Goal: Task Accomplishment & Management: Manage account settings

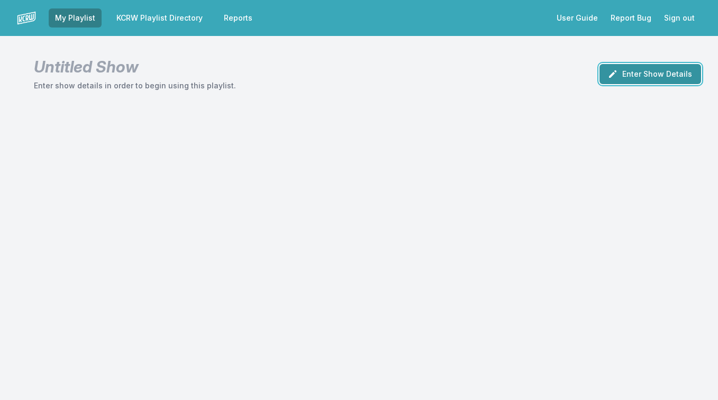
click at [630, 76] on button "Enter Show Details" at bounding box center [651, 74] width 102 height 20
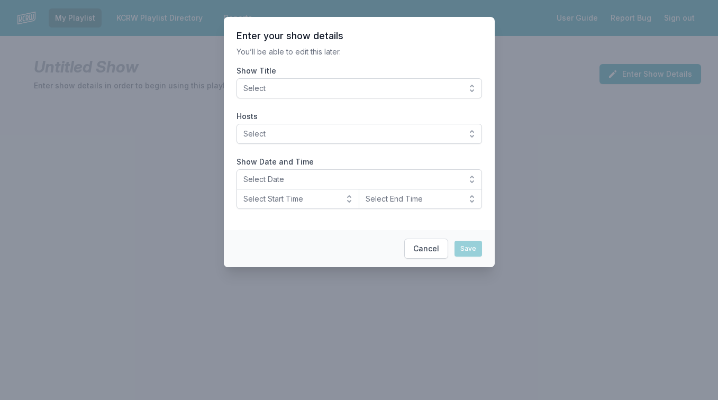
click at [382, 88] on span "Select" at bounding box center [351, 88] width 217 height 11
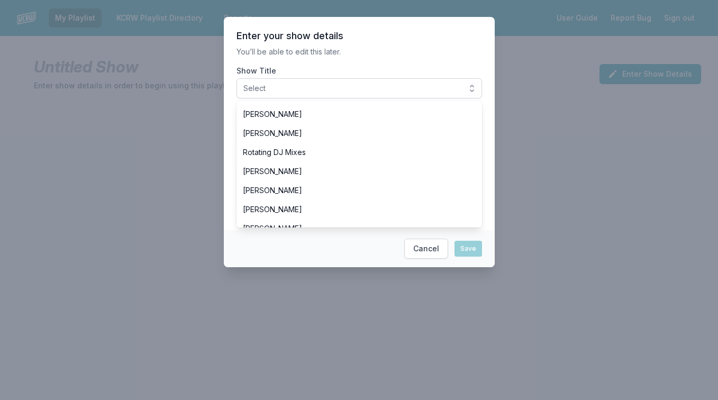
scroll to position [830, 0]
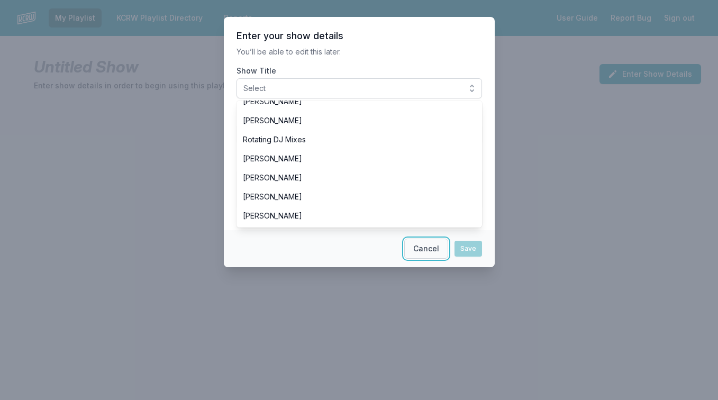
click at [415, 248] on button "Cancel" at bounding box center [426, 249] width 44 height 20
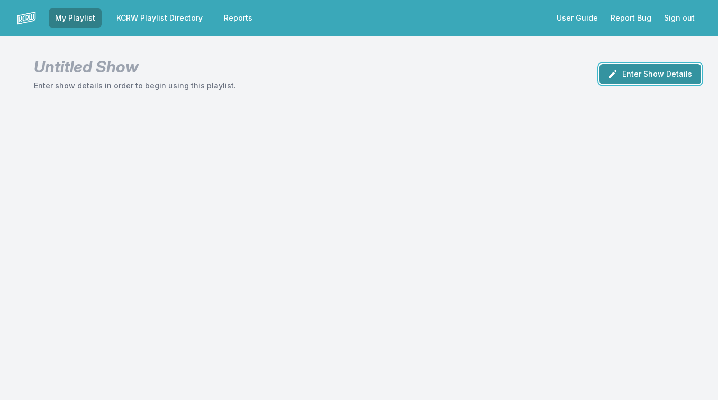
click at [617, 76] on icon "button" at bounding box center [612, 74] width 11 height 11
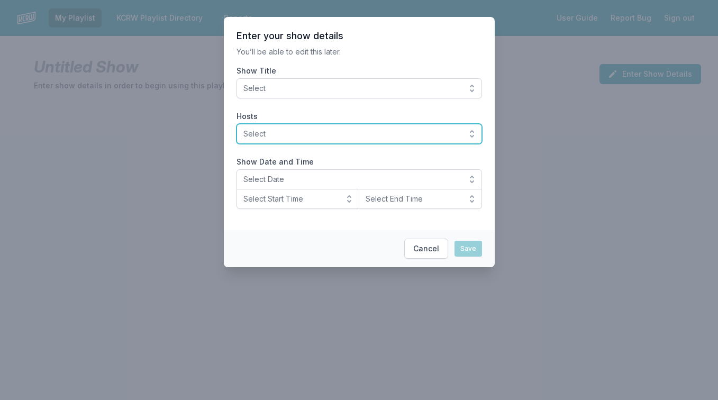
click at [351, 133] on span "Select" at bounding box center [351, 134] width 217 height 11
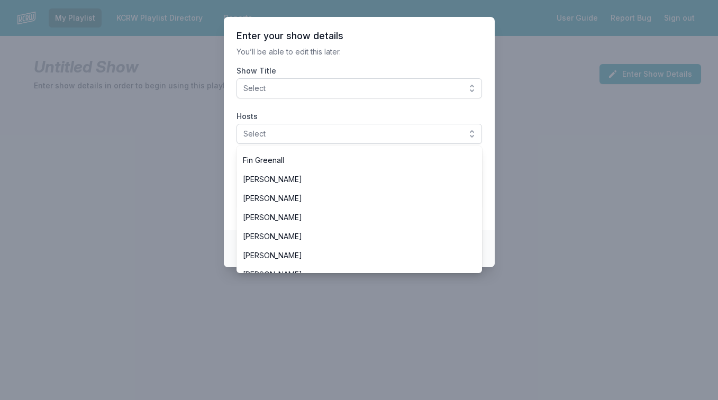
scroll to position [895, 0]
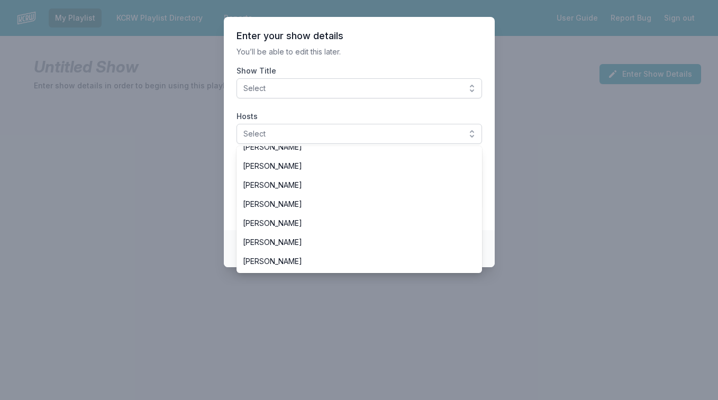
click at [500, 184] on div at bounding box center [359, 200] width 718 height 400
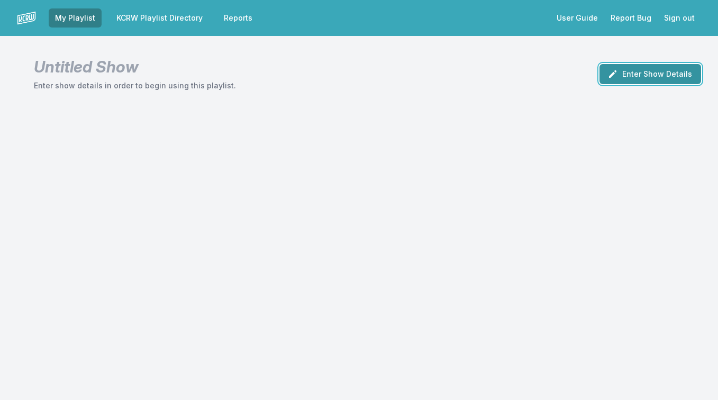
click at [623, 67] on button "Enter Show Details" at bounding box center [651, 74] width 102 height 20
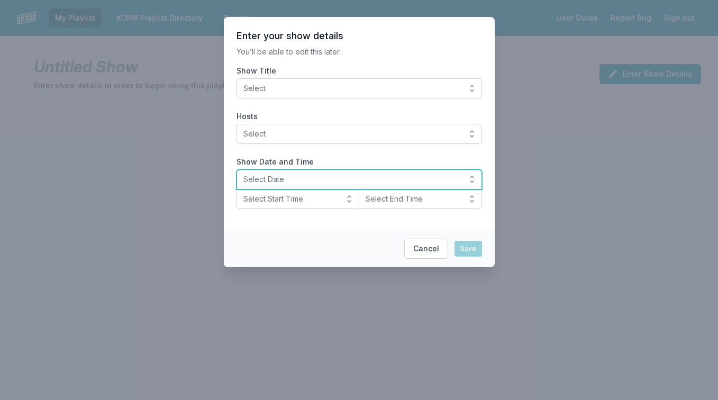
click at [359, 181] on span "Select Date" at bounding box center [351, 179] width 217 height 11
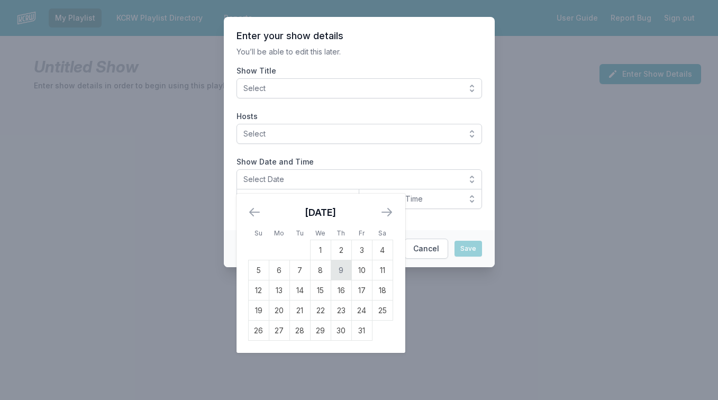
click at [339, 270] on td "9" at bounding box center [341, 270] width 21 height 20
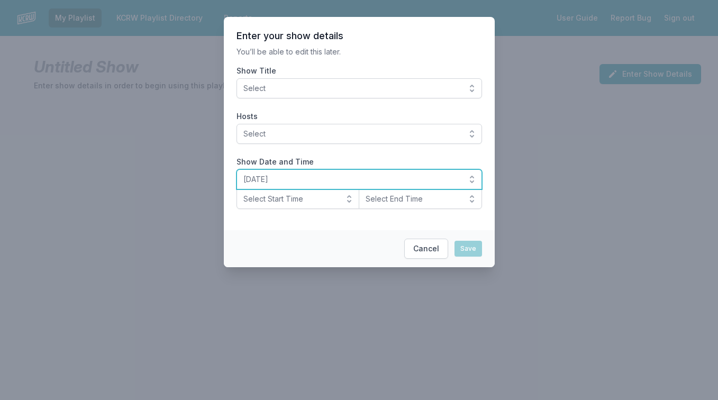
click at [340, 175] on span "October 9, 2025" at bounding box center [351, 179] width 217 height 11
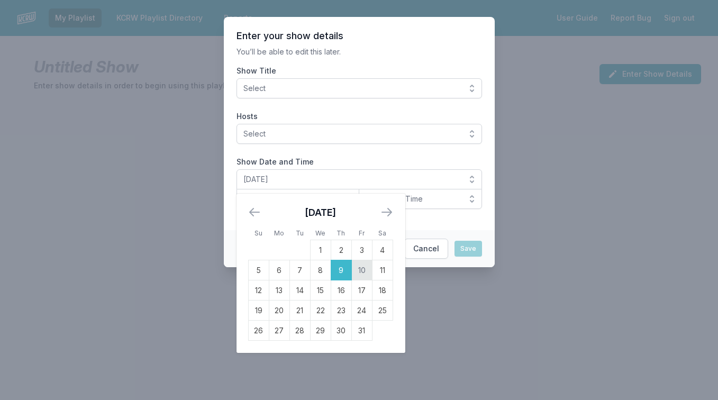
click at [364, 278] on td "10" at bounding box center [361, 270] width 21 height 20
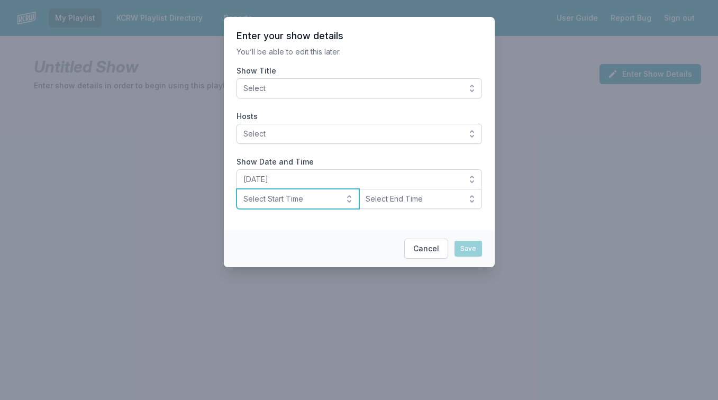
click at [346, 197] on button "Select Start Time" at bounding box center [298, 199] width 123 height 20
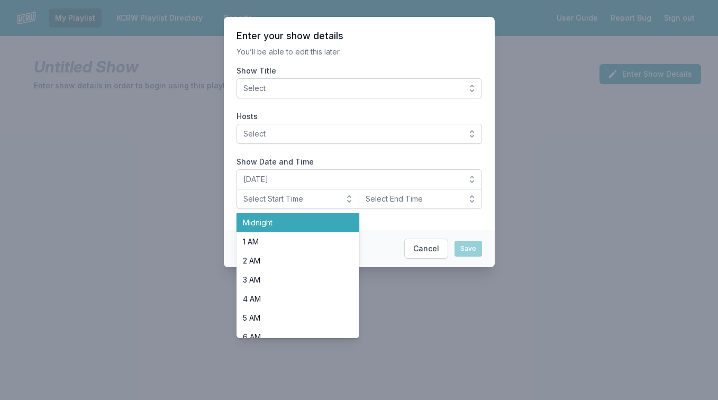
click at [327, 219] on span "Midnight" at bounding box center [292, 222] width 98 height 11
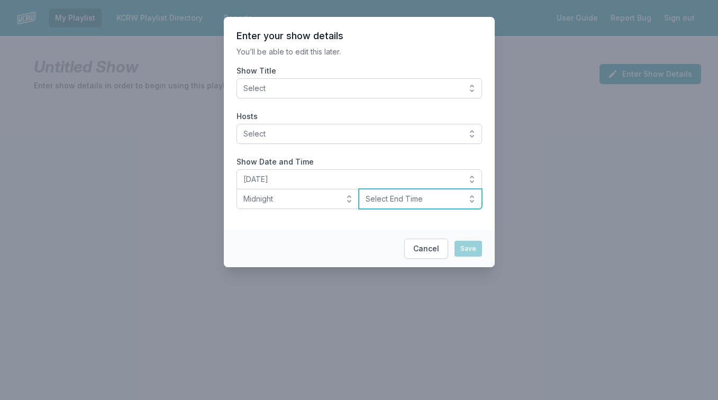
click at [384, 199] on span "Select End Time" at bounding box center [413, 199] width 95 height 11
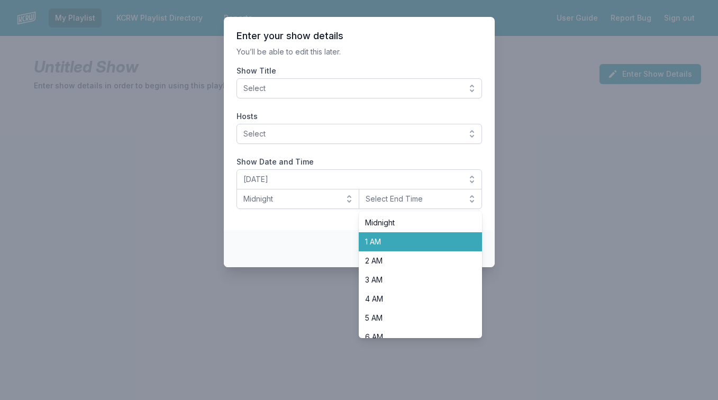
click at [375, 246] on span "1 AM" at bounding box center [414, 242] width 98 height 11
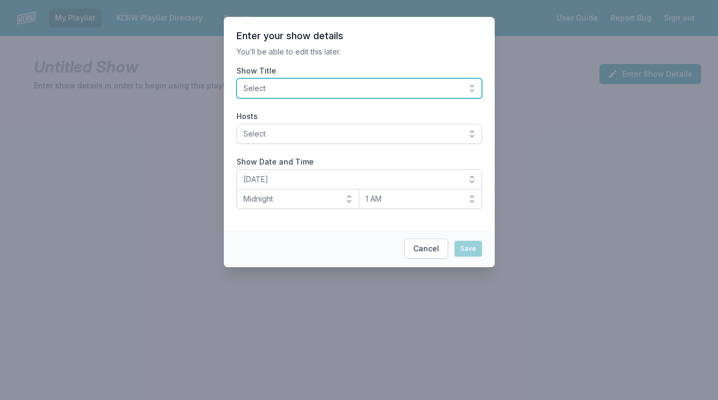
click at [438, 87] on span "Select" at bounding box center [351, 88] width 217 height 11
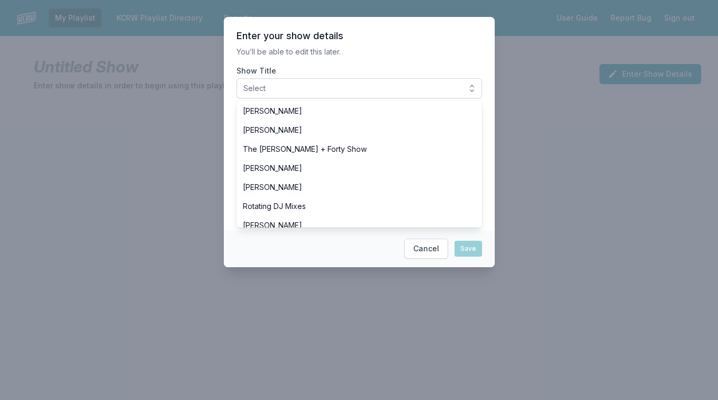
scroll to position [767, 0]
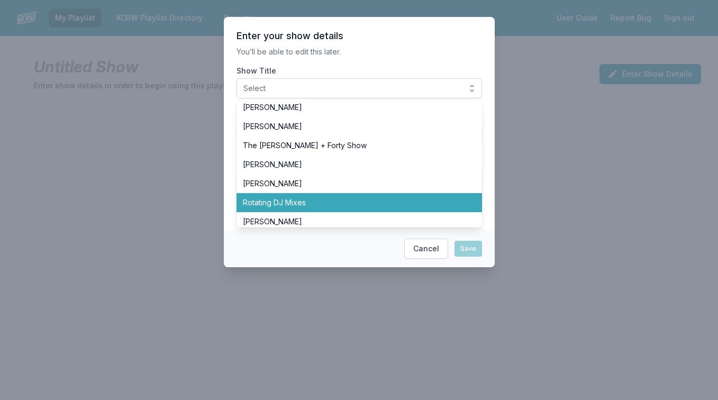
click at [376, 203] on span "Rotating DJ Mixes" at bounding box center [353, 202] width 220 height 11
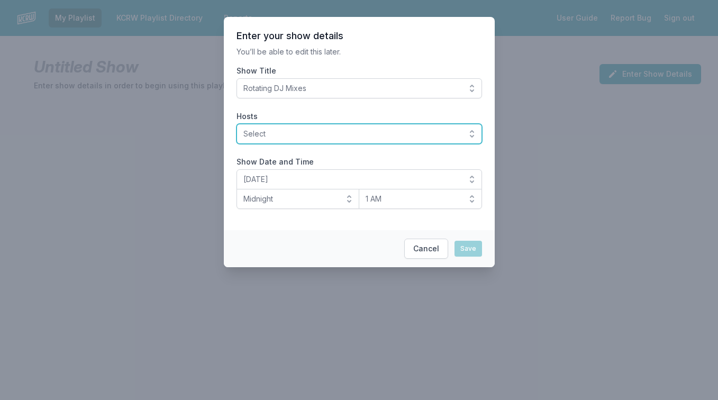
click at [377, 129] on span "Select" at bounding box center [351, 134] width 217 height 11
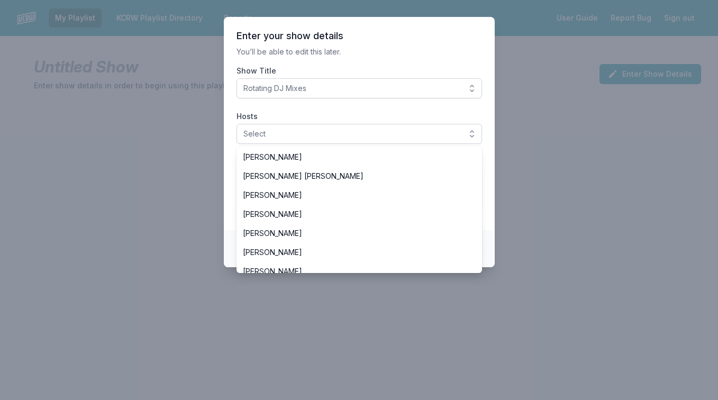
scroll to position [729, 0]
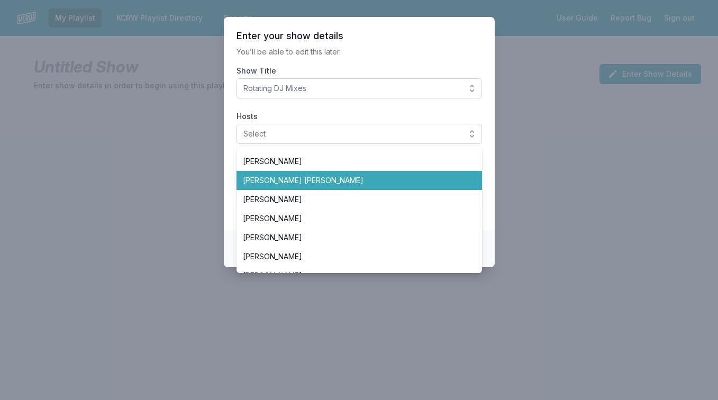
click at [343, 182] on span "[PERSON_NAME] [PERSON_NAME]" at bounding box center [353, 180] width 220 height 11
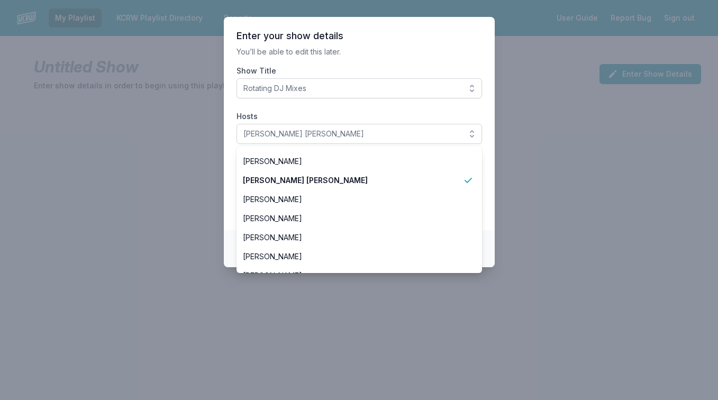
click at [411, 52] on p "You’ll be able to edit this later." at bounding box center [360, 52] width 246 height 11
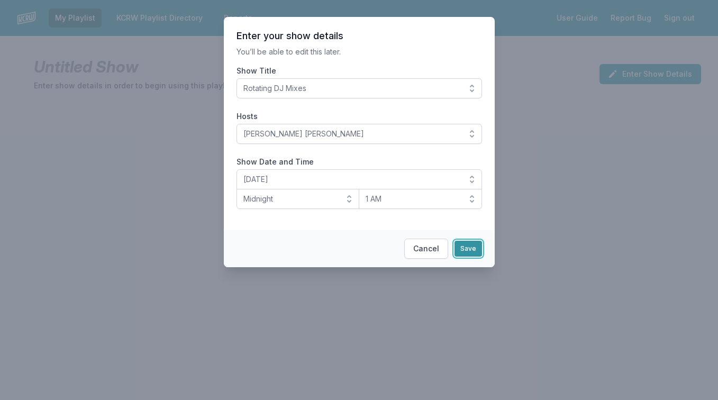
click at [465, 248] on button "Save" at bounding box center [469, 249] width 28 height 16
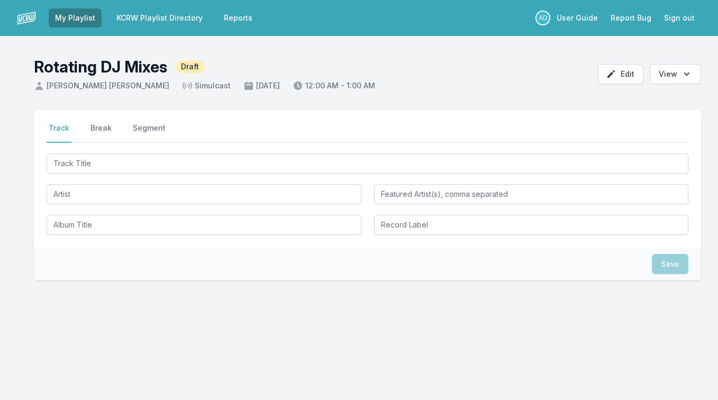
click at [576, 16] on link "User Guide" at bounding box center [577, 17] width 54 height 19
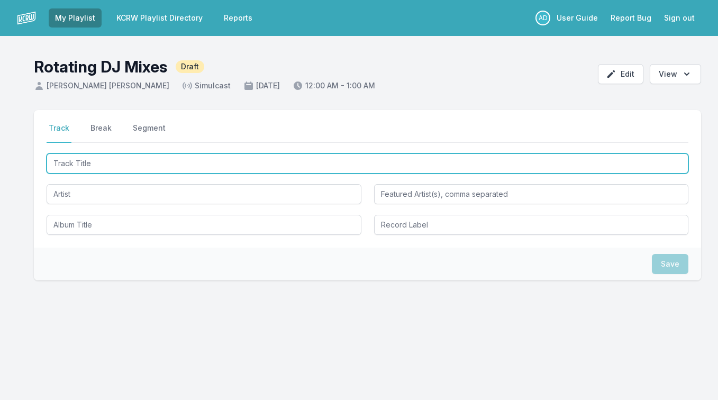
click at [69, 171] on input "Track Title" at bounding box center [368, 163] width 642 height 20
type input "f"
type input "E"
type input "Riding the Blade"
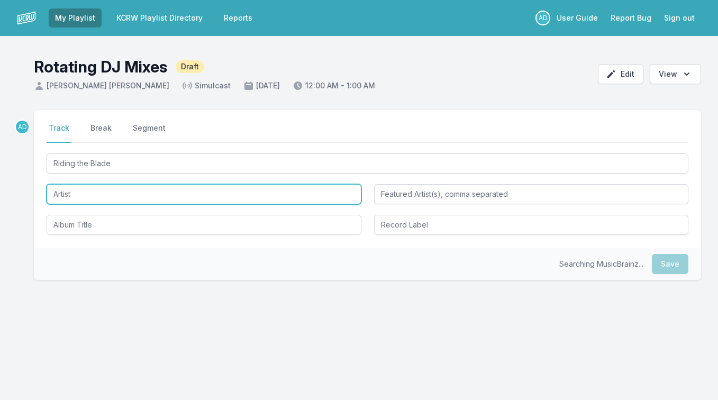
click at [117, 189] on input "Artist" at bounding box center [204, 194] width 315 height 20
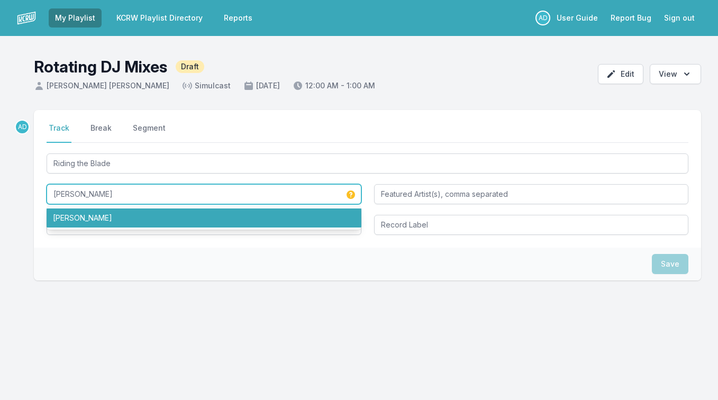
click at [59, 219] on li "[PERSON_NAME]" at bounding box center [204, 217] width 315 height 19
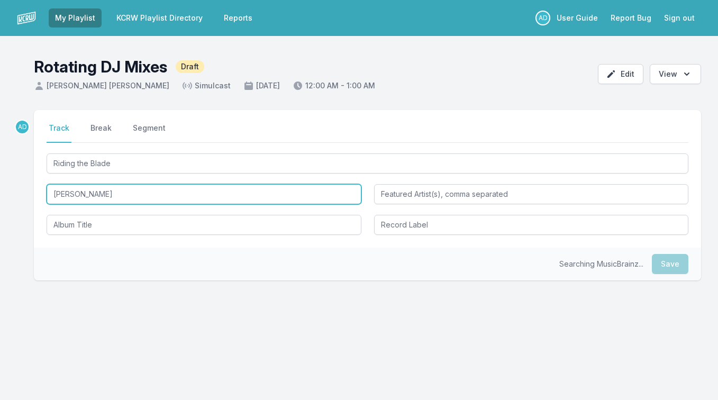
type input "[PERSON_NAME]"
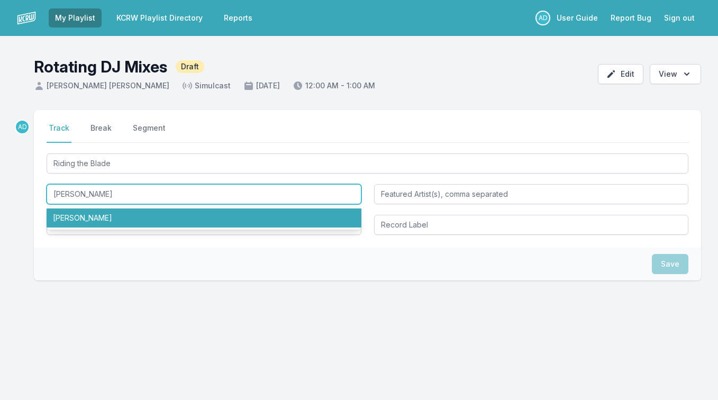
click at [233, 212] on li "[PERSON_NAME]" at bounding box center [204, 217] width 315 height 19
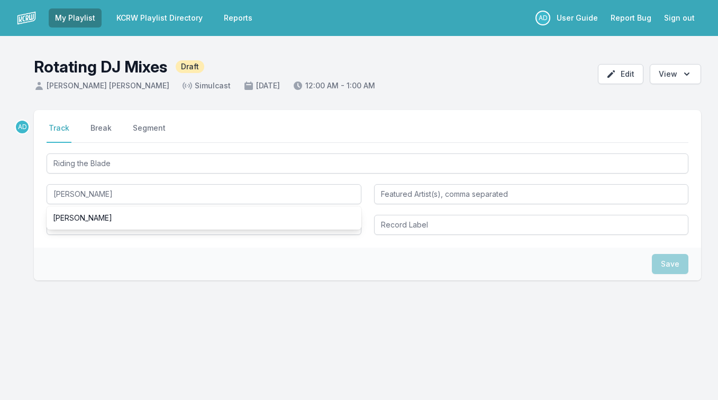
click at [355, 144] on div "Select a tab Track Break Segment Track Break Segment Riding the Blade [PERSON_N…" at bounding box center [367, 179] width 667 height 138
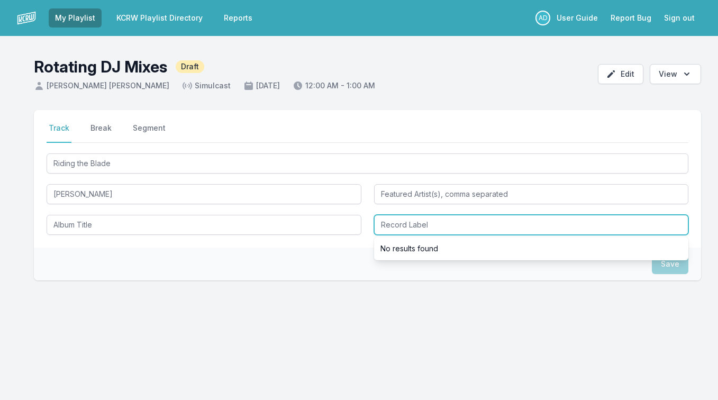
click at [397, 224] on input "Record Label" at bounding box center [531, 225] width 315 height 20
click at [402, 227] on input "kompakt" at bounding box center [531, 225] width 315 height 20
type input "Kompakt"
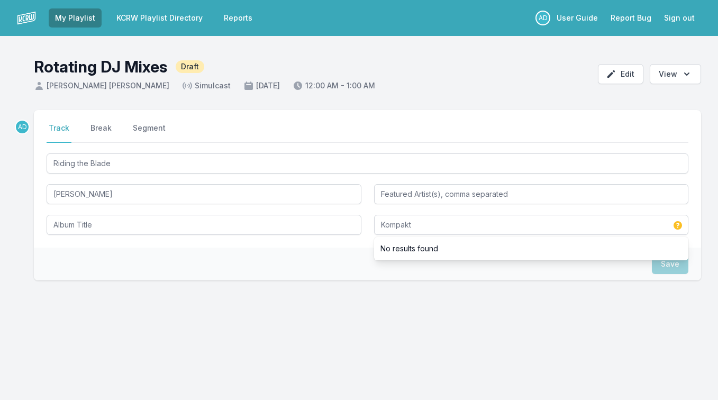
click at [302, 299] on div "AD Select a tab Track Break Segment Track Break Segment Riding the Blade [PERSO…" at bounding box center [367, 229] width 667 height 238
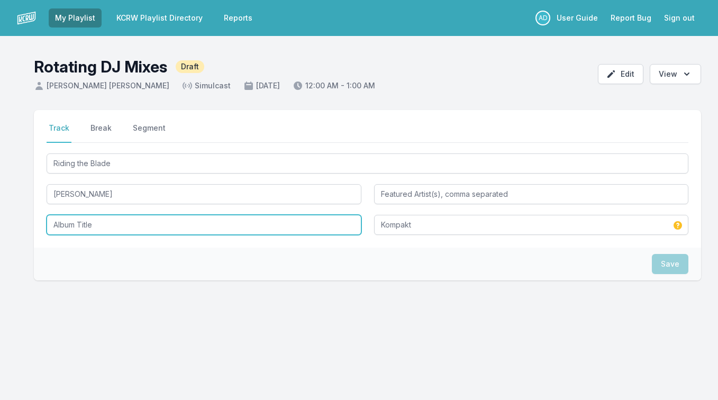
click at [122, 226] on input "Album Title" at bounding box center [204, 225] width 315 height 20
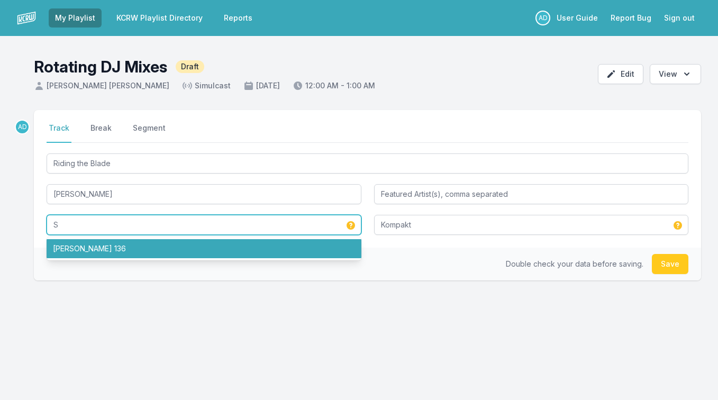
click at [93, 253] on li "[PERSON_NAME] 136" at bounding box center [204, 248] width 315 height 19
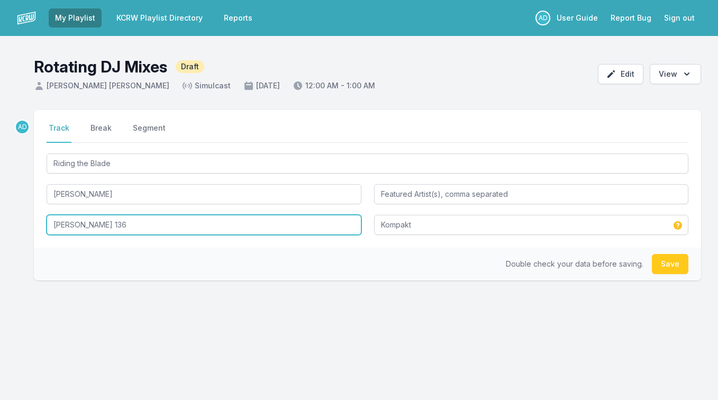
type input "[PERSON_NAME] 136"
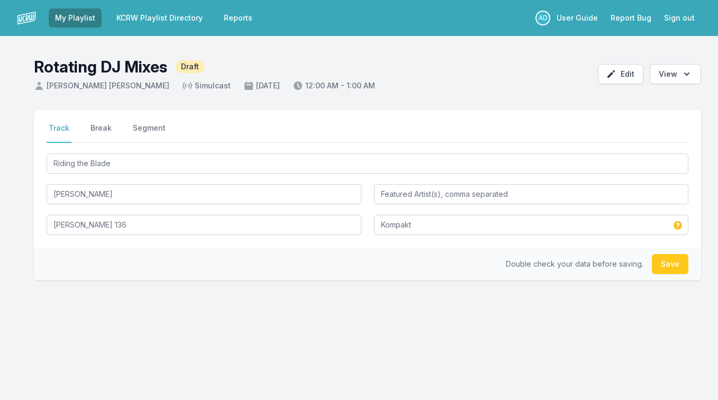
click at [90, 258] on div "Double check your data before saving. Save" at bounding box center [367, 264] width 667 height 33
click at [676, 265] on button "Save" at bounding box center [670, 264] width 37 height 20
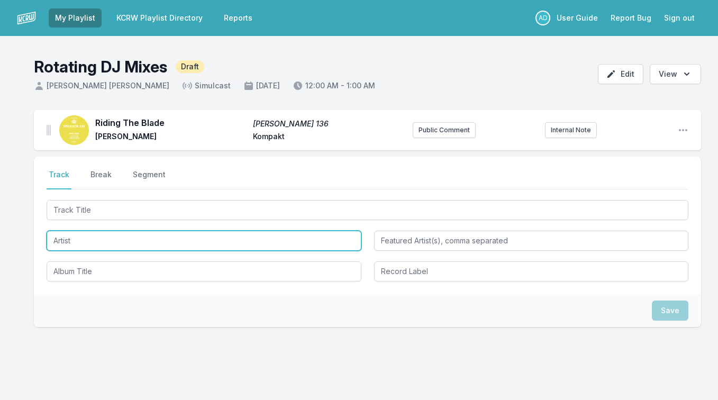
click at [68, 245] on input "Artist" at bounding box center [204, 241] width 315 height 20
type input "Volte-Face"
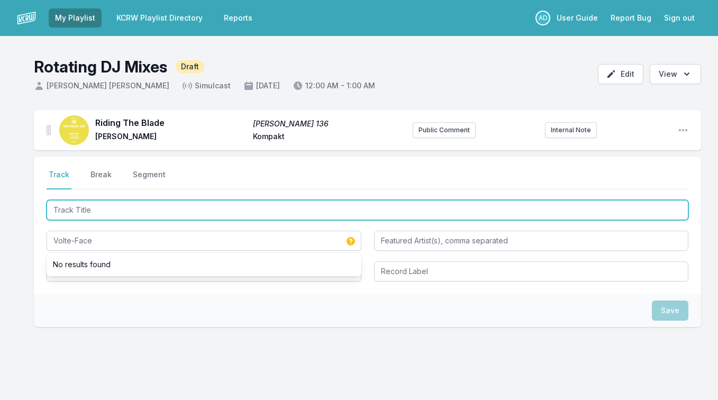
click at [95, 208] on input "Track Title" at bounding box center [368, 210] width 642 height 20
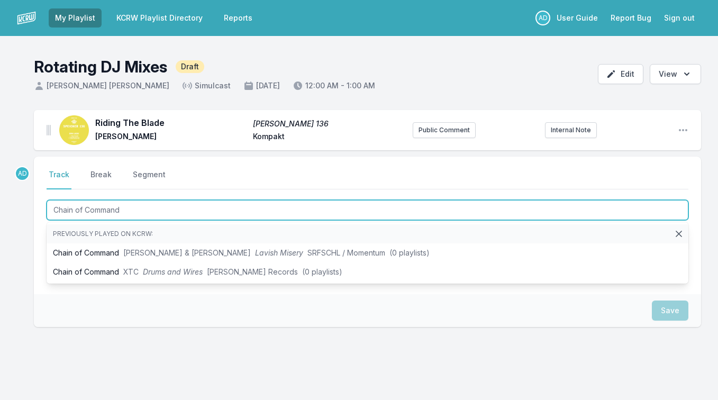
type input "Chain of Command"
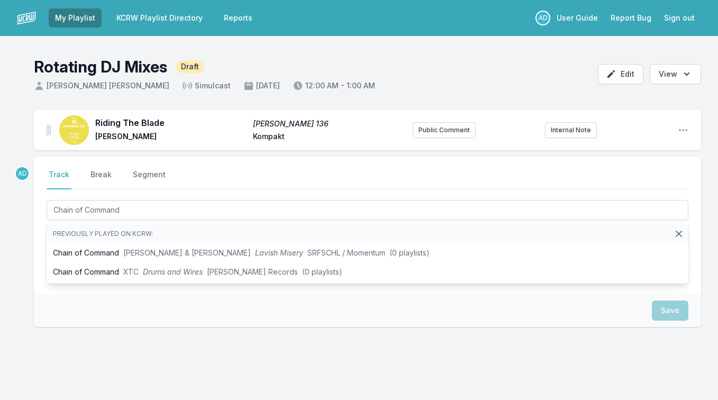
click at [225, 170] on nav "Track Break Segment" at bounding box center [368, 179] width 642 height 20
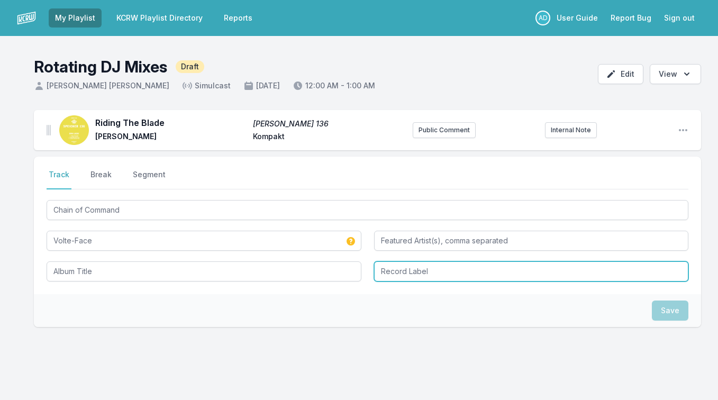
click at [421, 269] on input "Record Label" at bounding box center [531, 271] width 315 height 20
type input "BleeD"
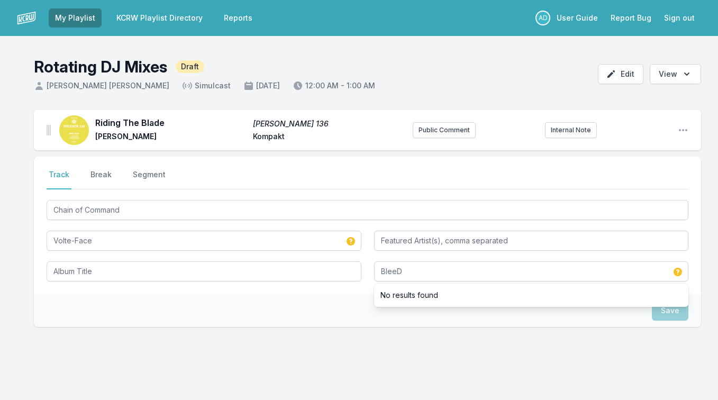
click at [318, 325] on div "Save" at bounding box center [367, 310] width 667 height 33
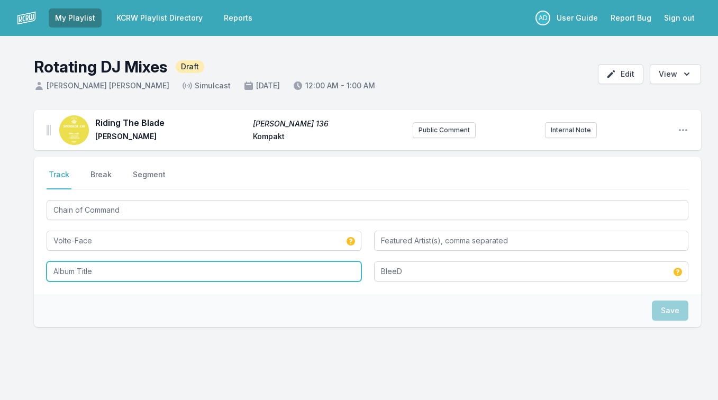
click at [181, 273] on input "Album Title" at bounding box center [204, 271] width 315 height 20
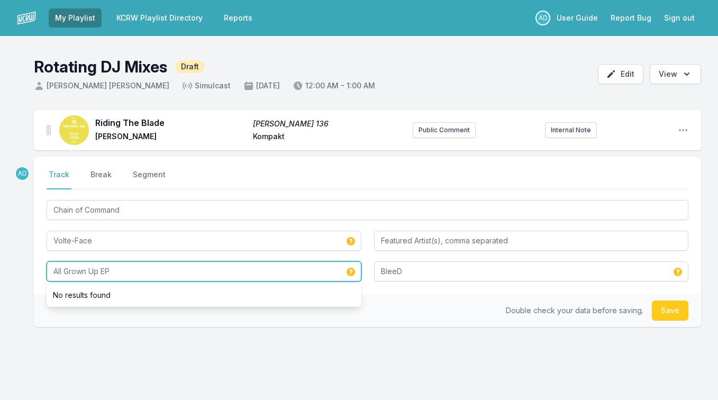
type input "All Grown Up EP"
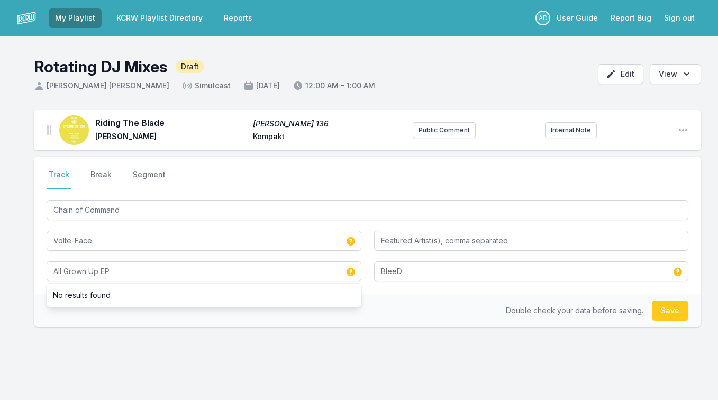
click at [384, 339] on div "Select a tab Track Break Segment Track Break Segment Chain of Command Volte-Fac…" at bounding box center [367, 276] width 667 height 238
click at [669, 311] on button "Save" at bounding box center [670, 311] width 37 height 20
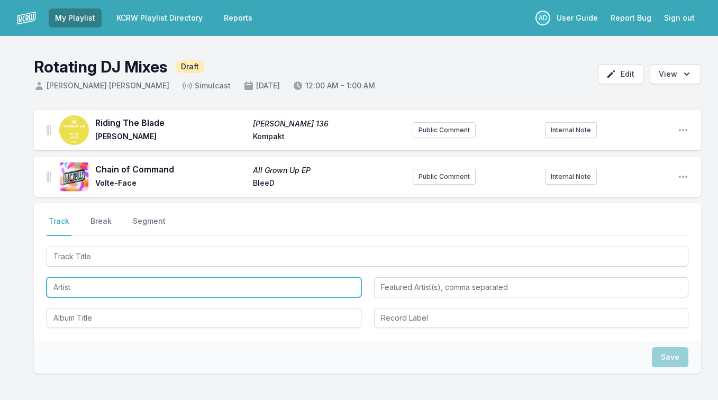
click at [68, 291] on input "Artist" at bounding box center [204, 287] width 315 height 20
drag, startPoint x: 90, startPoint y: 289, endPoint x: 103, endPoint y: 289, distance: 12.7
click at [103, 289] on input "Tale of Us &" at bounding box center [204, 287] width 315 height 20
type input "Tale of Us"
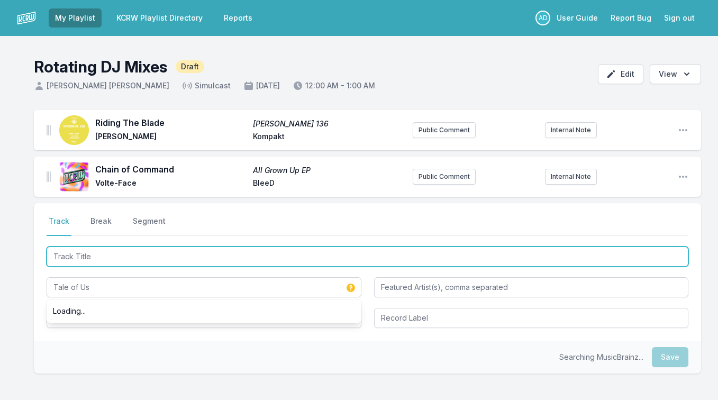
click at [92, 261] on input "Track Title" at bounding box center [368, 257] width 642 height 20
type input "Astral (Original Mix)"
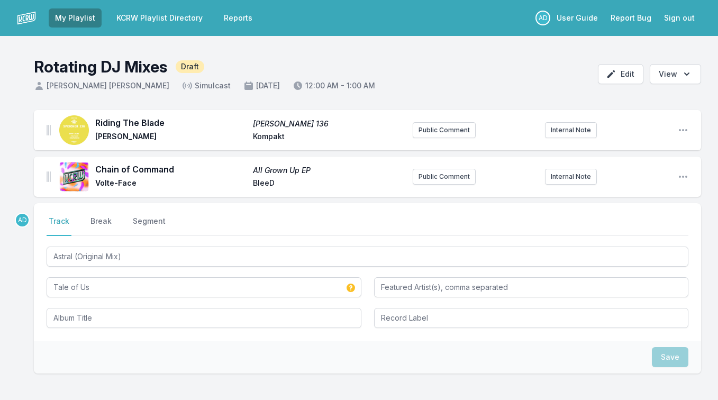
click at [70, 347] on div "Save" at bounding box center [367, 357] width 667 height 33
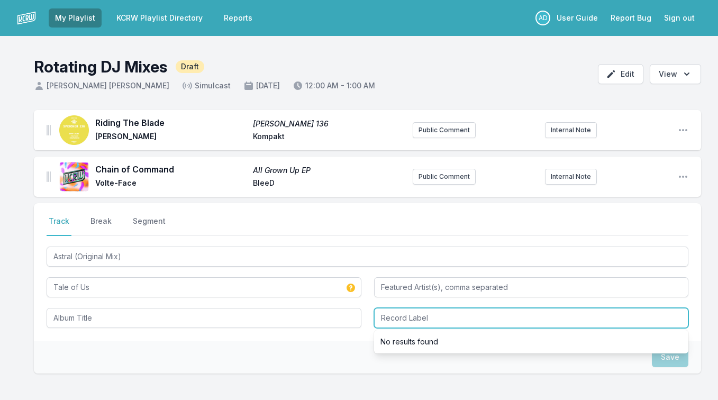
click at [402, 319] on input "Record Label" at bounding box center [531, 318] width 315 height 20
type input "Life And Death"
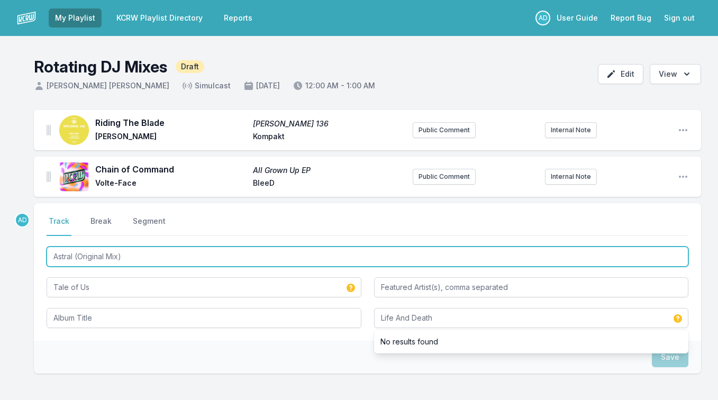
click at [342, 253] on input "Astral (Original Mix)" at bounding box center [368, 257] width 642 height 20
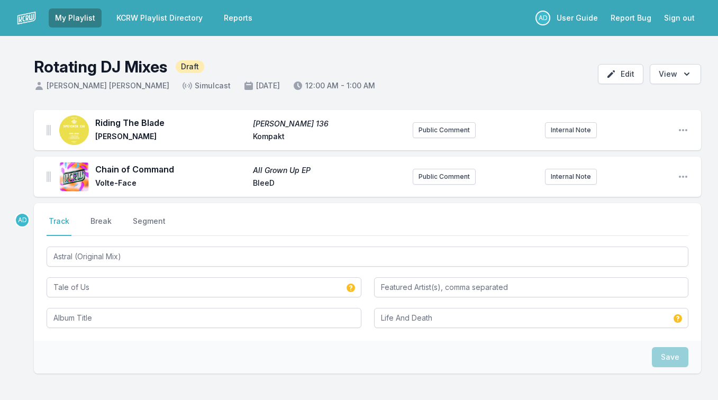
click at [349, 289] on icon at bounding box center [351, 288] width 8 height 8
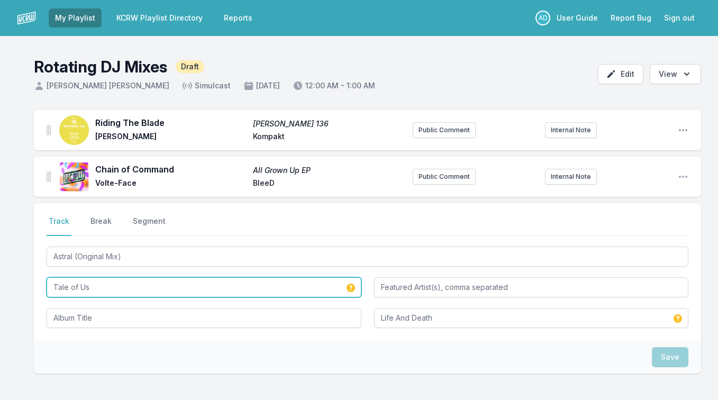
click at [284, 287] on input "Tale of Us" at bounding box center [204, 287] width 315 height 20
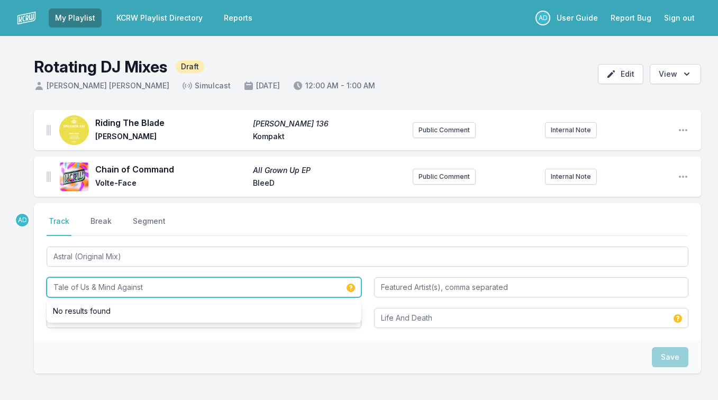
type input "Tale of Us & Mind Against"
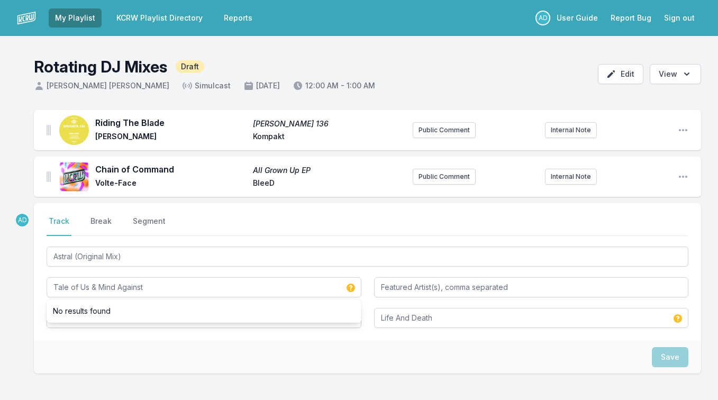
click at [289, 231] on nav "Track Break Segment" at bounding box center [368, 226] width 642 height 20
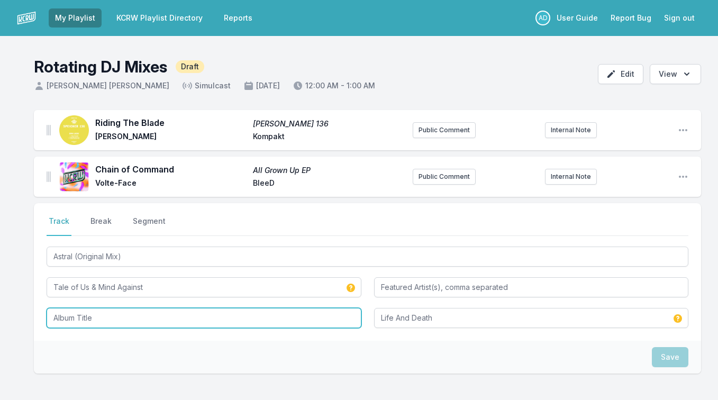
click at [255, 313] on input "Album Title" at bounding box center [204, 318] width 315 height 20
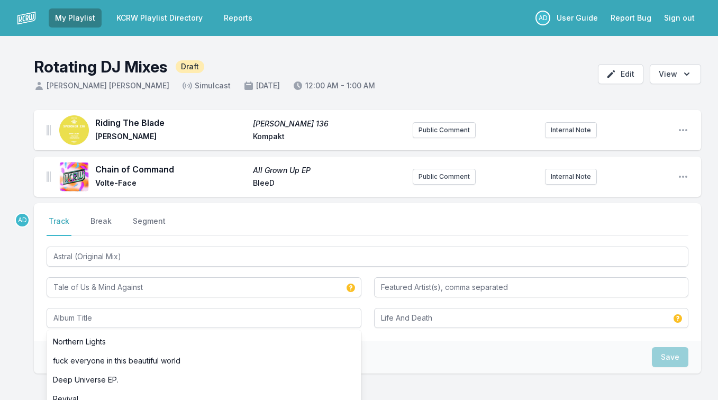
click at [293, 222] on nav "Track Break Segment" at bounding box center [368, 226] width 642 height 20
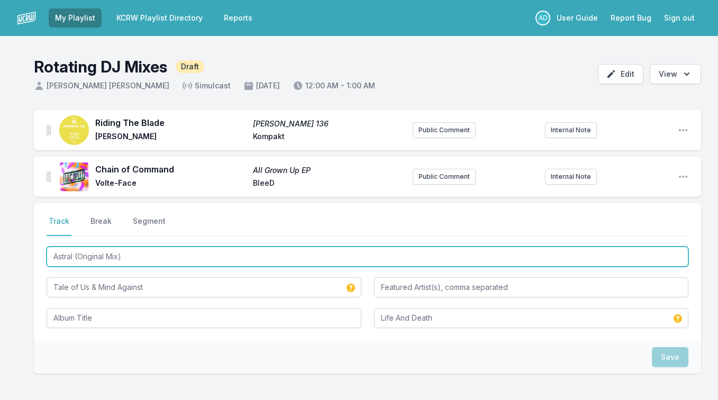
click at [220, 255] on input "Astral (Original Mix)" at bounding box center [368, 257] width 642 height 20
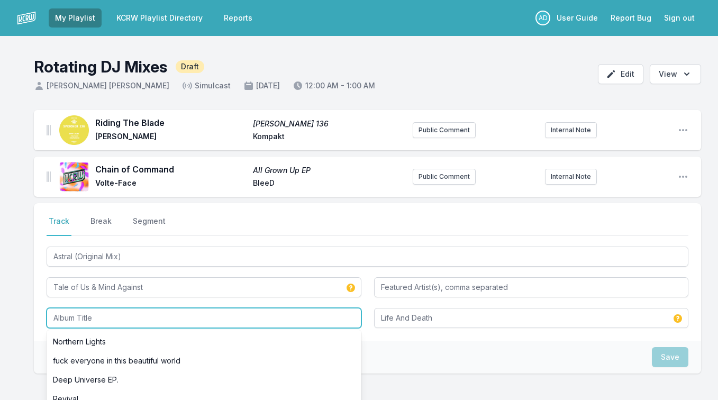
click at [164, 323] on input "Album Title" at bounding box center [204, 318] width 315 height 20
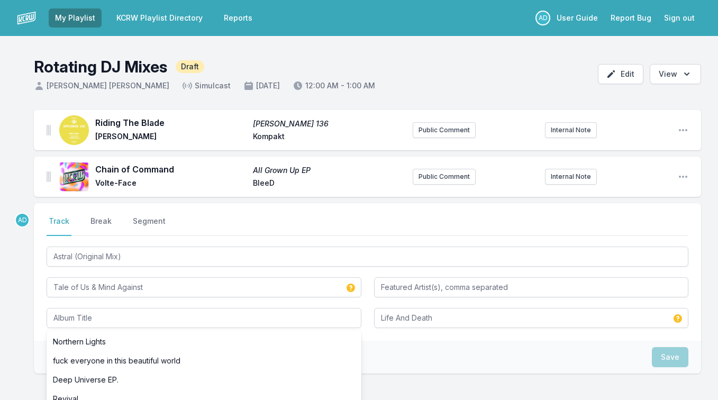
click at [237, 218] on nav "Track Break Segment" at bounding box center [368, 226] width 642 height 20
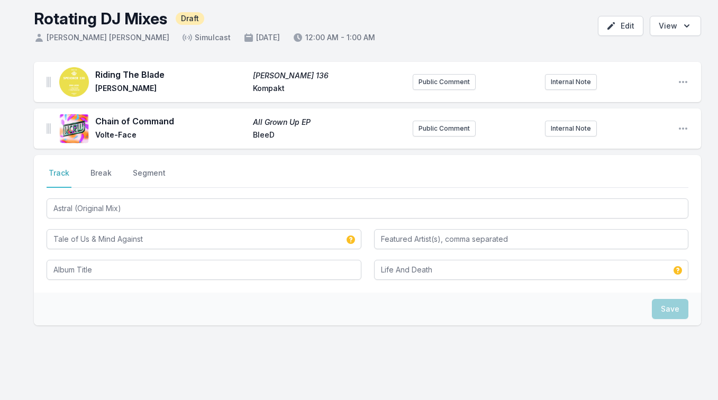
scroll to position [57, 0]
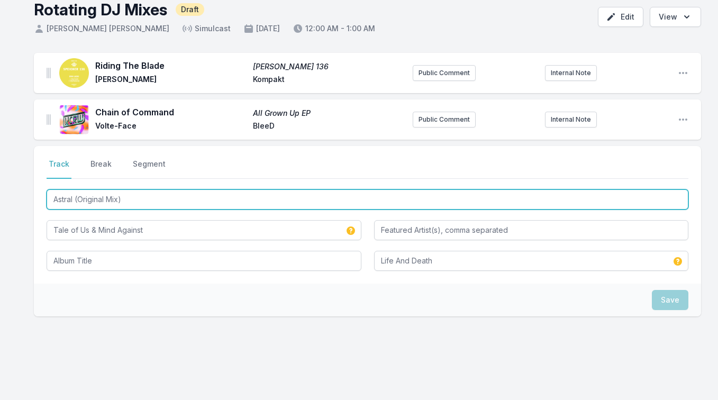
click at [142, 194] on input "Astral (Original Mix)" at bounding box center [368, 199] width 642 height 20
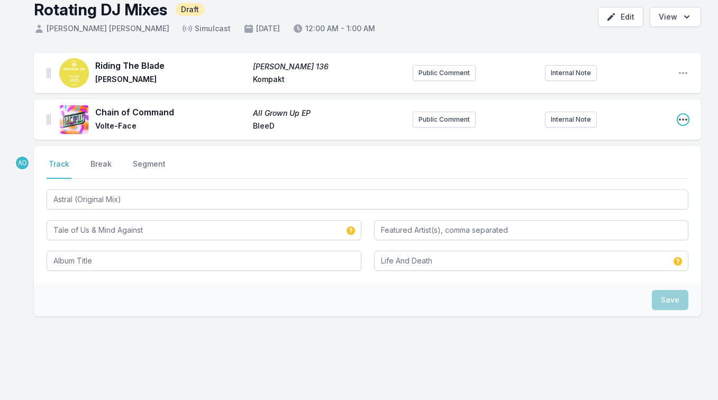
click at [683, 118] on icon "Open playlist item options" at bounding box center [683, 119] width 11 height 11
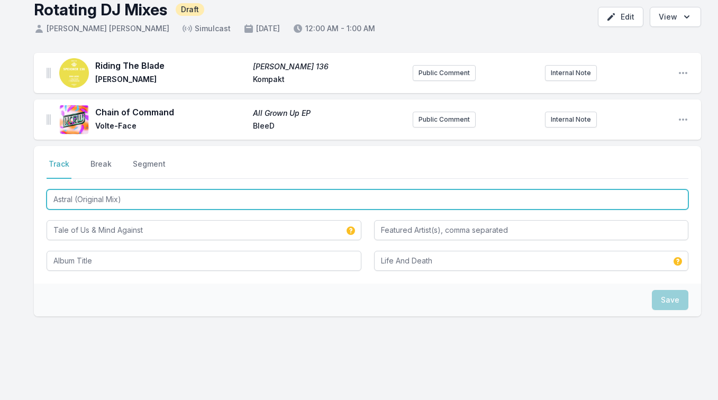
click at [85, 202] on input "Astral (Original Mix)" at bounding box center [368, 199] width 642 height 20
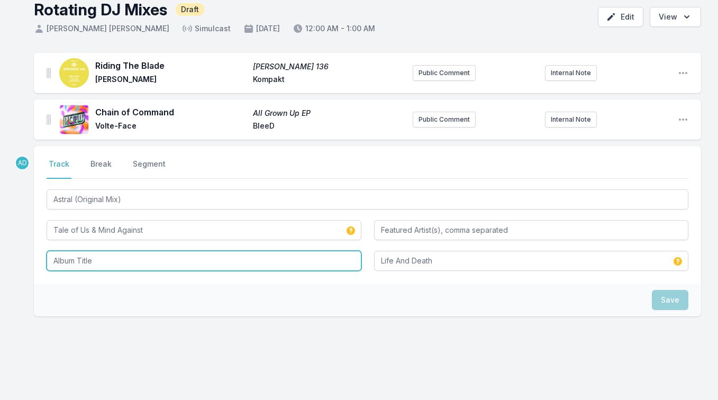
click at [76, 258] on input "Album Title" at bounding box center [204, 261] width 315 height 20
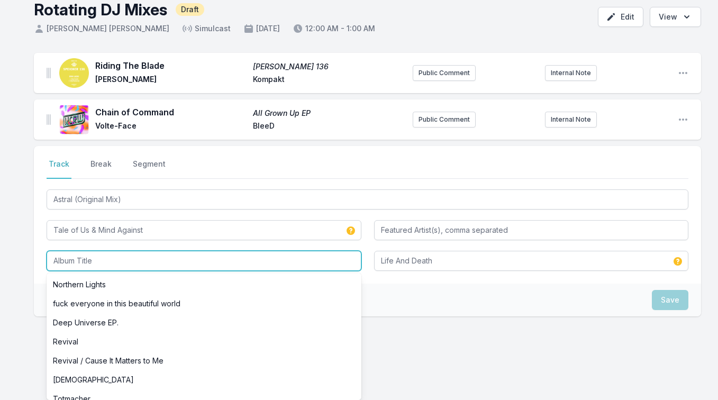
paste input "Astral (Original Mix)"
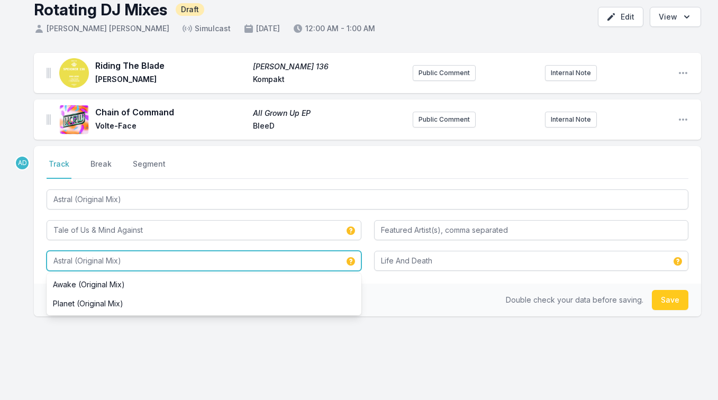
type input "Astral (Original Mix)"
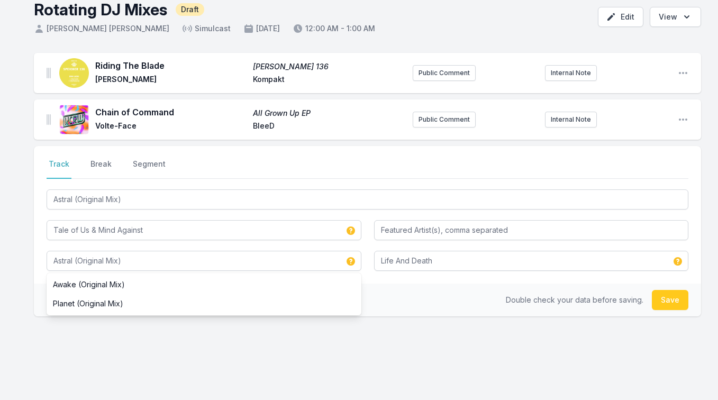
click at [28, 248] on div "Riding The Blade [PERSON_NAME] 136 [PERSON_NAME] Kompakt Public Comment Interna…" at bounding box center [359, 235] width 718 height 365
click at [662, 298] on button "Save" at bounding box center [670, 300] width 37 height 20
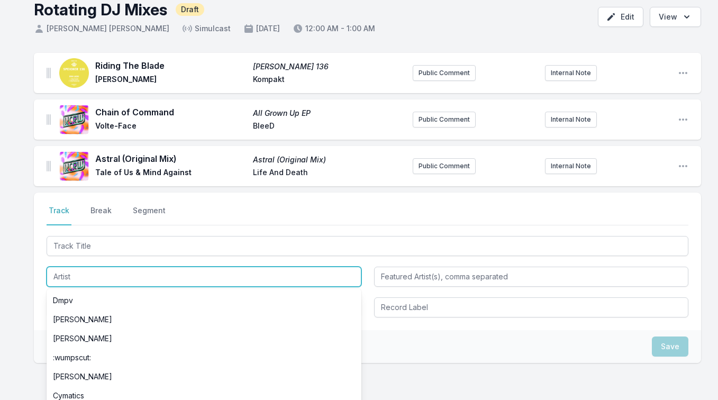
click at [65, 276] on input "Artist" at bounding box center [204, 277] width 315 height 20
paste input "[PERSON_NAME]"
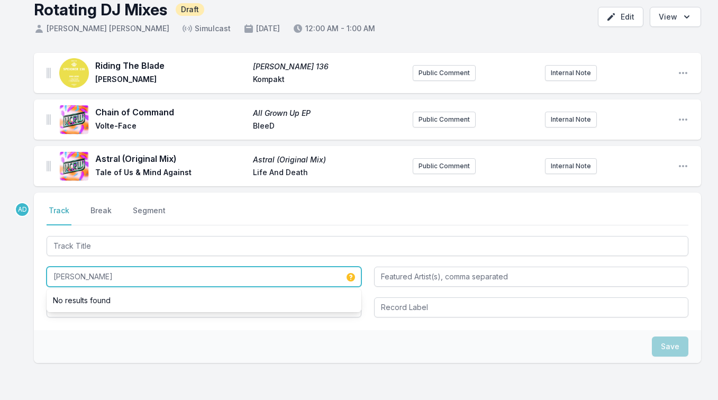
type input "[PERSON_NAME]"
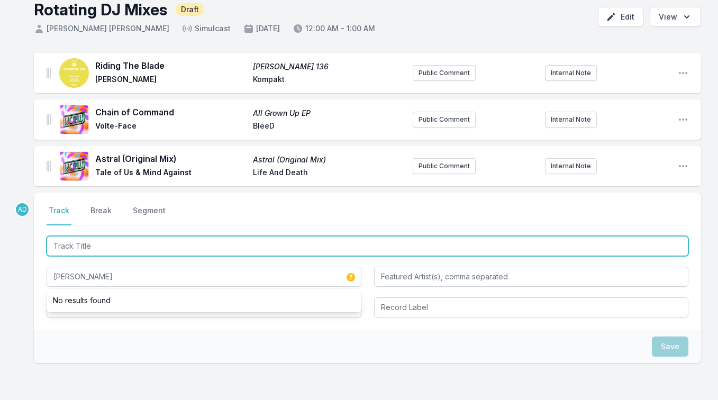
click at [81, 247] on input "Track Title" at bounding box center [368, 246] width 642 height 20
paste input "Lost in Tiergarten (Supermayer Remix)"
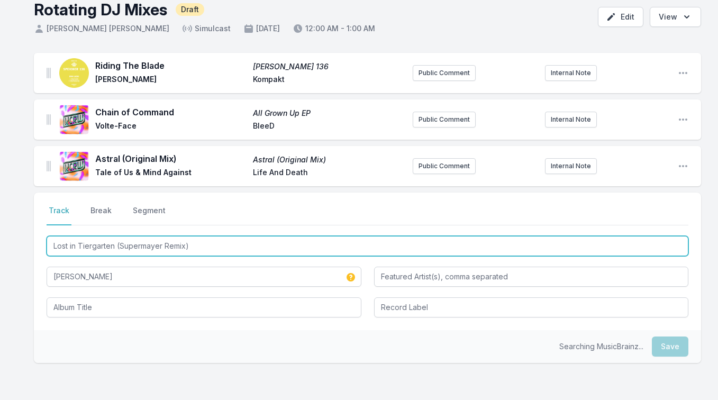
type input "Lost in Tiergarten (Supermayer Remix)"
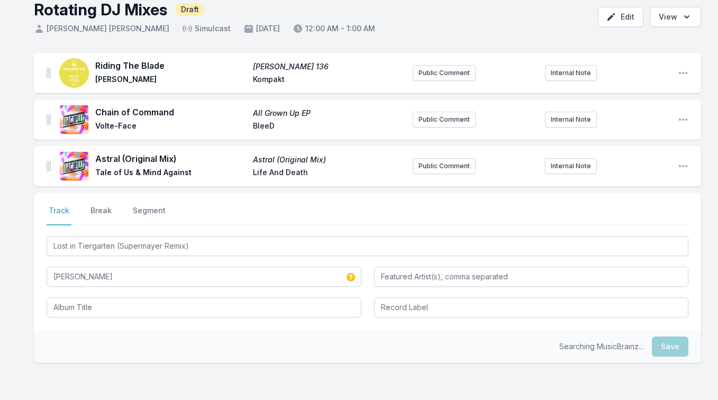
click at [30, 350] on div "Riding The Blade [PERSON_NAME] 136 [PERSON_NAME] Kompakt Public Comment Interna…" at bounding box center [359, 259] width 718 height 412
click at [383, 317] on div "Select a tab Track Break Segment Track Break Segment Lost in Tiergarten ([PERSO…" at bounding box center [367, 262] width 667 height 138
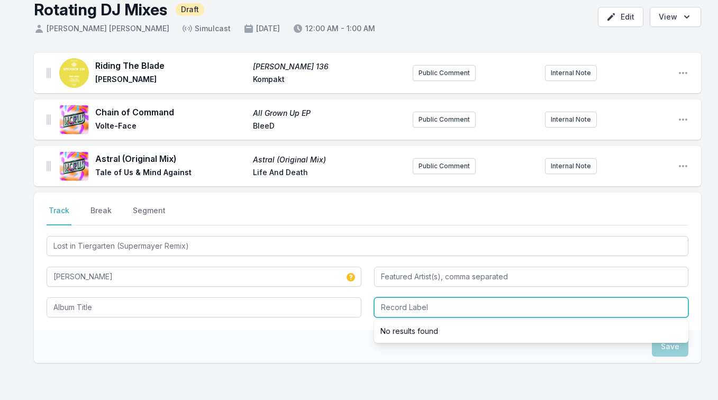
click at [395, 306] on input "Record Label" at bounding box center [531, 307] width 315 height 20
type input "Polydor"
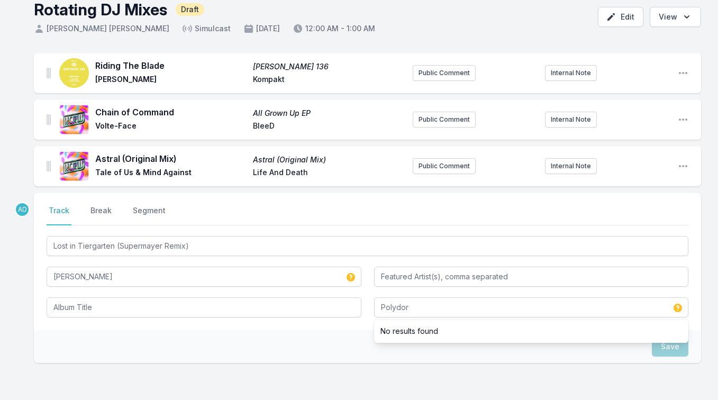
click at [383, 210] on nav "Track Break Segment" at bounding box center [368, 215] width 642 height 20
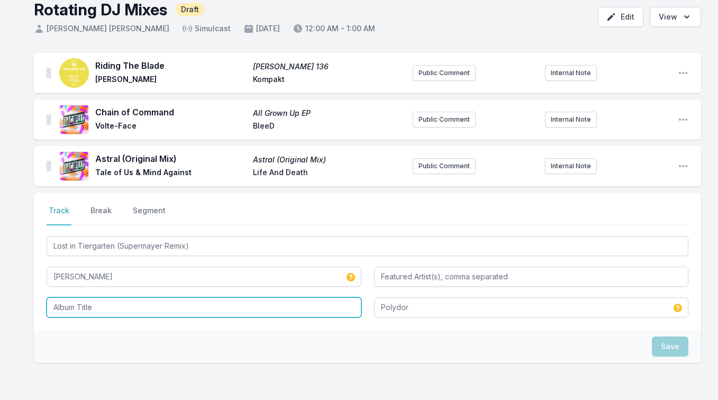
click at [89, 308] on input "Album Title" at bounding box center [204, 307] width 315 height 20
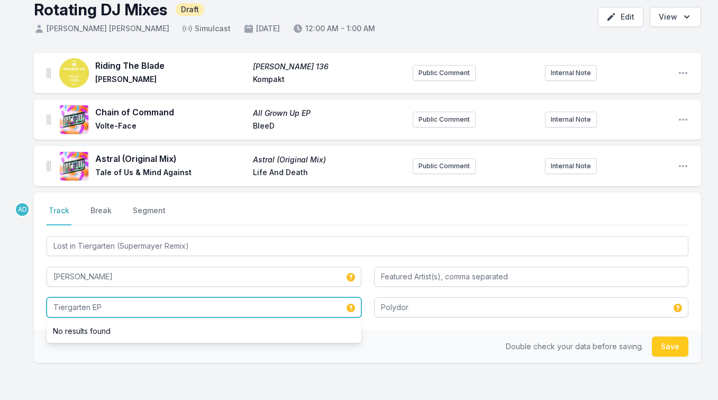
type input "Tiergarten EP"
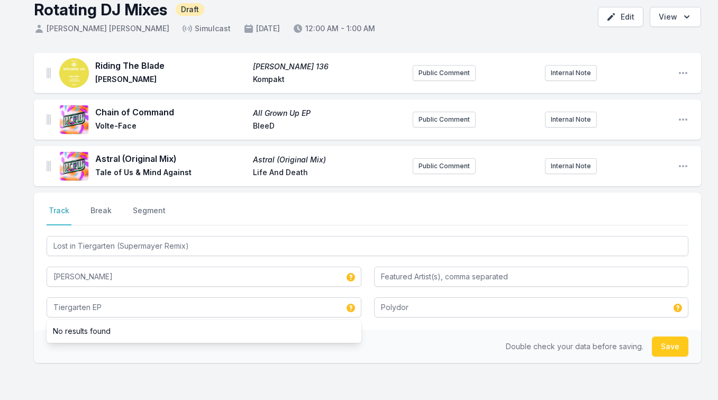
click at [14, 304] on div "Riding The Blade [PERSON_NAME] 136 [PERSON_NAME] Kompakt Public Comment Interna…" at bounding box center [359, 259] width 718 height 412
click at [669, 356] on button "Save" at bounding box center [670, 347] width 37 height 20
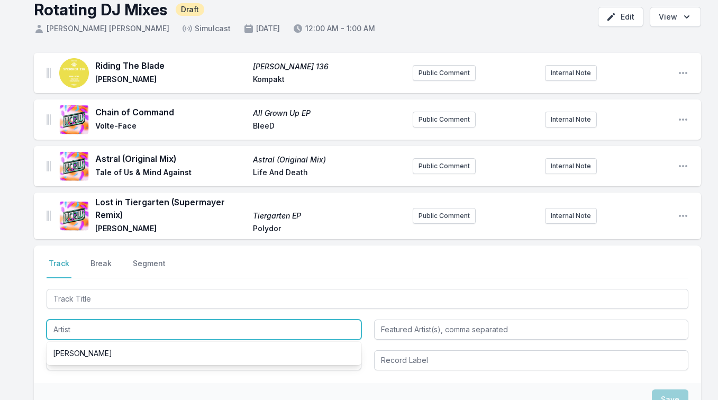
click at [69, 328] on input "Artist" at bounding box center [204, 330] width 315 height 20
paste input "Pangaea"
type input "Pangaea"
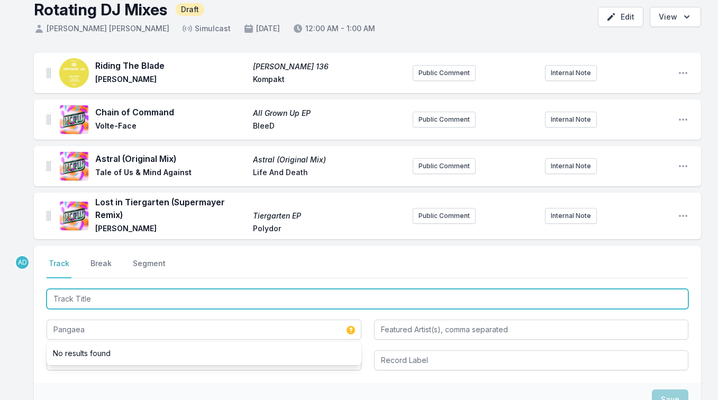
click at [71, 302] on input "Track Title" at bounding box center [368, 299] width 642 height 20
type input "Squid"
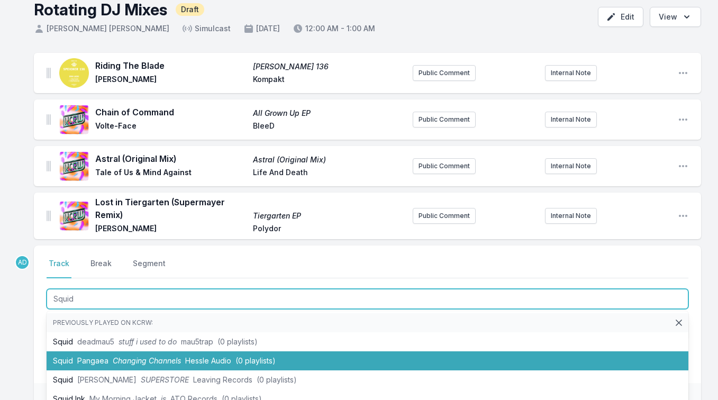
click at [57, 358] on li "Squid Pangaea Changing Channels Hessle Audio (0 playlists)" at bounding box center [368, 360] width 642 height 19
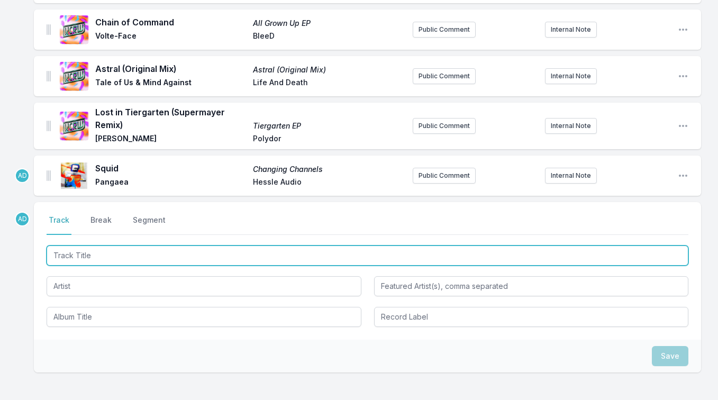
scroll to position [192, 0]
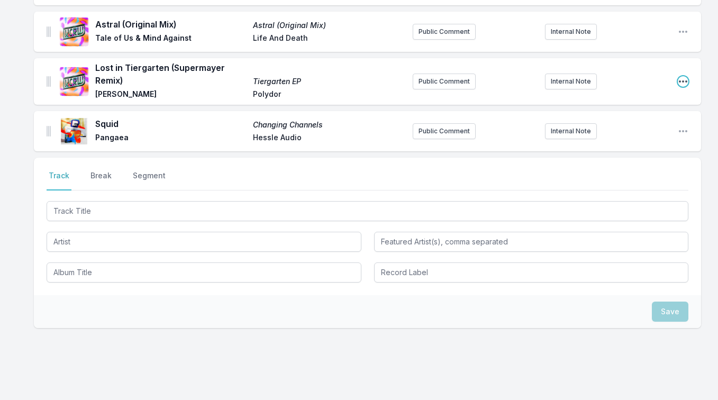
click at [682, 78] on icon "Open playlist item options" at bounding box center [683, 81] width 11 height 11
click at [650, 99] on button "Edit Track Details" at bounding box center [629, 102] width 119 height 19
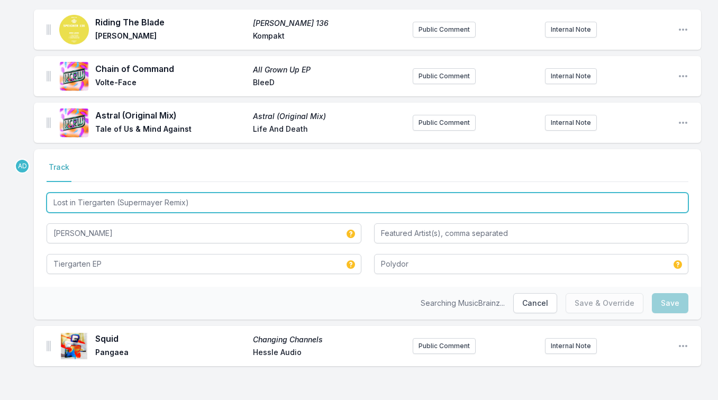
click at [167, 200] on input "Lost in Tiergarten (Supermayer Remix)" at bounding box center [368, 203] width 642 height 20
click at [200, 204] on input "Lost in Tiergarten (Supermayer Remix)" at bounding box center [368, 203] width 642 height 20
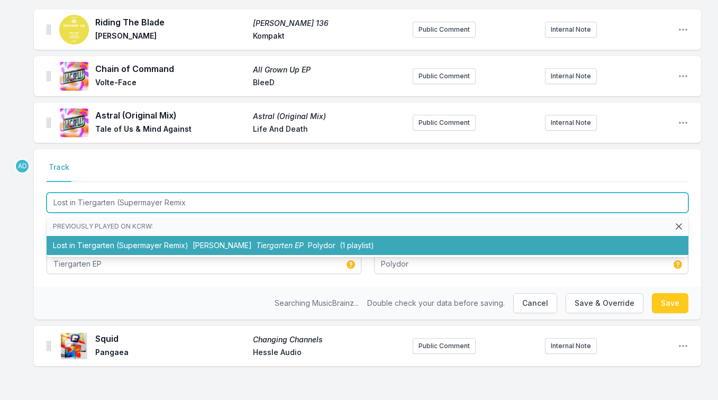
click at [201, 244] on span "[PERSON_NAME]" at bounding box center [222, 245] width 59 height 9
type input "Lost in Tiergarten (Supermayer Remix)"
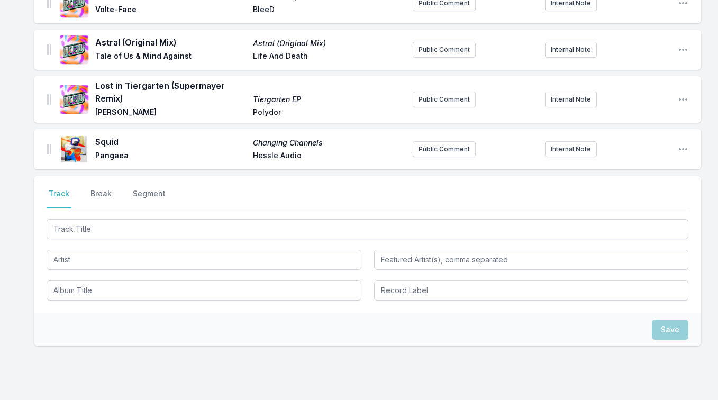
scroll to position [178, 0]
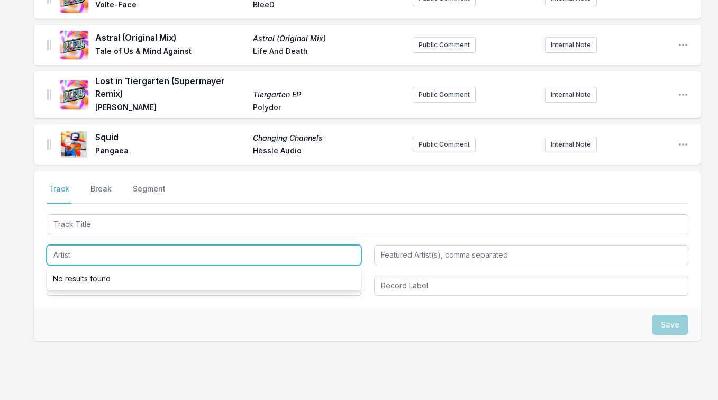
click at [59, 259] on input "Artist" at bounding box center [204, 255] width 315 height 20
type input "Mall Grab"
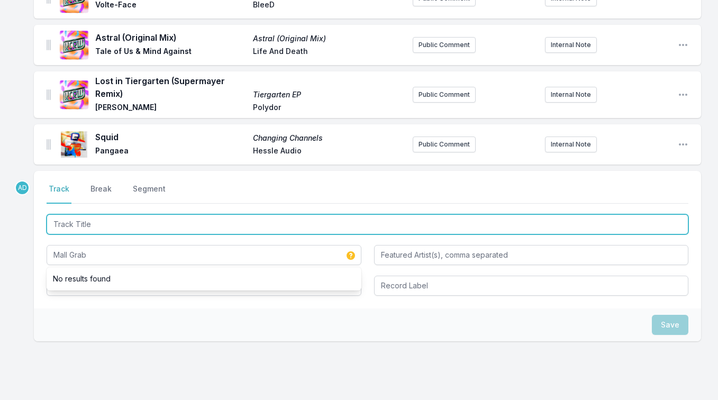
click at [80, 220] on input "Track Title" at bounding box center [368, 224] width 642 height 20
type input "Love Rei"
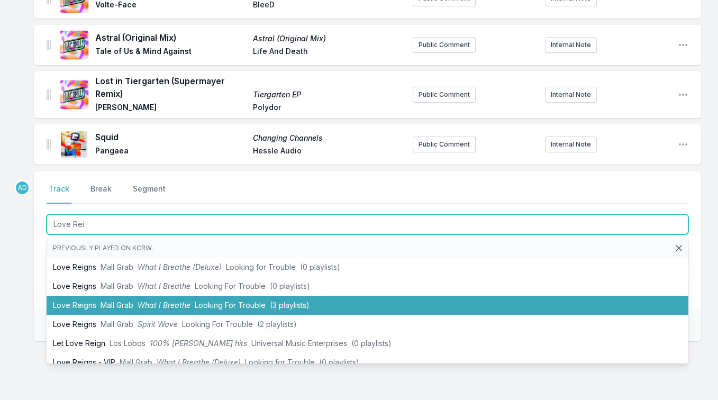
click at [60, 307] on li "Love Reigns Mall Grab What I Breathe Looking For Trouble (3 playlists)" at bounding box center [368, 305] width 642 height 19
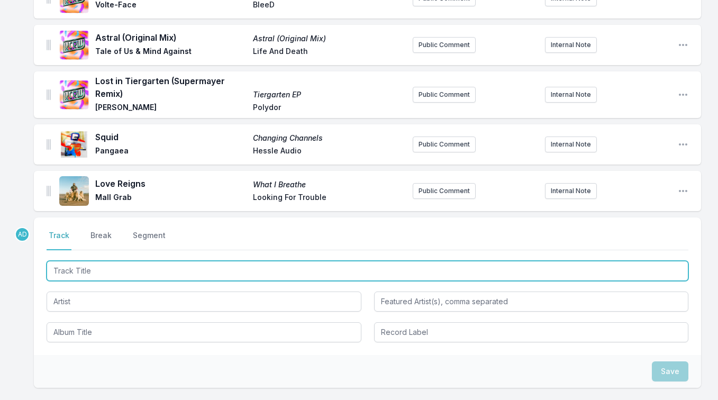
scroll to position [225, 0]
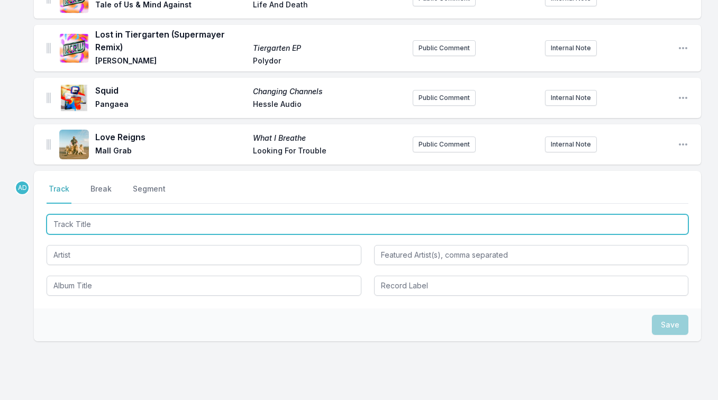
paste input "Tribulations ([PERSON_NAME] Mix)"
type input "Tribulations (Lindstr"
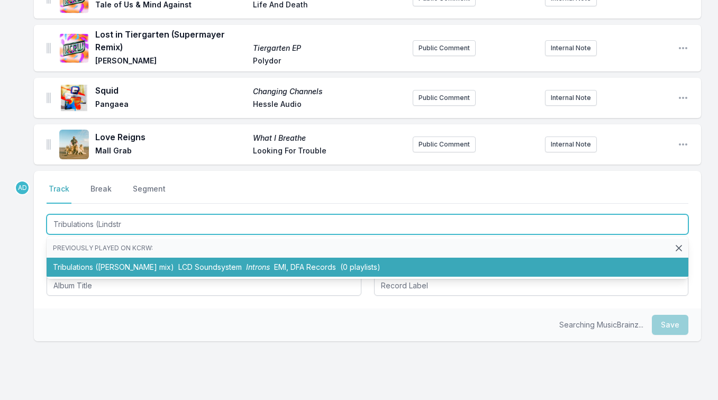
click at [115, 265] on li "Tribulations ([PERSON_NAME] mix) LCD Soundsystem Introns EMI, DFA Records (0 pl…" at bounding box center [368, 267] width 642 height 19
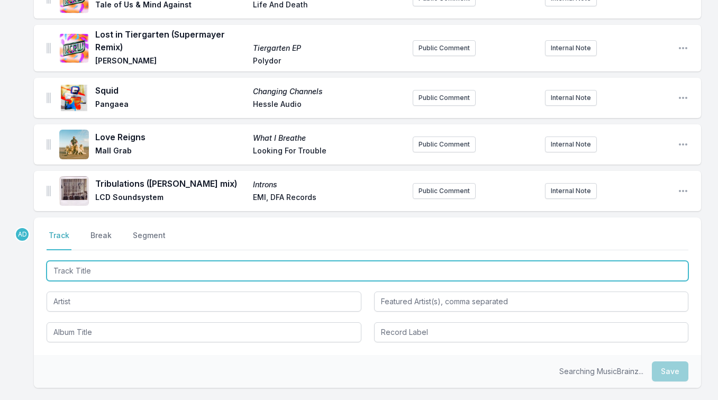
scroll to position [271, 0]
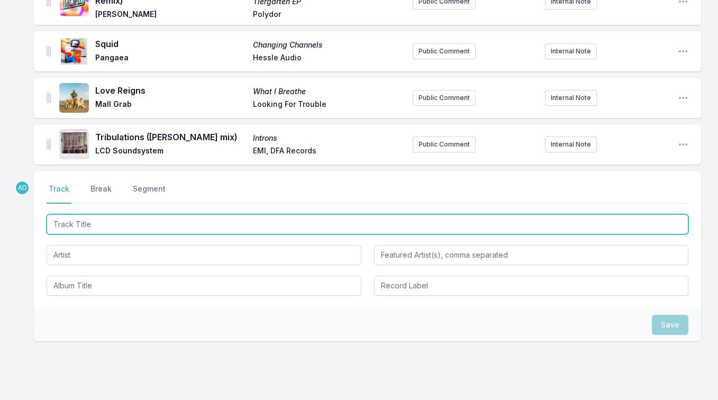
paste input "For The People ([PERSON_NAME] Remix)"
click at [89, 226] on input "For The People ([PERSON_NAME])" at bounding box center [368, 224] width 642 height 20
click at [108, 229] on input "For The People ([PERSON_NAME])" at bounding box center [368, 224] width 642 height 20
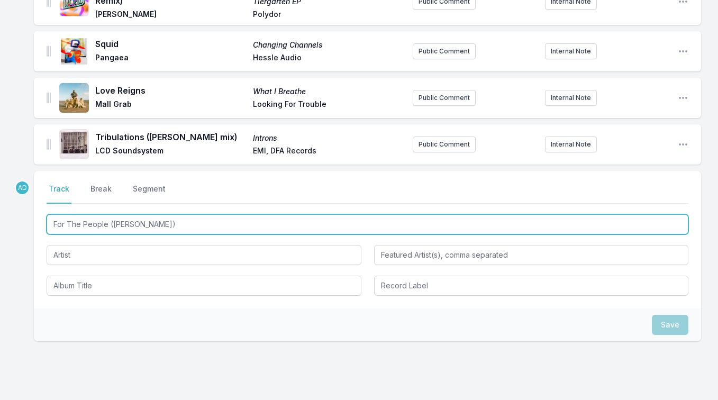
drag, startPoint x: 108, startPoint y: 224, endPoint x: 151, endPoint y: 222, distance: 42.9
click at [151, 222] on input "For The People ([PERSON_NAME])" at bounding box center [368, 224] width 642 height 20
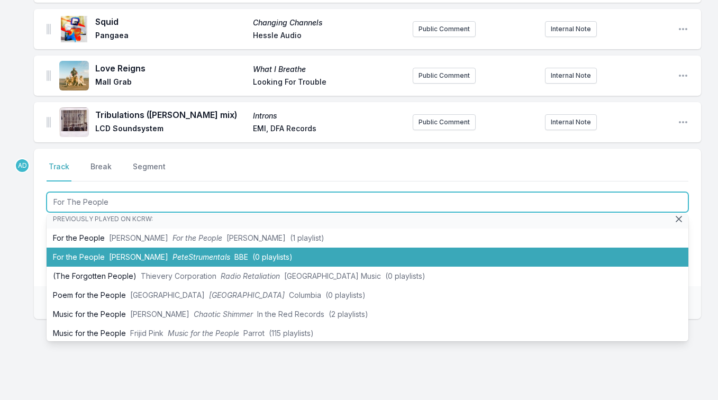
scroll to position [0, 0]
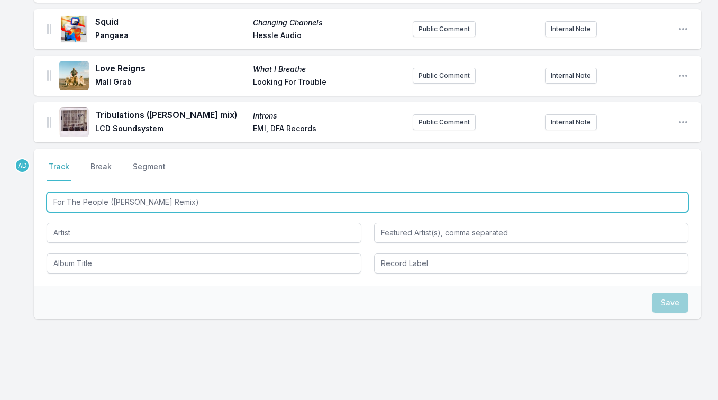
type input "For The People ([PERSON_NAME] Remix)"
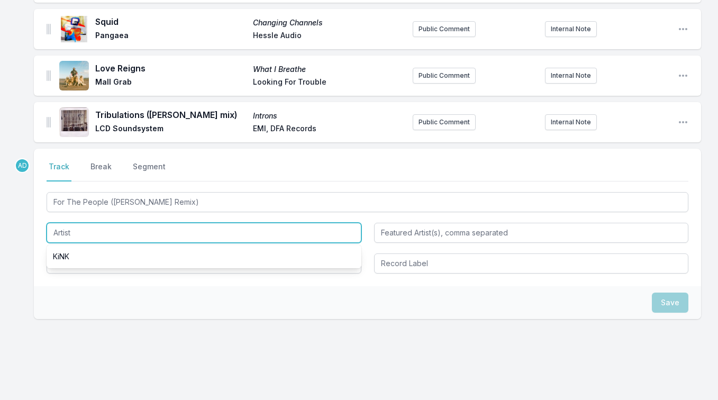
click at [95, 234] on input "Artist" at bounding box center [204, 233] width 315 height 20
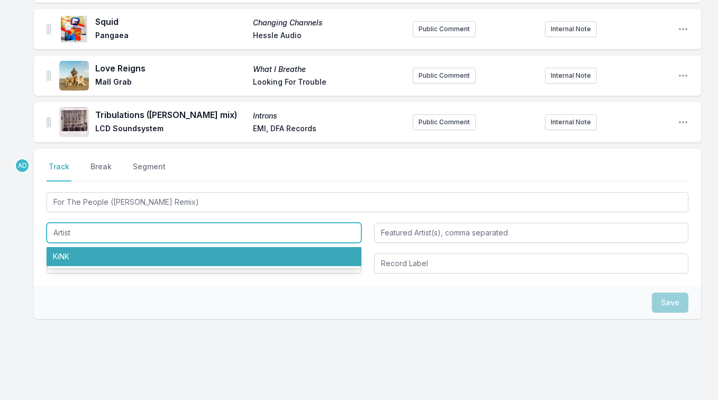
click at [81, 260] on li "KiNK" at bounding box center [204, 256] width 315 height 19
type input "KiNK"
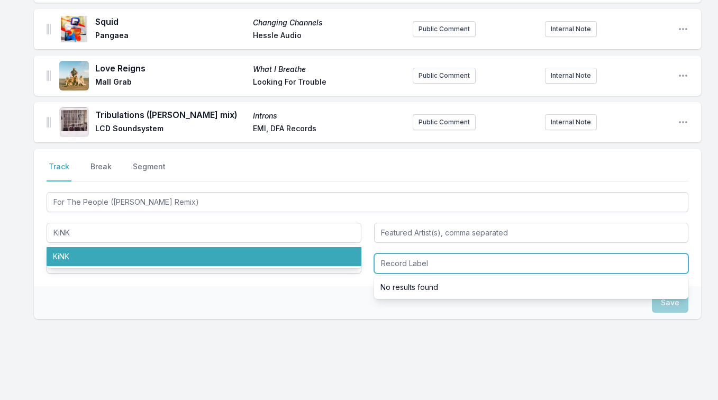
click at [404, 266] on input "Record Label" at bounding box center [531, 263] width 315 height 20
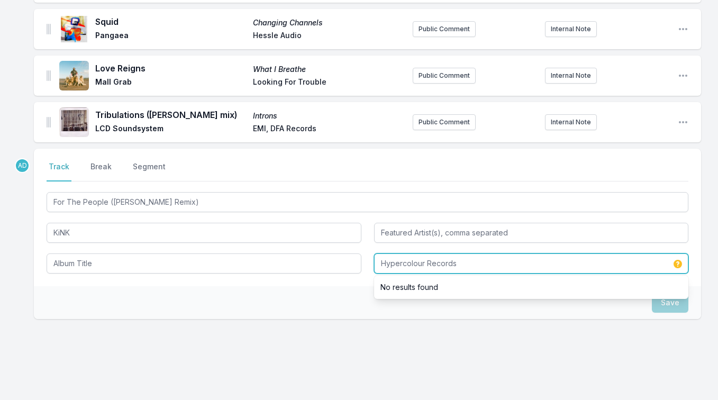
type input "Hypercolour Records"
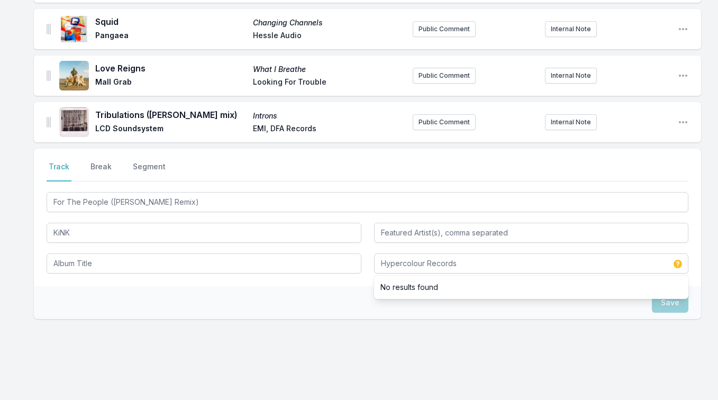
click at [346, 290] on div "Save" at bounding box center [367, 302] width 667 height 33
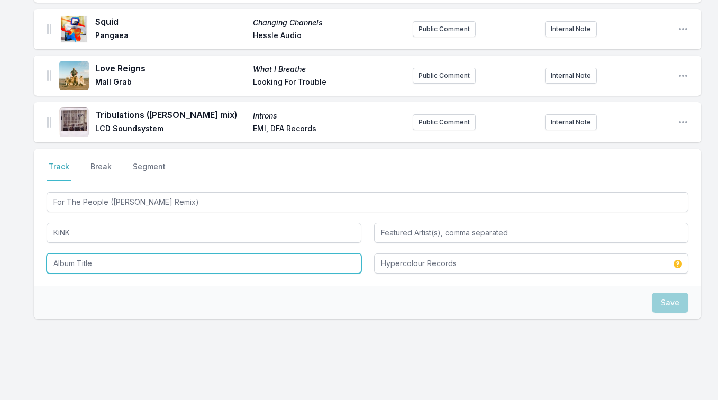
click at [132, 262] on input "Album Title" at bounding box center [204, 263] width 315 height 20
paste input "For The People ([PERSON_NAME] Acula / [PERSON_NAME] Remixes)"
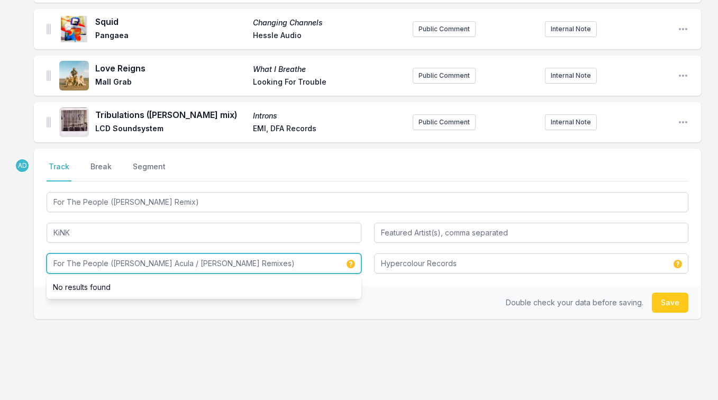
type input "For The People ([PERSON_NAME] Acula / [PERSON_NAME] Remixes)"
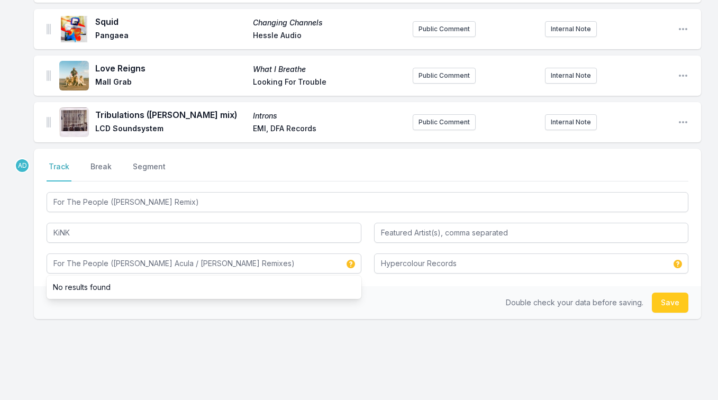
click at [583, 336] on div "AD Select a tab Track Break Segment Track Break Segment For The People ([PERSON…" at bounding box center [367, 268] width 667 height 238
click at [665, 303] on button "Save" at bounding box center [670, 303] width 37 height 20
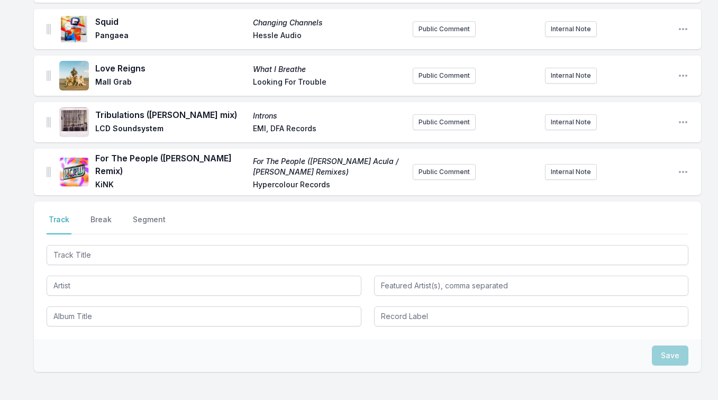
scroll to position [342, 0]
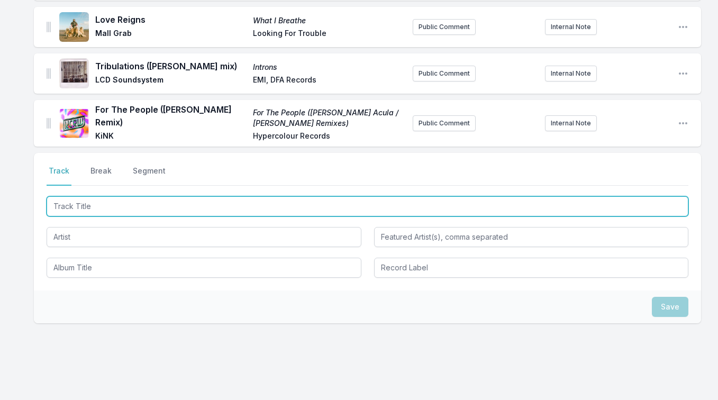
click at [145, 207] on input "Track Title" at bounding box center [368, 206] width 642 height 20
type input "Freedom 2"
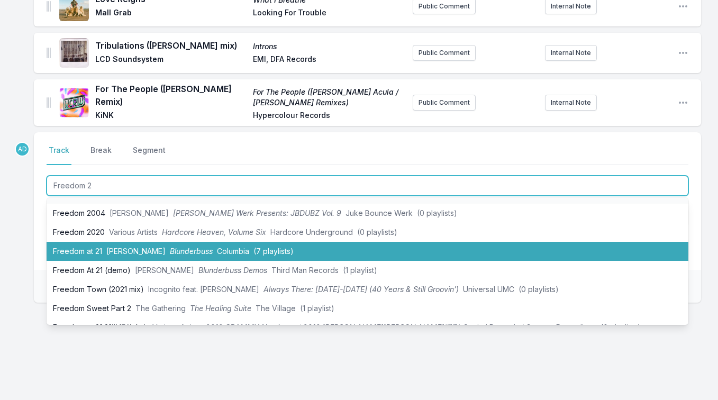
scroll to position [0, 0]
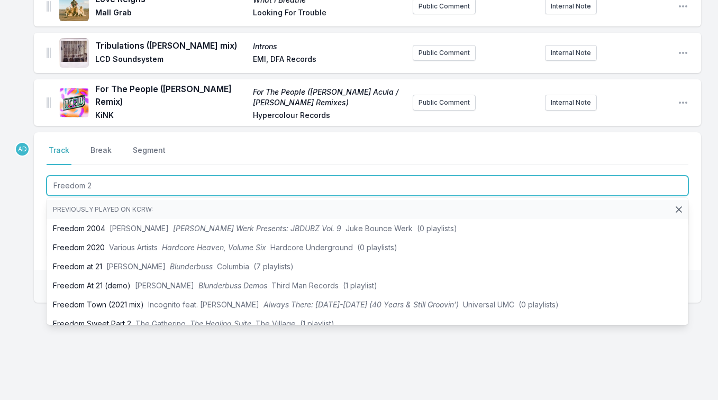
click at [73, 182] on input "Freedom 2" at bounding box center [368, 186] width 642 height 20
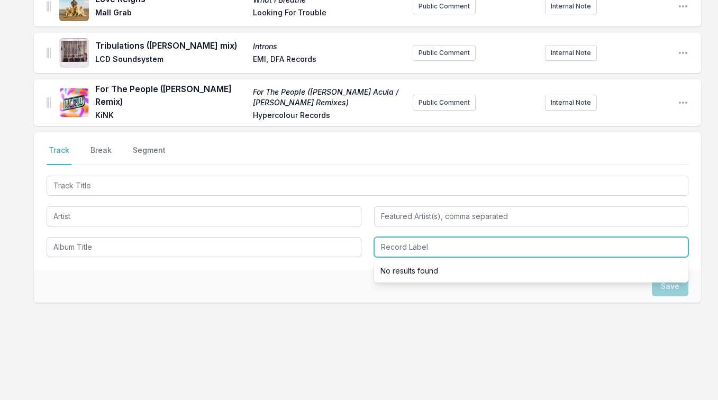
click at [415, 240] on input "Record Label" at bounding box center [531, 247] width 315 height 20
paste input "Kwengface LTD"
type input "Kwengface LTD"
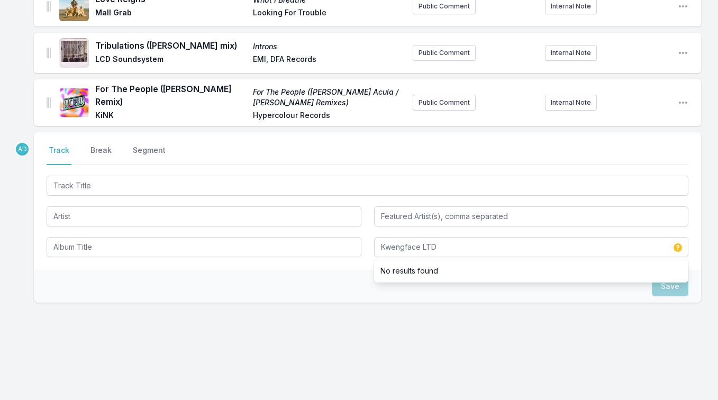
click at [329, 278] on div "Save" at bounding box center [367, 286] width 667 height 33
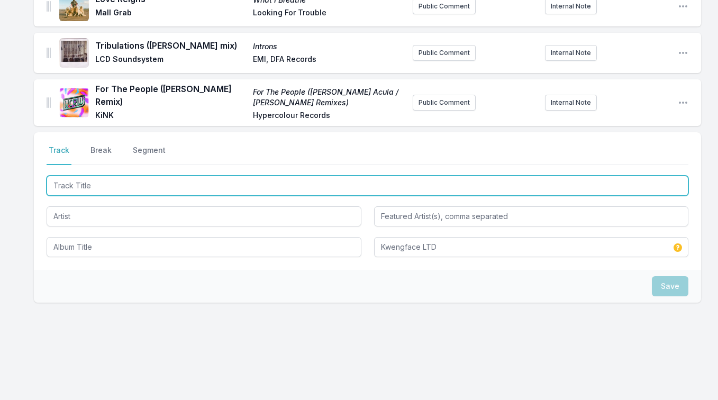
click at [147, 187] on input "Track Title" at bounding box center [368, 186] width 642 height 20
paste input "Freedom 2 Original Mix"
click at [95, 180] on input "Freedom 2 Original Mix)" at bounding box center [368, 186] width 642 height 20
type input "Freedom 2 (Original Mix)"
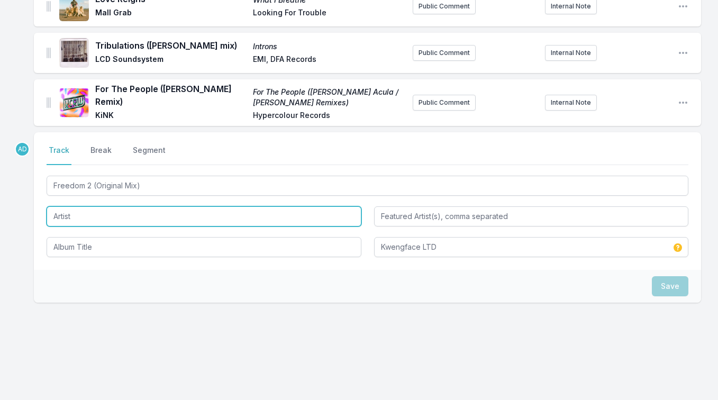
click at [115, 213] on input "Artist" at bounding box center [204, 216] width 315 height 20
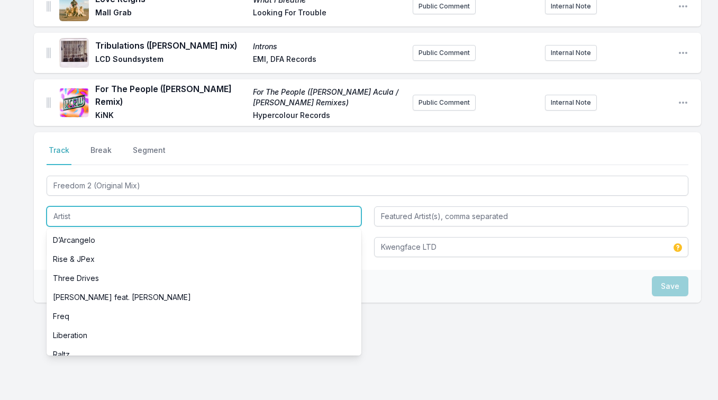
paste input "[PERSON_NAME], [PERSON_NAME], Kwengface"
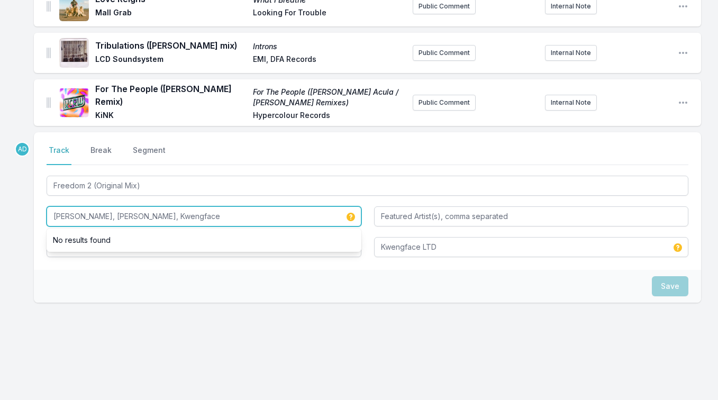
type input "[PERSON_NAME], [PERSON_NAME], Kwengface"
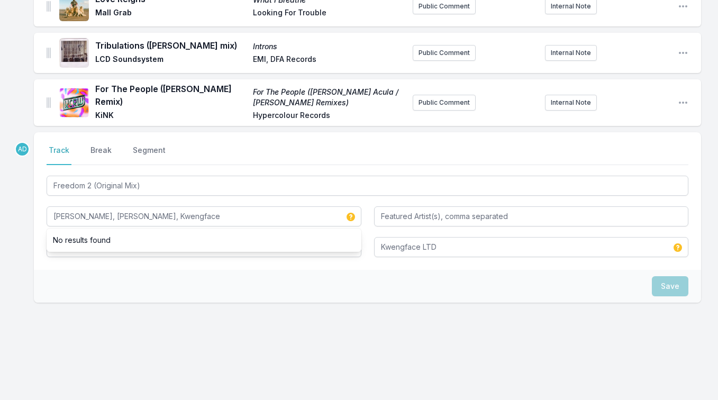
click at [112, 271] on div "Save" at bounding box center [367, 286] width 667 height 33
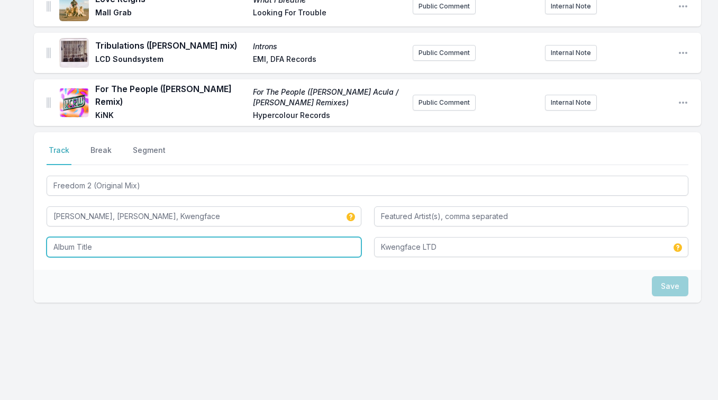
click at [121, 241] on input "Album Title" at bounding box center [204, 247] width 315 height 20
paste input "Freedom 2"
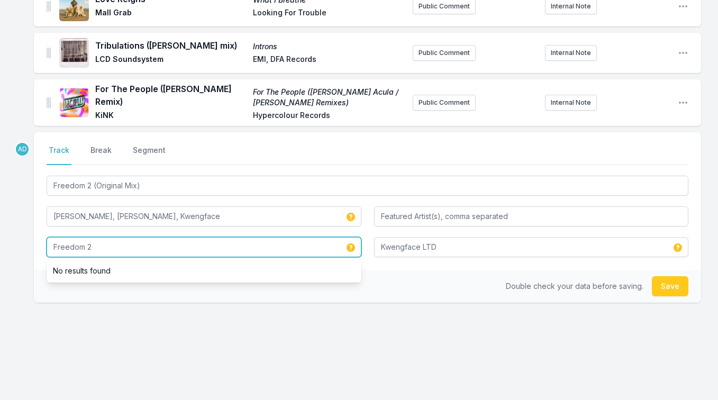
type input "Freedom 2"
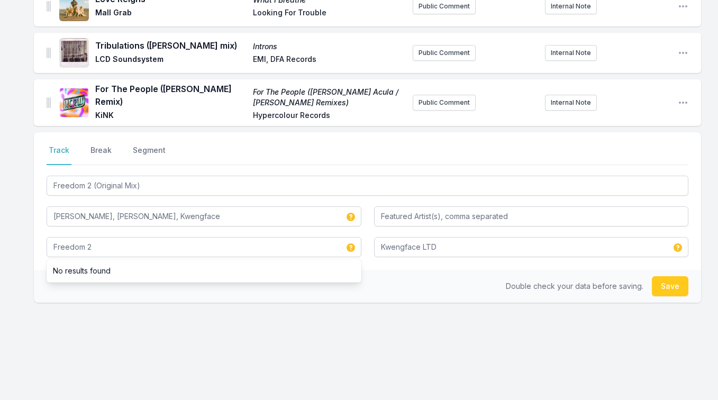
click at [116, 342] on div "Select a tab Track Break Segment Track Break Segment Freedom 2 (Original Mix) […" at bounding box center [367, 251] width 667 height 238
click at [669, 282] on button "Save" at bounding box center [670, 286] width 37 height 20
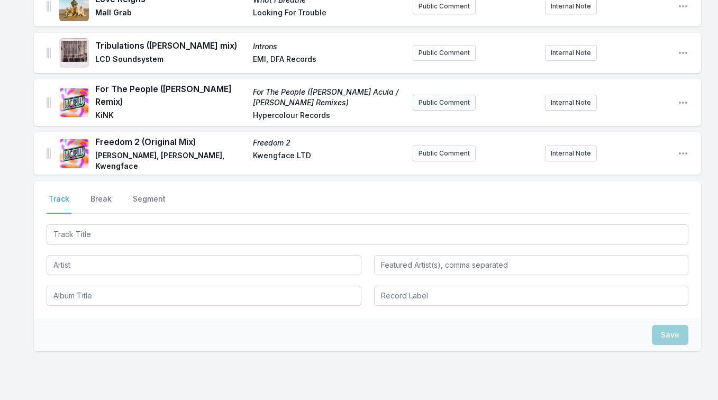
scroll to position [410, 0]
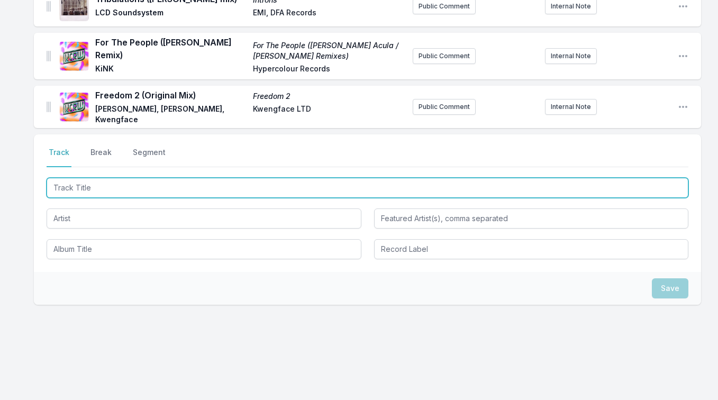
click at [111, 182] on input "Track Title" at bounding box center [368, 188] width 642 height 20
paste input "Pain (Mollono Bass remix)"
click at [74, 182] on input "Pain (Mollono Bass" at bounding box center [368, 188] width 642 height 20
type input "Pain Mollono Bass"
click at [62, 180] on input "Pain Mollono Bass" at bounding box center [368, 188] width 642 height 20
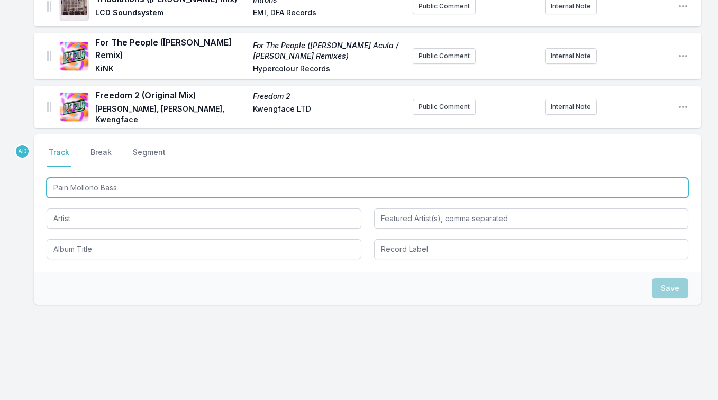
click at [62, 180] on input "Pain Mollono Bass" at bounding box center [368, 188] width 642 height 20
type input "GREED"
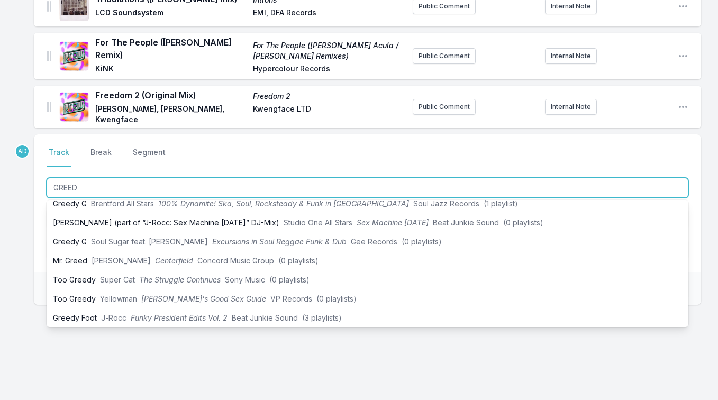
scroll to position [277, 0]
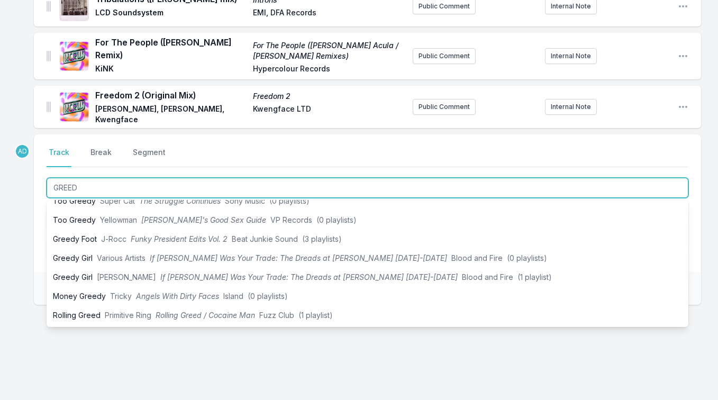
click at [75, 178] on input "GREED" at bounding box center [368, 188] width 642 height 20
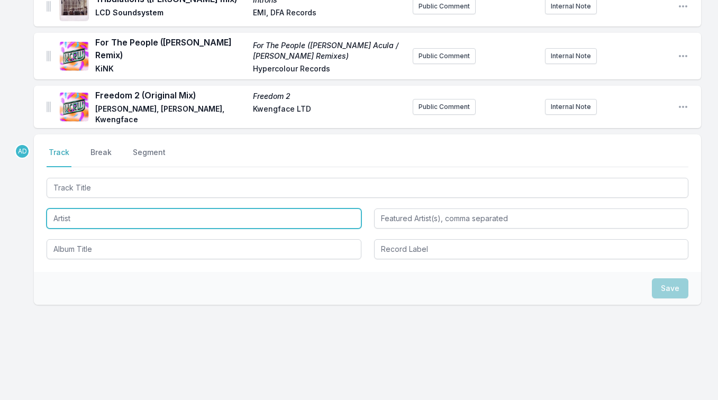
click at [59, 216] on input "Artist" at bounding box center [204, 218] width 315 height 20
type input "F"
paste input ", [PERSON_NAME]/MOO"
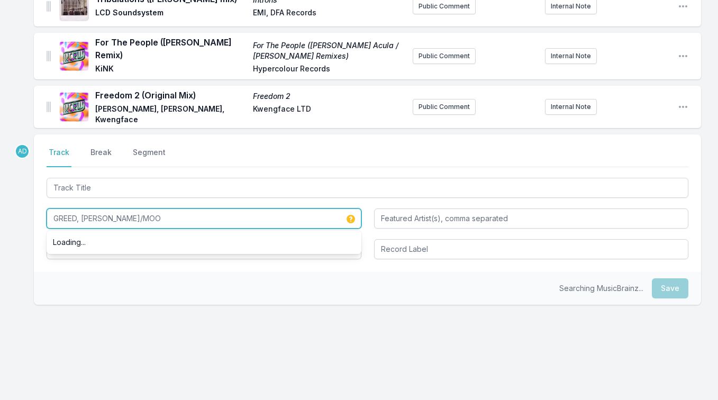
type input "GREED, [PERSON_NAME]/MOO"
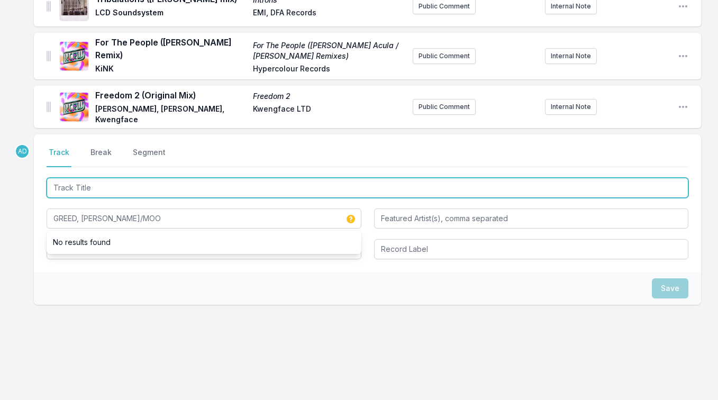
click at [142, 180] on input "Track Title" at bounding box center [368, 188] width 642 height 20
paste input "Pain (Mollono Bass remix)"
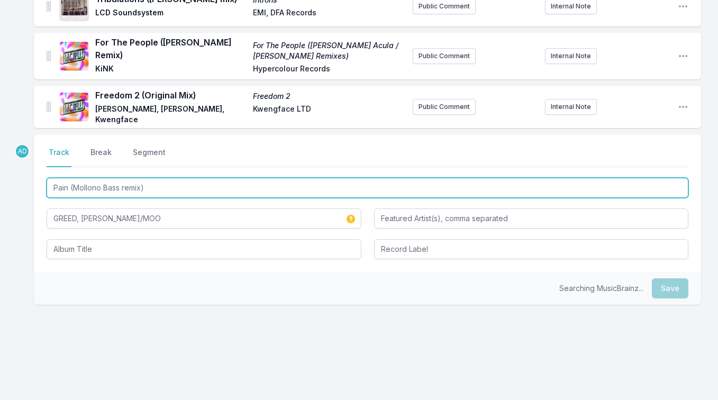
scroll to position [0, 0]
type input "Pain (Mollono Bass remix)"
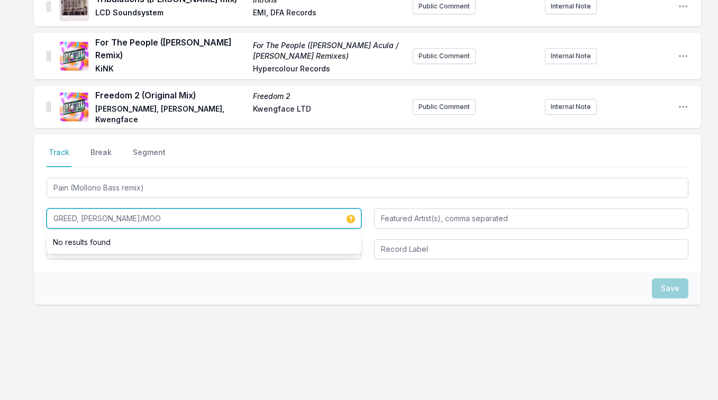
drag, startPoint x: 139, startPoint y: 215, endPoint x: 28, endPoint y: 214, distance: 111.7
click at [28, 214] on div "Riding The Blade [PERSON_NAME] 136 [PERSON_NAME] Kompakt Public Comment Interna…" at bounding box center [359, 54] width 718 height 706
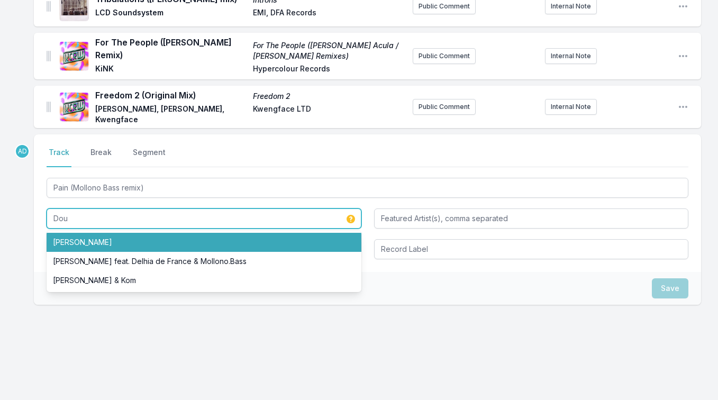
click at [57, 235] on li "[PERSON_NAME]" at bounding box center [204, 242] width 315 height 19
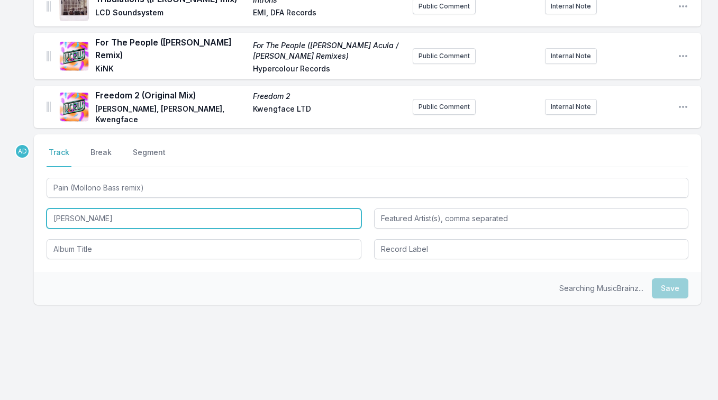
type input "[PERSON_NAME]"
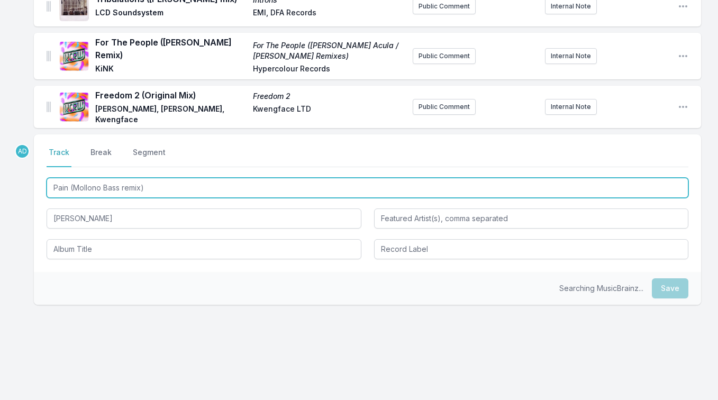
drag, startPoint x: 71, startPoint y: 185, endPoint x: 155, endPoint y: 178, distance: 83.4
click at [155, 178] on input "Pain (Mollono Bass remix)" at bounding box center [368, 188] width 642 height 20
drag, startPoint x: 155, startPoint y: 178, endPoint x: 49, endPoint y: 179, distance: 105.3
click at [49, 179] on input "Pain (Mollono Bass remix)" at bounding box center [368, 188] width 642 height 20
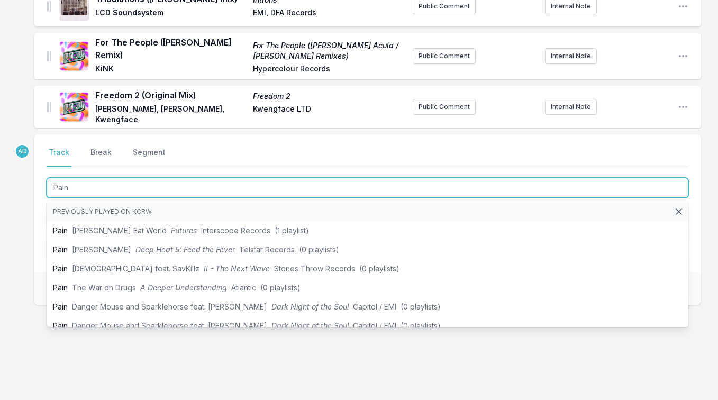
paste input "(Mollono.Bass Remix)"
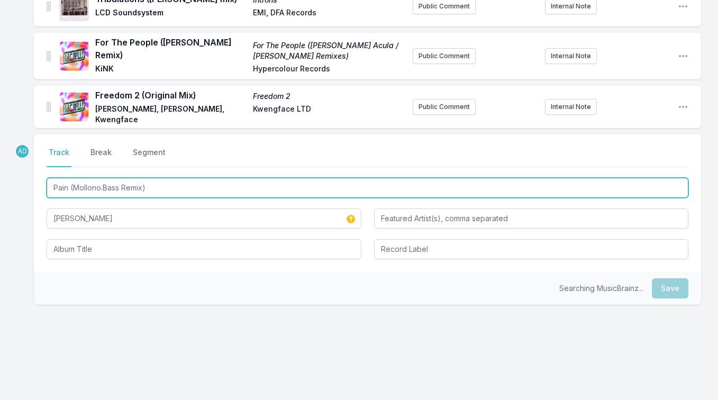
type input "Pain (Mollono.Bass Remix)"
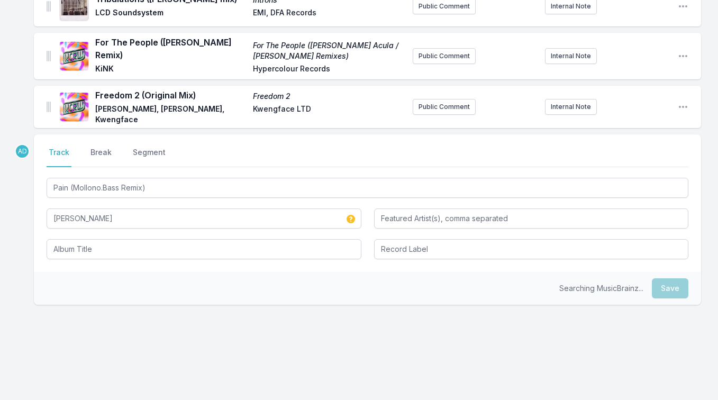
click at [202, 152] on nav "Track Break Segment" at bounding box center [368, 157] width 642 height 20
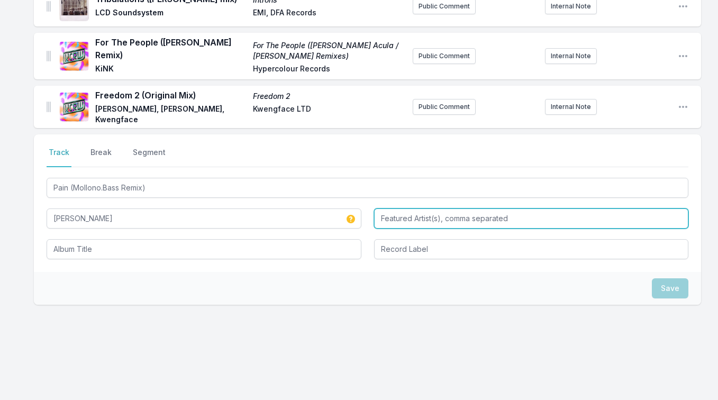
click at [407, 210] on input "Featured Artist(s), comma separated" at bounding box center [531, 218] width 315 height 20
type input "Mooryc"
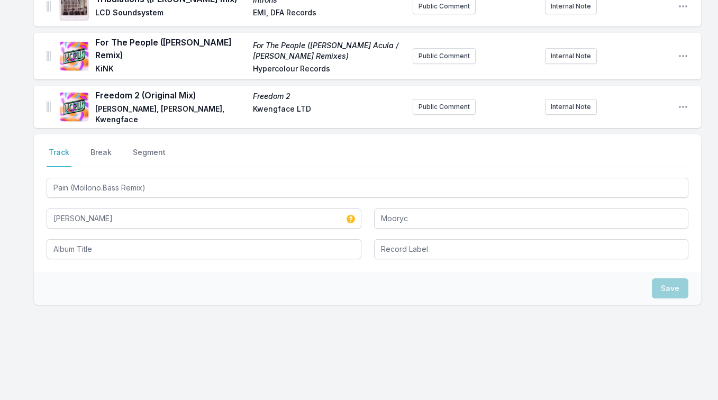
click at [359, 272] on div "Save" at bounding box center [367, 288] width 667 height 33
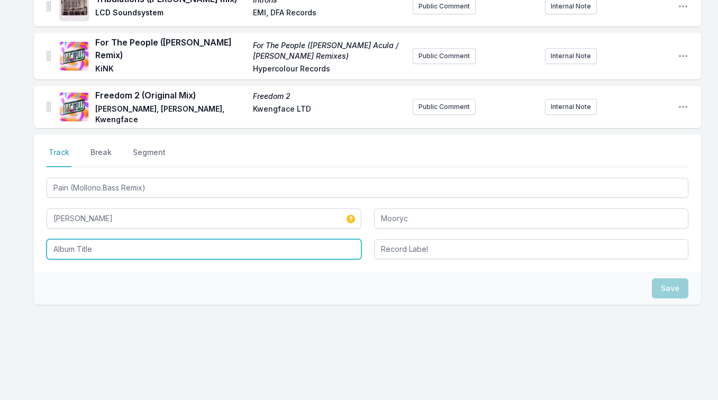
click at [124, 248] on input "Album Title" at bounding box center [204, 249] width 315 height 20
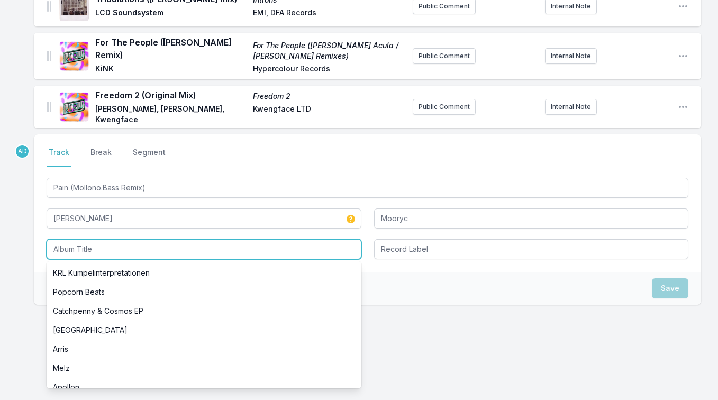
paste input "KRL Remixes"
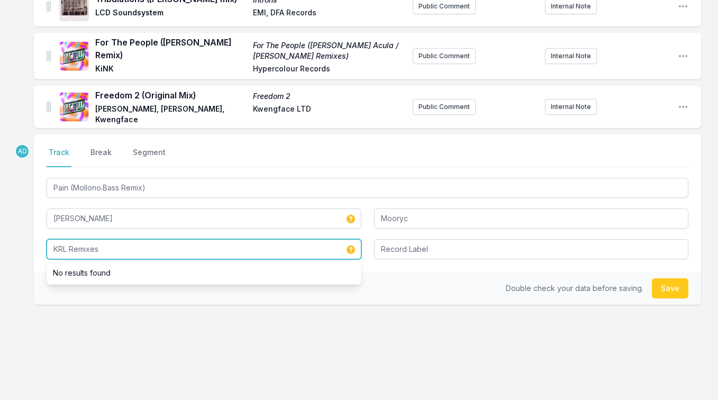
type input "KRL Remixes"
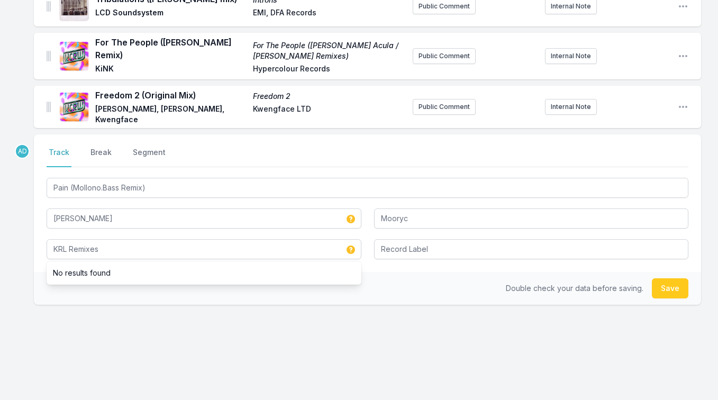
click at [389, 273] on div "Double check your data before saving. Save" at bounding box center [367, 288] width 667 height 33
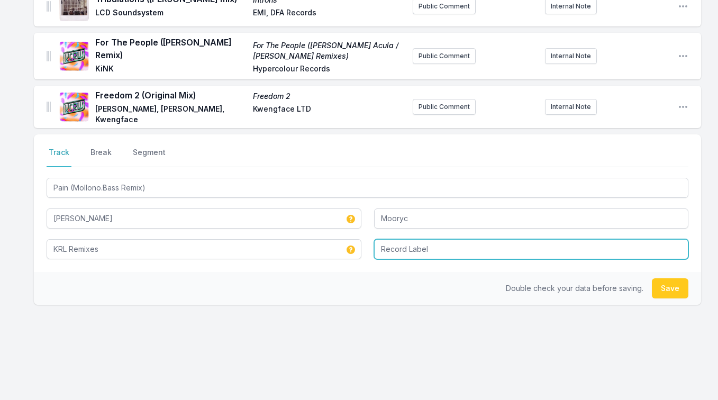
click at [416, 240] on input "Record Label" at bounding box center [531, 249] width 315 height 20
type input "[PERSON_NAME] Records"
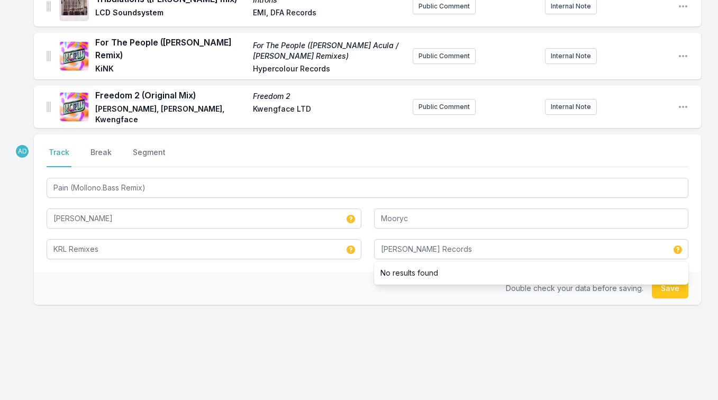
click at [414, 327] on div "AD Select a tab Track Break Segment Track Break Segment Pain (Mollono.Bass Remi…" at bounding box center [367, 253] width 667 height 238
click at [675, 280] on button "Save" at bounding box center [670, 288] width 37 height 20
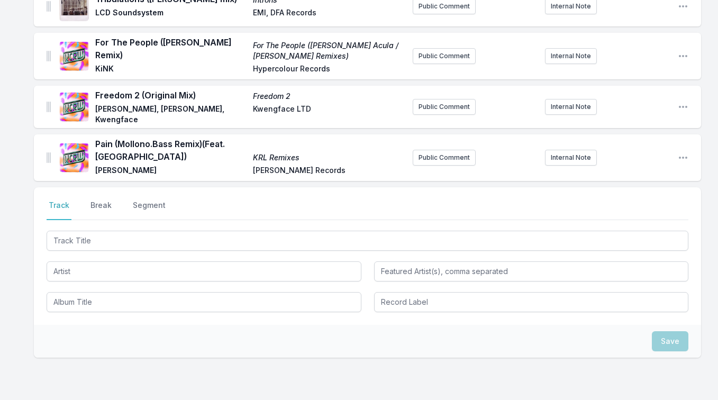
scroll to position [462, 0]
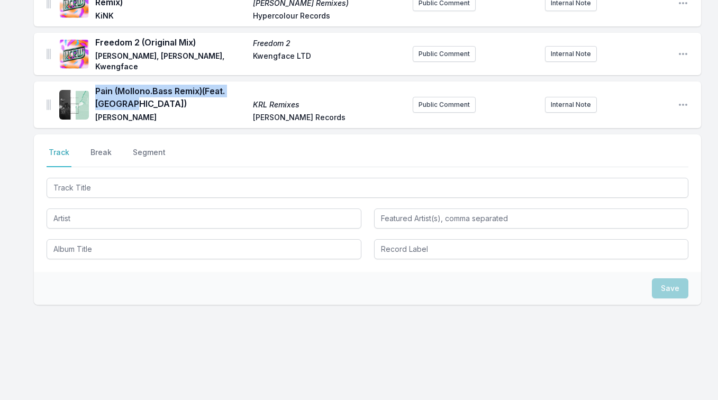
drag, startPoint x: 130, startPoint y: 98, endPoint x: 95, endPoint y: 86, distance: 37.5
click at [95, 86] on span "Pain (Mollono.Bass Remix) (Feat. [GEOGRAPHIC_DATA])" at bounding box center [170, 97] width 151 height 25
copy span "Pain (Mollono.Bass Remix) (Feat. [GEOGRAPHIC_DATA])"
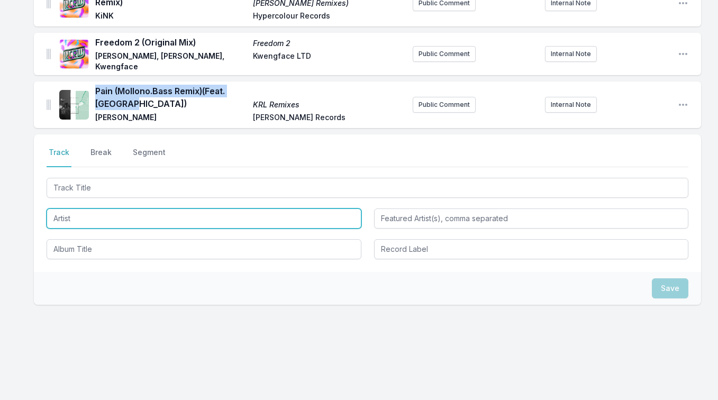
click at [101, 208] on input "Artist" at bounding box center [204, 218] width 315 height 20
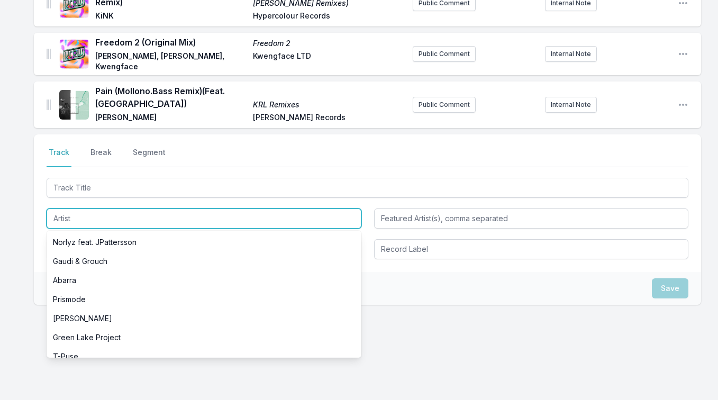
paste input "Der Dritte Raum"
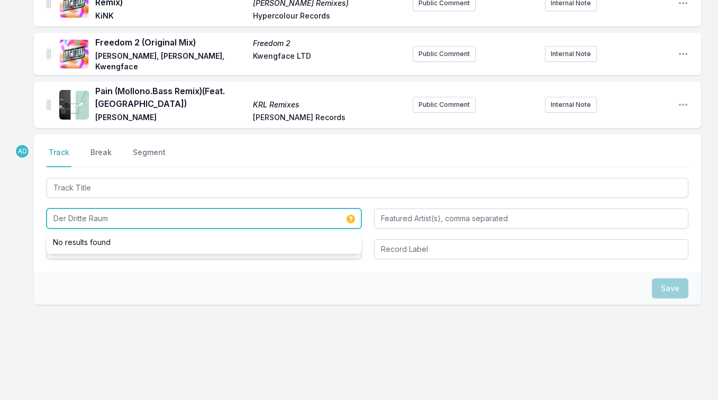
type input "Der Dritte Raum"
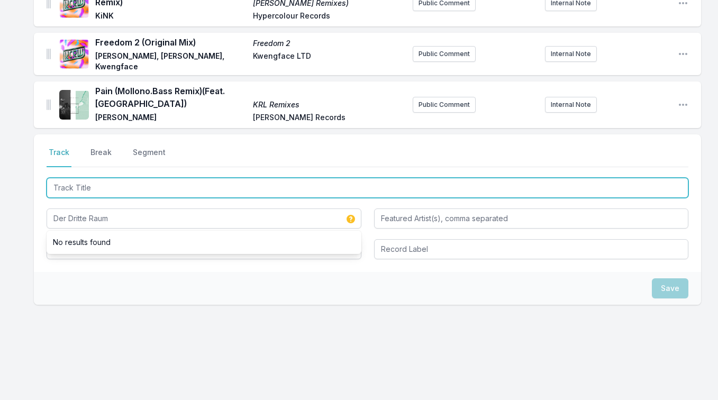
click at [101, 178] on input "Track Title" at bounding box center [368, 188] width 642 height 20
paste input "Trommelmaschine"
paste input "(2024 Remastered Version)"
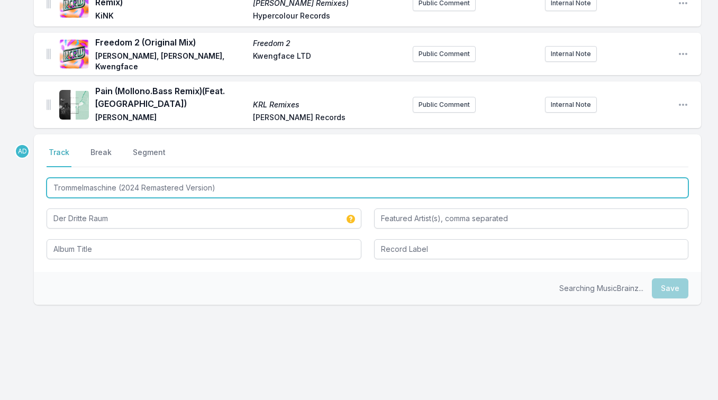
type input "Trommelmaschine (2024 Remastered Version)"
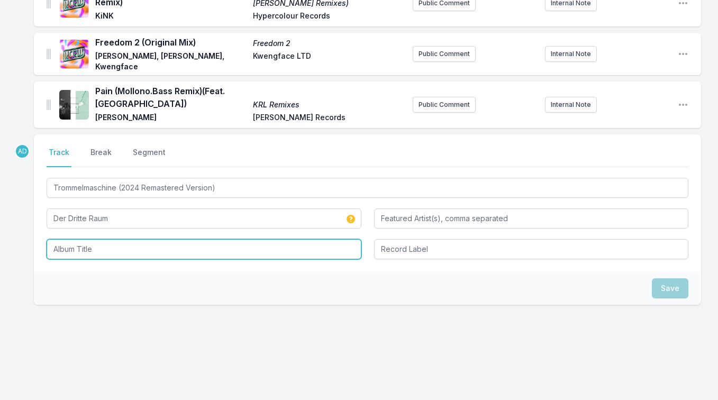
click at [152, 247] on input "Album Title" at bounding box center [204, 249] width 315 height 20
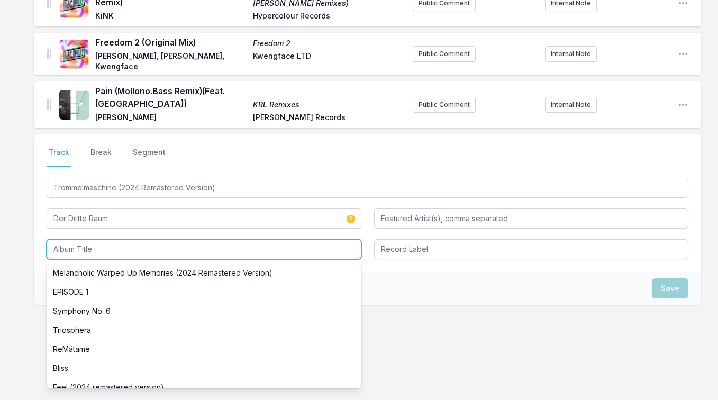
paste input "Wellenbad"
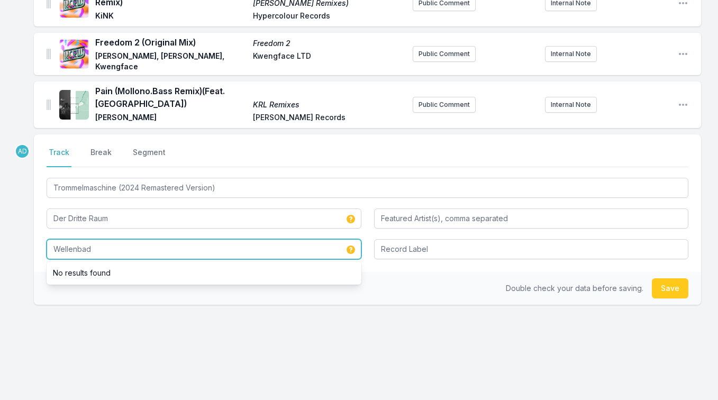
type input "Wellenbad"
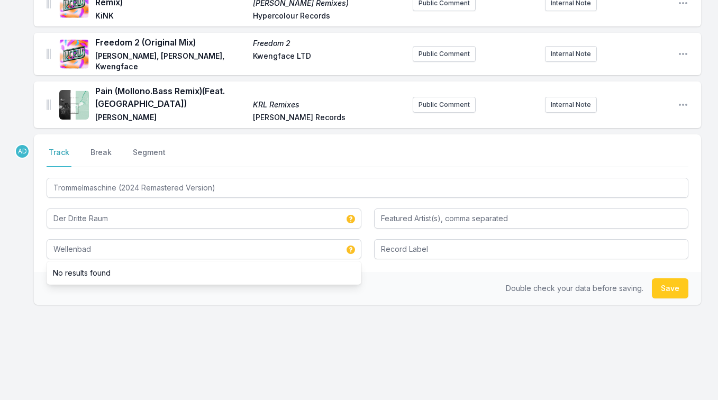
click at [126, 365] on div "AD Select a tab Track Break Segment Track Break Segment Trommelmaschine (2024 R…" at bounding box center [367, 253] width 667 height 238
click at [664, 281] on button "Save" at bounding box center [670, 288] width 37 height 20
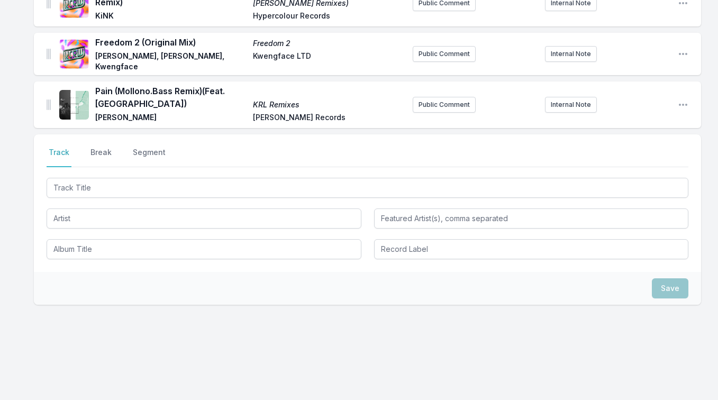
scroll to position [545, 0]
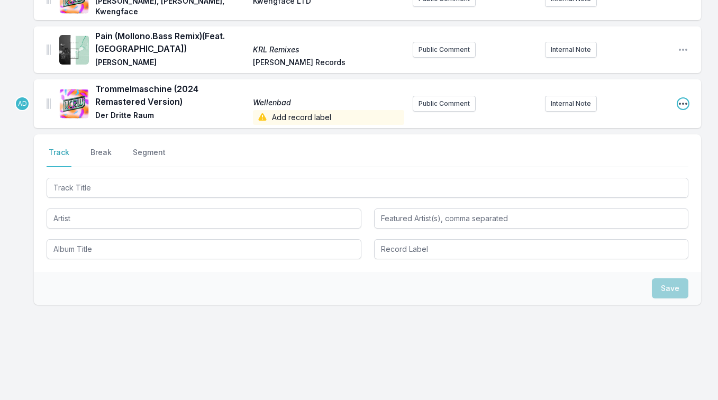
click at [681, 99] on icon "Open playlist item options" at bounding box center [683, 103] width 11 height 11
click at [648, 120] on button "Edit Track Details" at bounding box center [629, 124] width 119 height 19
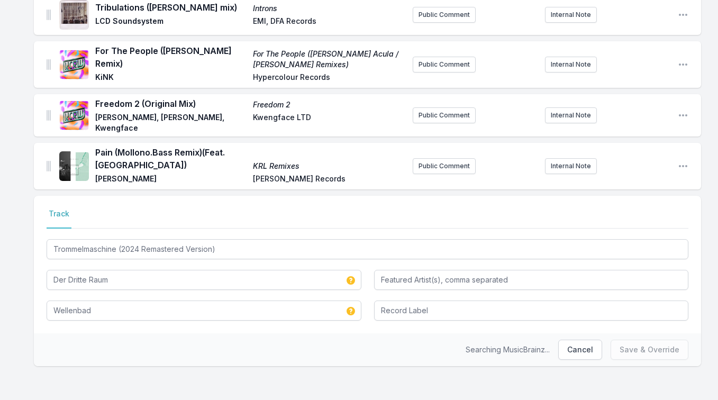
scroll to position [422, 0]
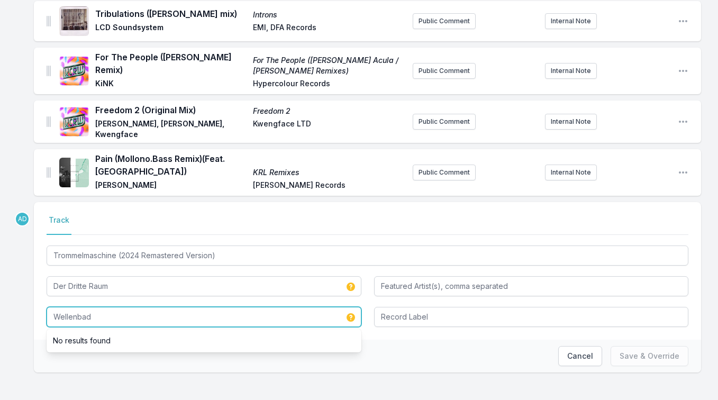
click at [223, 307] on input "Wellenbad" at bounding box center [204, 317] width 315 height 20
paste input "Re-Release 2024"
type input "Wellenbad Re-Release 2024"
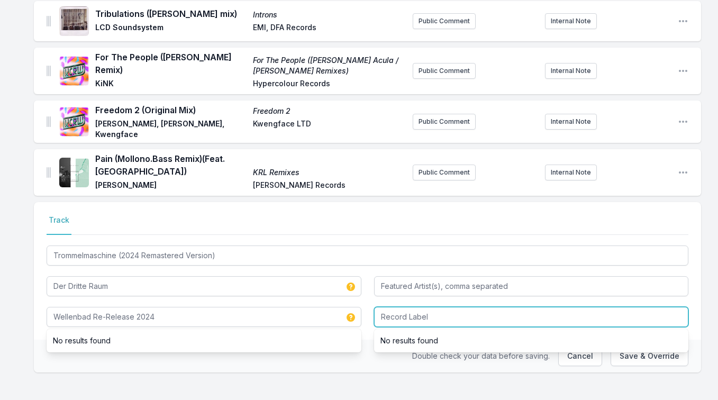
click at [380, 308] on input "Record Label" at bounding box center [531, 317] width 315 height 20
paste input "Harthouse"
type input "Harthouse"
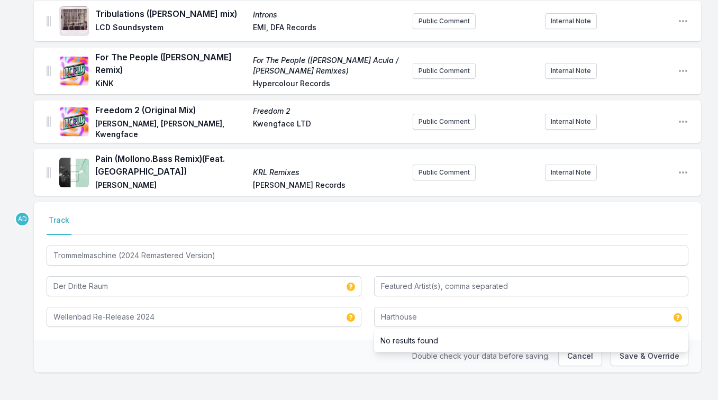
click at [428, 223] on nav "Track" at bounding box center [368, 225] width 642 height 20
click at [637, 346] on button "Save & Override" at bounding box center [650, 356] width 78 height 20
type input "Wellenbad"
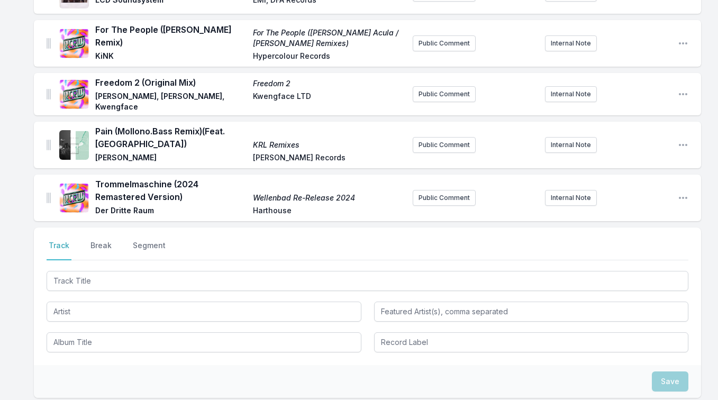
scroll to position [429, 0]
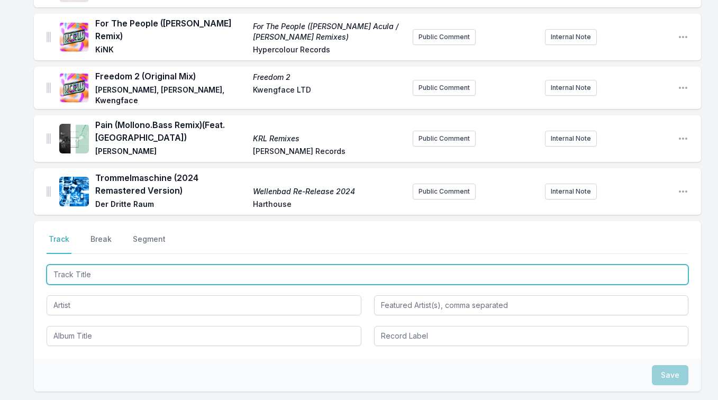
click at [125, 273] on input "Track Title" at bounding box center [368, 275] width 642 height 20
paste input "So What (Original Mix)"
drag, startPoint x: 85, startPoint y: 270, endPoint x: 146, endPoint y: 267, distance: 60.9
click at [146, 267] on input "So What (Original Mix)" at bounding box center [368, 275] width 642 height 20
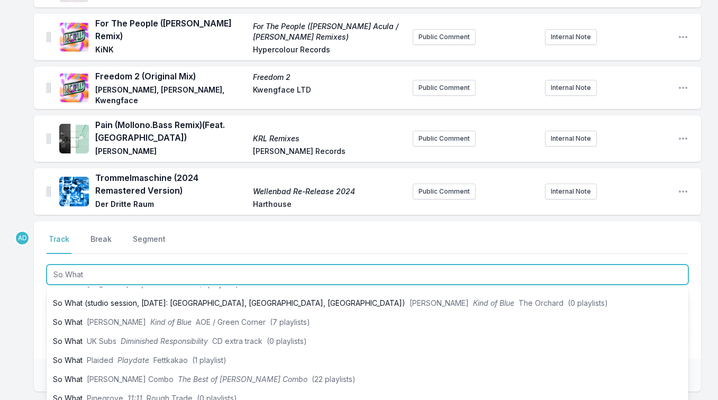
scroll to position [238, 0]
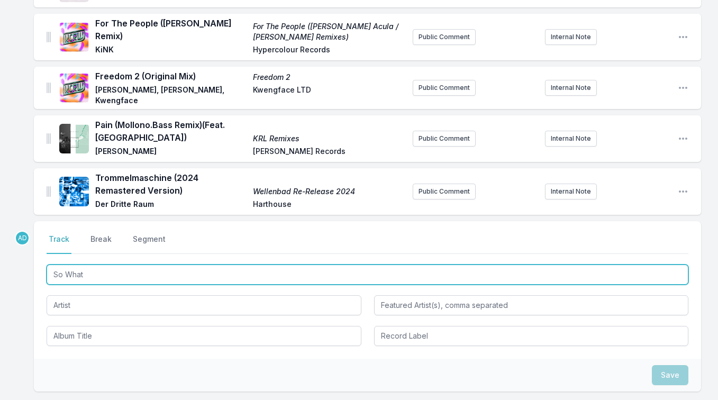
click at [90, 271] on input "So What" at bounding box center [368, 275] width 642 height 20
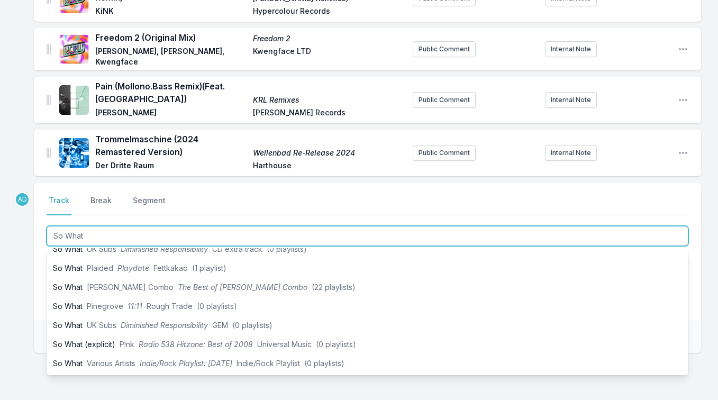
scroll to position [488, 0]
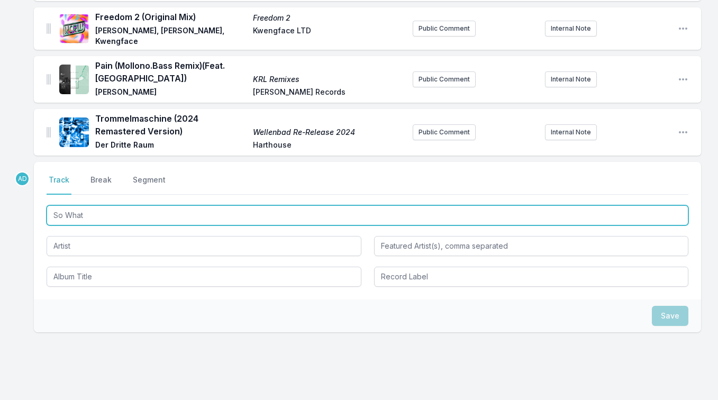
click at [62, 213] on input "So What" at bounding box center [368, 215] width 642 height 20
paste input "(Original Mix)"
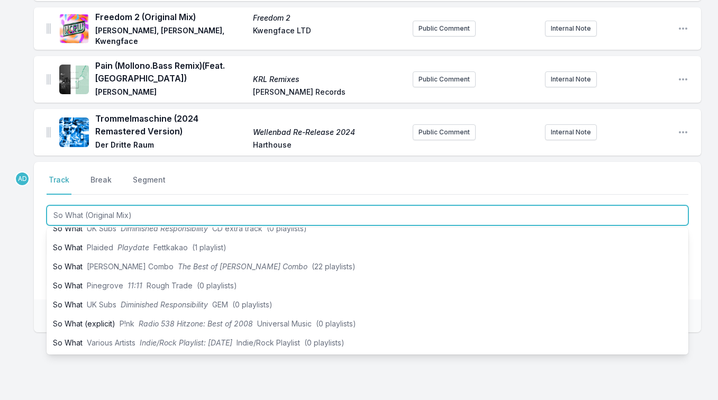
scroll to position [0, 0]
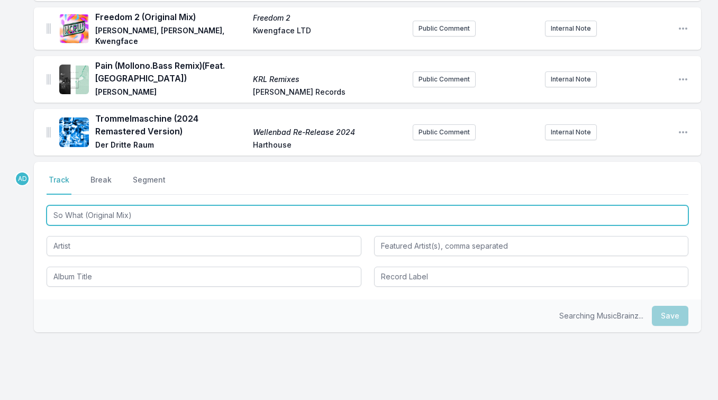
type input "So What (Original Mix)"
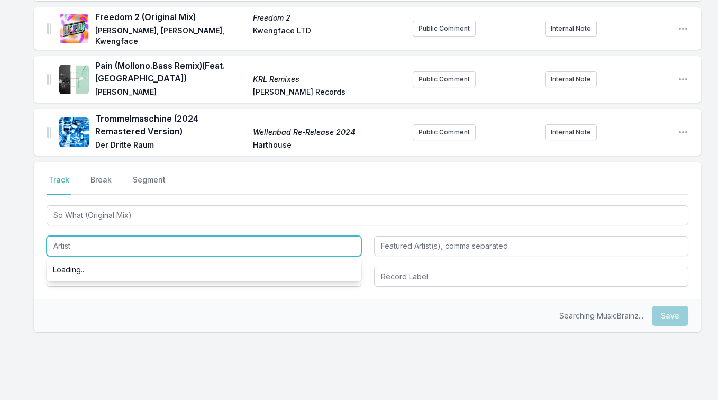
click at [63, 236] on input "Artist" at bounding box center [204, 246] width 315 height 20
type input "[PERSON_NAME]"
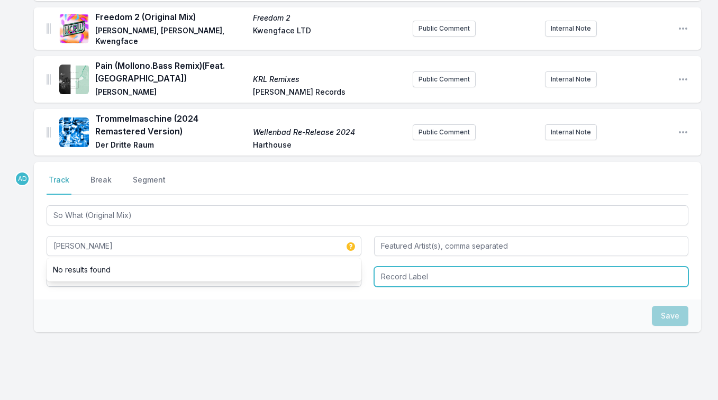
click at [405, 270] on input "Record Label" at bounding box center [531, 277] width 315 height 20
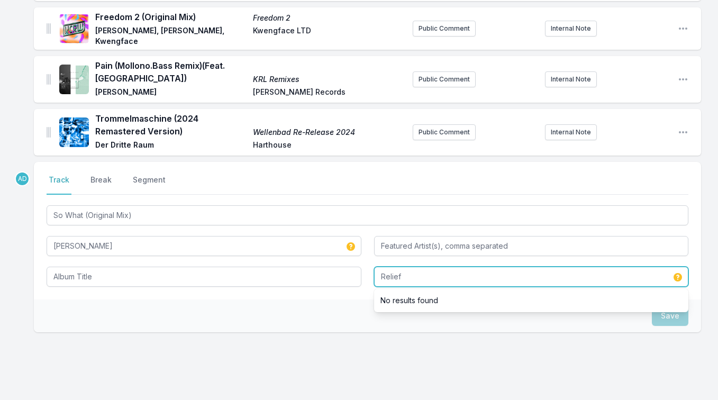
type input "Relief"
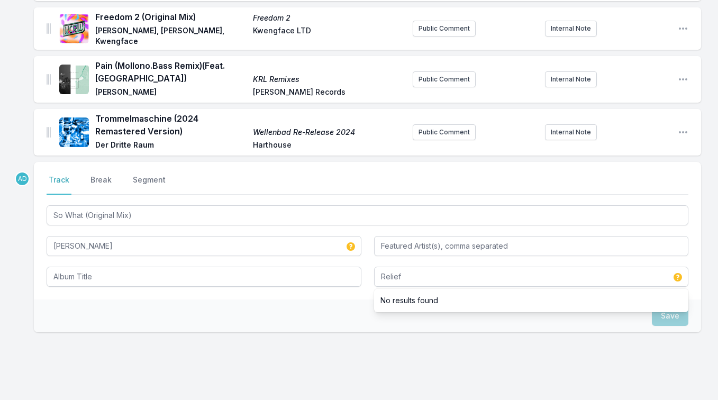
click at [347, 287] on div "Select a tab Track Break Segment Track Break Segment So What (Original Mix) [PE…" at bounding box center [367, 231] width 667 height 138
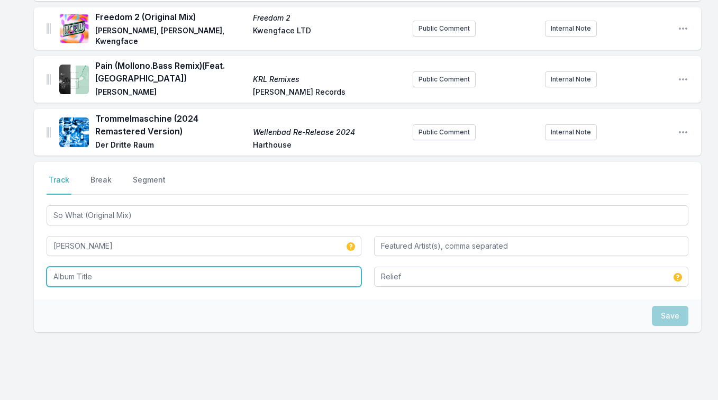
click at [97, 277] on input "Album Title" at bounding box center [204, 277] width 315 height 20
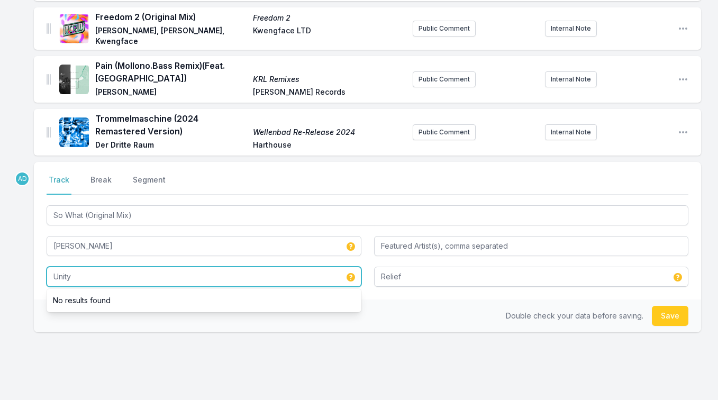
type input "Unity"
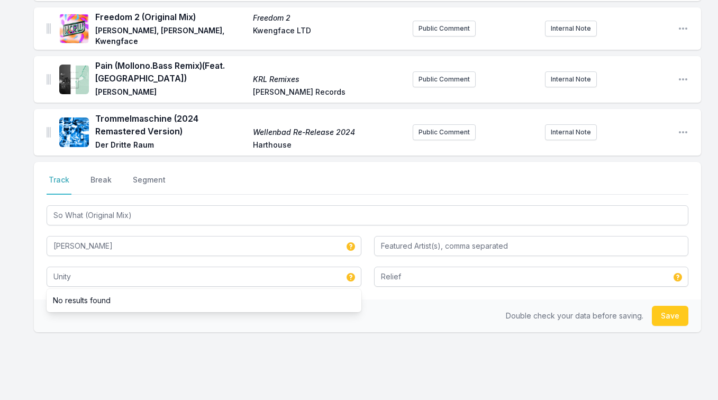
click at [35, 348] on div "Select a tab Track Break Segment Track Break Segment So What (Original Mix) [PE…" at bounding box center [367, 281] width 667 height 238
click at [669, 310] on button "Save" at bounding box center [670, 316] width 37 height 20
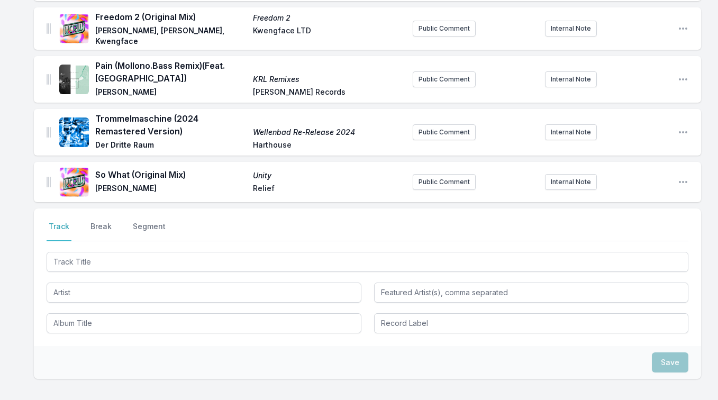
scroll to position [534, 0]
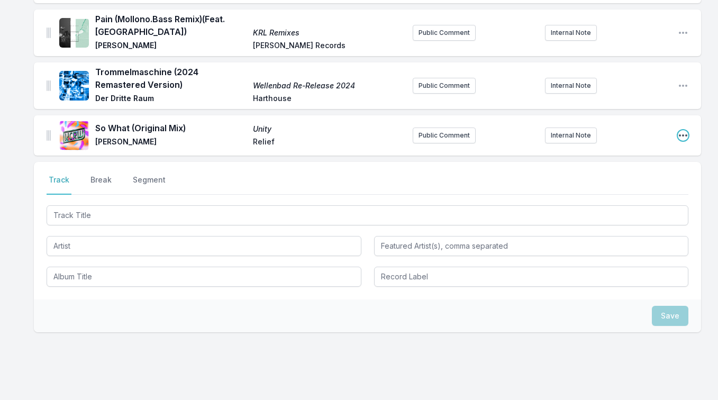
click at [681, 130] on icon "Open playlist item options" at bounding box center [683, 135] width 11 height 11
click at [649, 151] on button "Edit Track Details" at bounding box center [629, 156] width 119 height 19
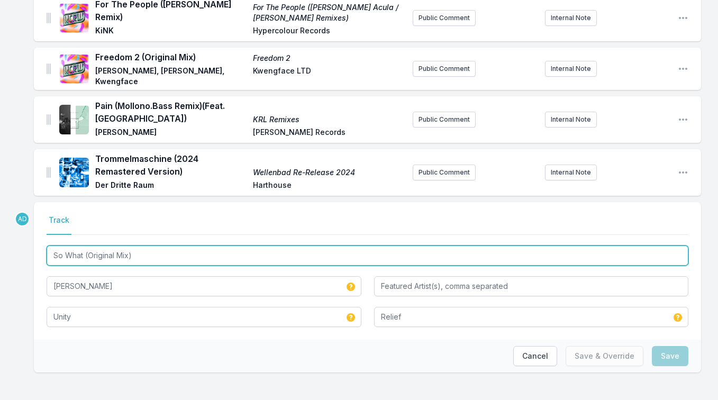
drag, startPoint x: 85, startPoint y: 249, endPoint x: 148, endPoint y: 247, distance: 63.5
click at [148, 247] on input "So What (Original Mix)" at bounding box center [368, 256] width 642 height 20
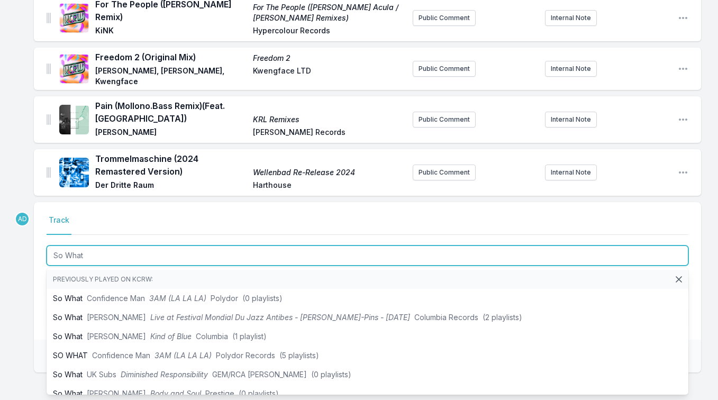
type input "So What"
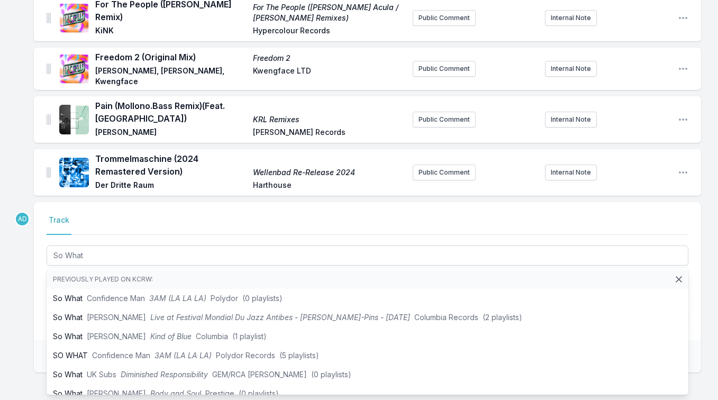
click at [542, 215] on nav "Track" at bounding box center [368, 225] width 642 height 20
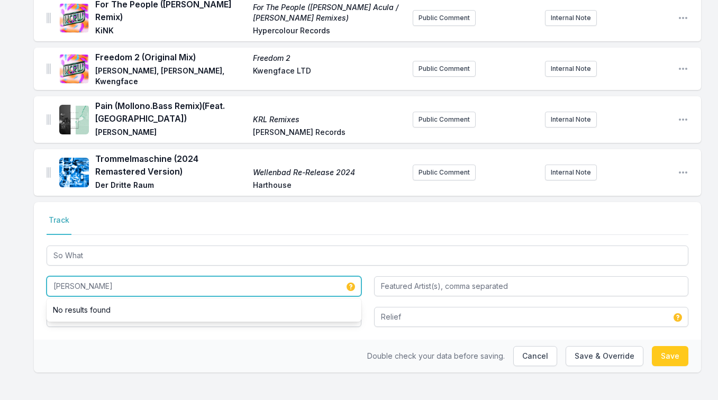
click at [112, 280] on input "[PERSON_NAME]" at bounding box center [204, 286] width 315 height 20
type input "[PERSON_NAME], [PERSON_NAME]"
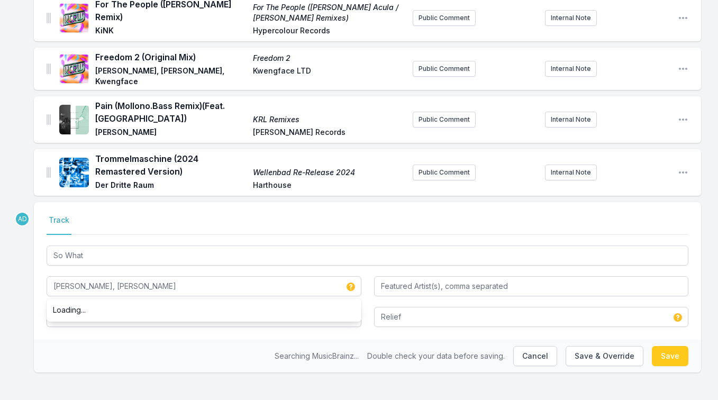
click at [99, 353] on div "Searching MusicBrainz... Double check your data before saving. Cancel Save & Ov…" at bounding box center [367, 356] width 667 height 33
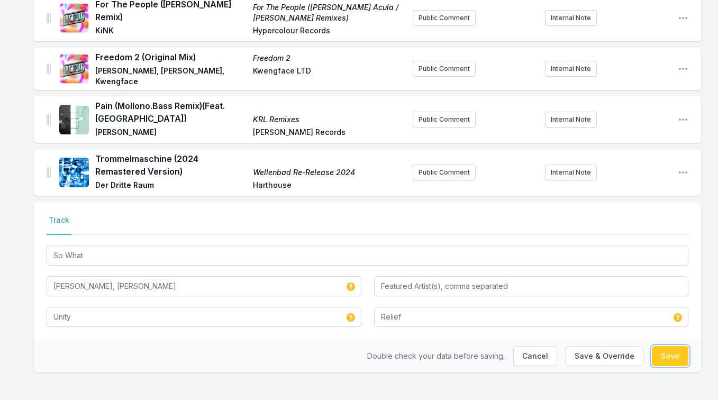
click at [666, 353] on button "Save" at bounding box center [670, 356] width 37 height 20
type input "So What (Original Mix)"
type input "[PERSON_NAME]"
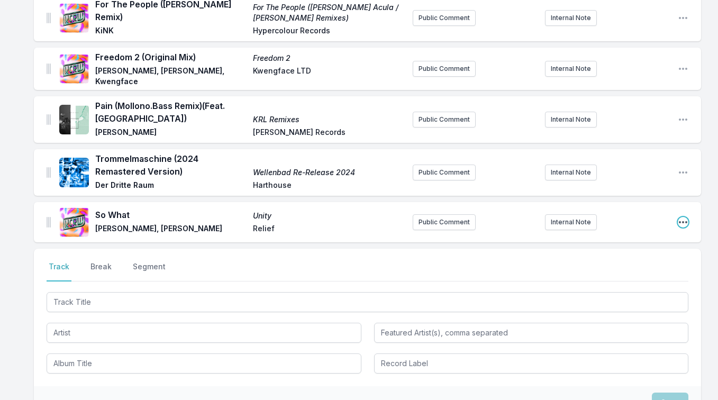
click at [683, 221] on icon "Open playlist item options" at bounding box center [683, 222] width 8 height 2
click at [652, 239] on button "Edit Track Details" at bounding box center [629, 243] width 119 height 19
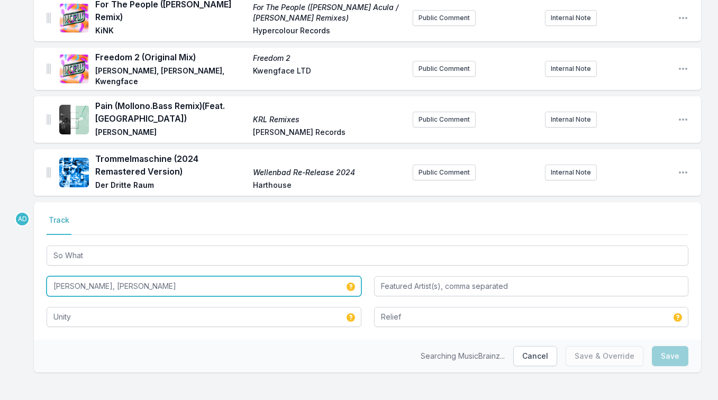
click at [91, 278] on input "[PERSON_NAME], [PERSON_NAME]" at bounding box center [204, 286] width 315 height 20
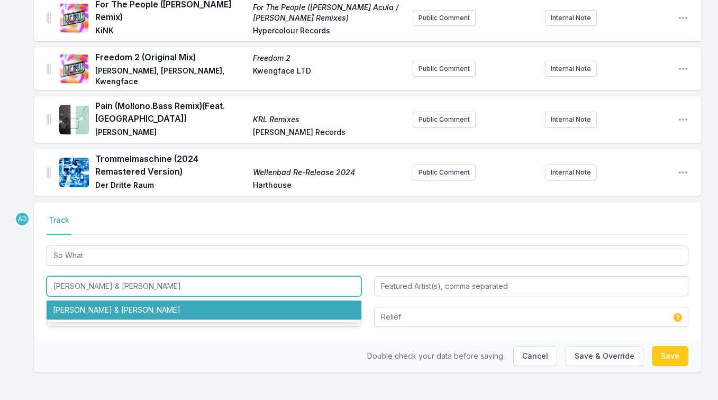
click at [86, 304] on li "[PERSON_NAME] & [PERSON_NAME]" at bounding box center [204, 310] width 315 height 19
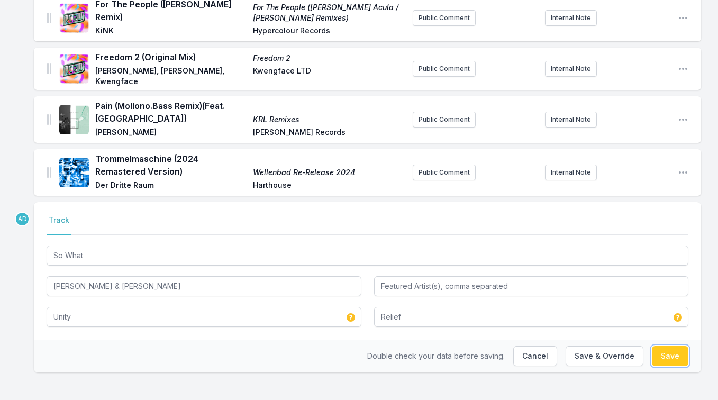
click at [659, 346] on button "Save" at bounding box center [670, 356] width 37 height 20
type input "[PERSON_NAME], [PERSON_NAME]"
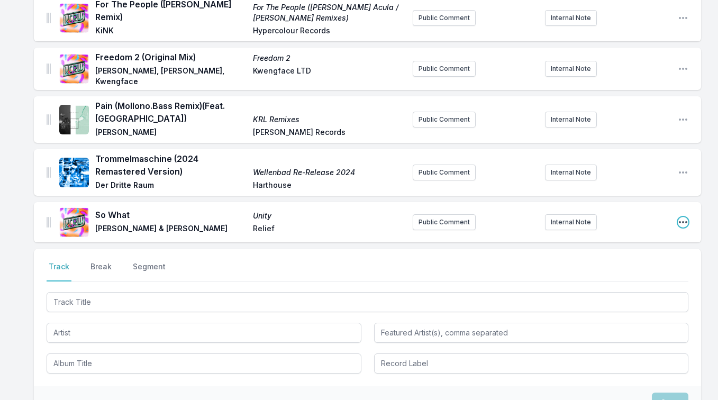
click at [680, 221] on icon "Open playlist item options" at bounding box center [683, 222] width 8 height 2
click at [662, 239] on button "Edit Track Details" at bounding box center [629, 243] width 119 height 19
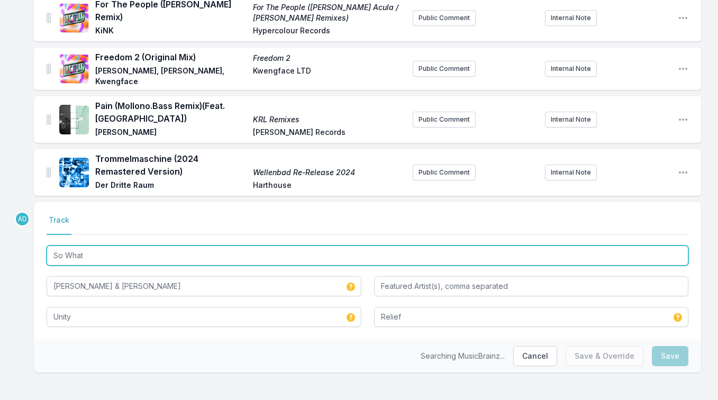
click at [93, 249] on input "So What" at bounding box center [368, 256] width 642 height 20
paste input "(Original Mix)"
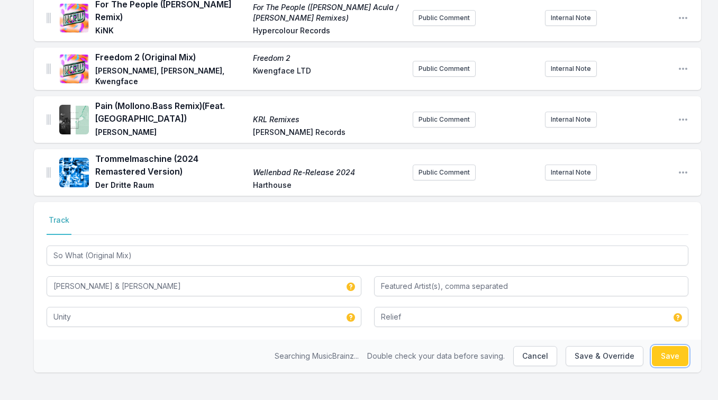
click at [668, 351] on button "Save" at bounding box center [670, 356] width 37 height 20
type input "So What"
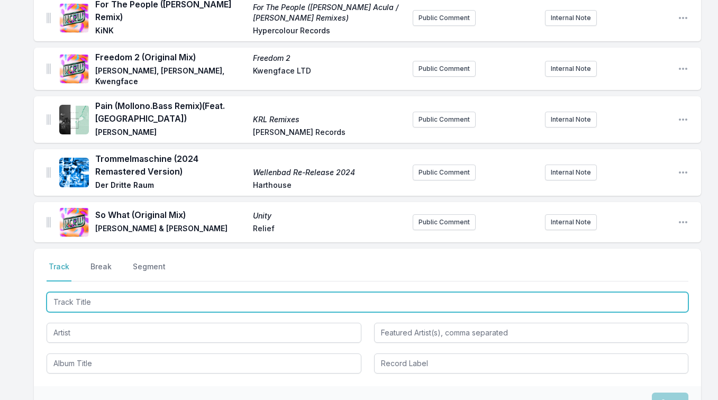
click at [78, 298] on input "Track Title" at bounding box center [368, 302] width 642 height 20
paste input "Cloudy ([PERSON_NAME] Remix)"
type input "Cloudy ([PERSON_NAME] Remix)"
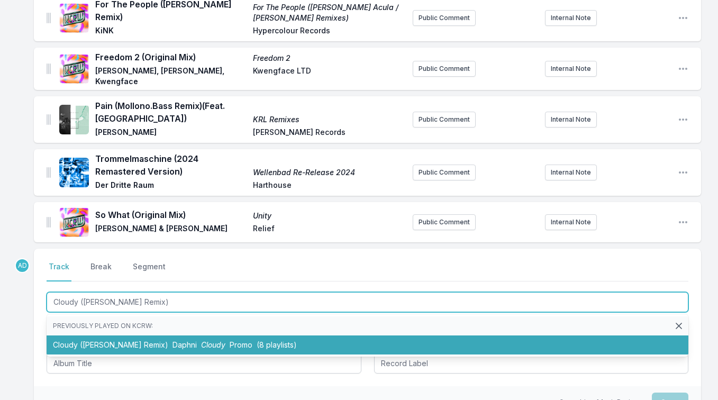
click at [84, 335] on li "Cloudy ([PERSON_NAME] Remix) Daphni Cloudy Promo (8 playlists)" at bounding box center [368, 344] width 642 height 19
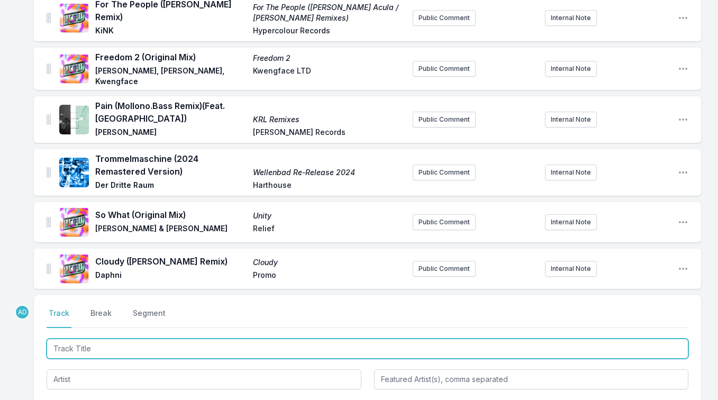
scroll to position [494, 0]
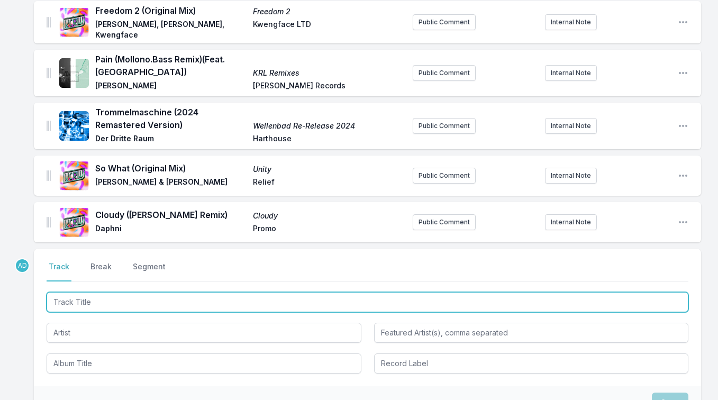
paste input "One pure thought ([PERSON_NAME] Remix)"
click at [122, 294] on input "One pure thought ([PERSON_NAME]" at bounding box center [368, 302] width 642 height 20
drag, startPoint x: 116, startPoint y: 300, endPoint x: 210, endPoint y: 294, distance: 93.9
click at [210, 294] on input "One pure thought [PERSON_NAME]" at bounding box center [368, 302] width 642 height 20
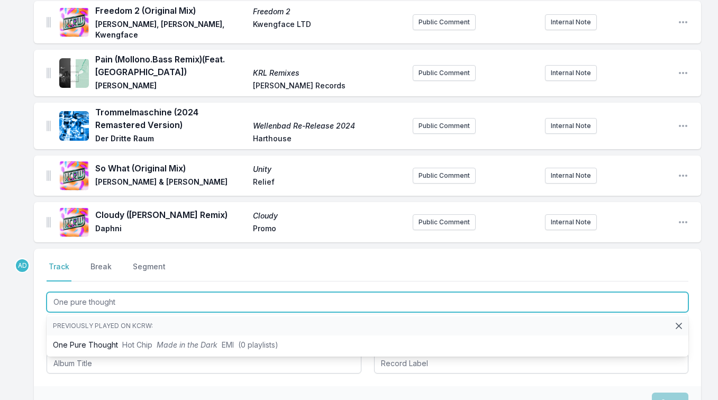
drag, startPoint x: 70, startPoint y: 297, endPoint x: 141, endPoint y: 298, distance: 71.4
click at [141, 298] on input "One pure thought" at bounding box center [368, 302] width 642 height 20
paste input "([PERSON_NAME] Remix)"
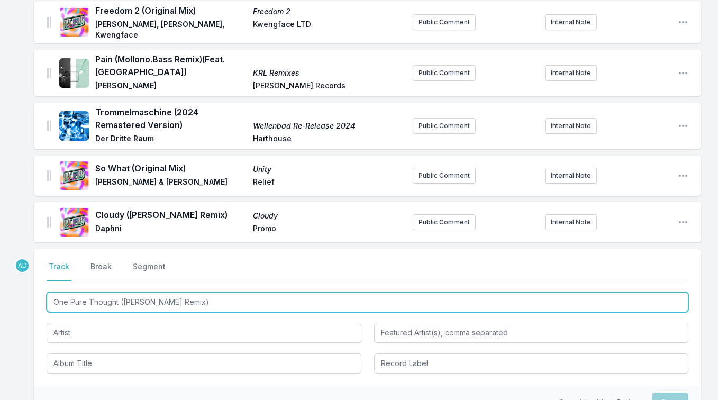
type input "One Pure Thought ([PERSON_NAME] Remix)"
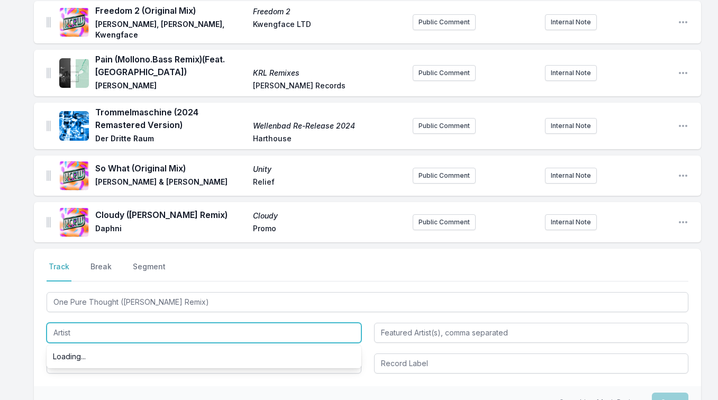
click at [119, 328] on input "Artist" at bounding box center [204, 333] width 315 height 20
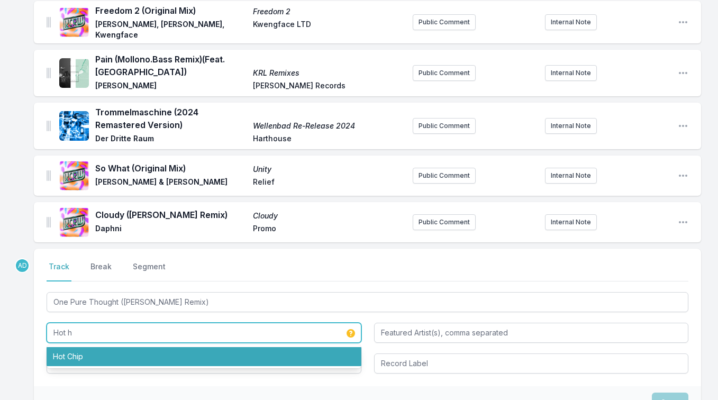
click at [91, 350] on li "Hot Chip" at bounding box center [204, 356] width 315 height 19
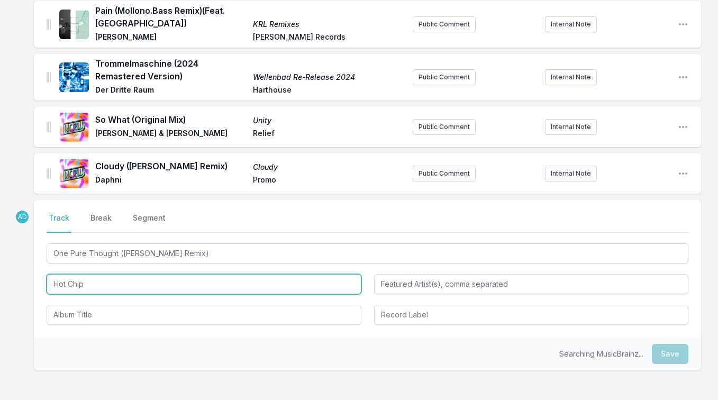
scroll to position [544, 0]
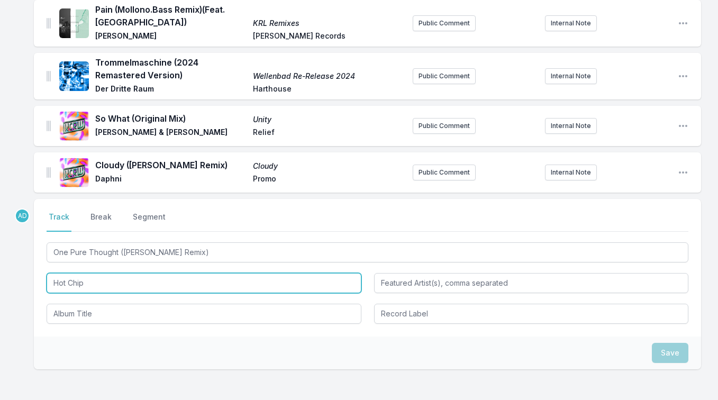
type input "Hot Chip"
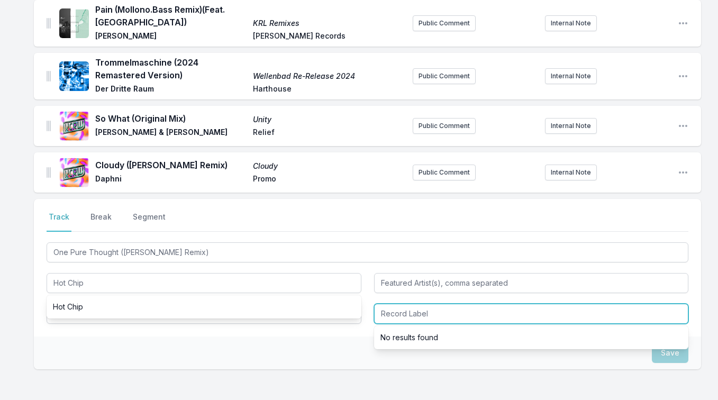
click at [424, 307] on input "Record Label" at bounding box center [531, 314] width 315 height 20
type input "EMI"
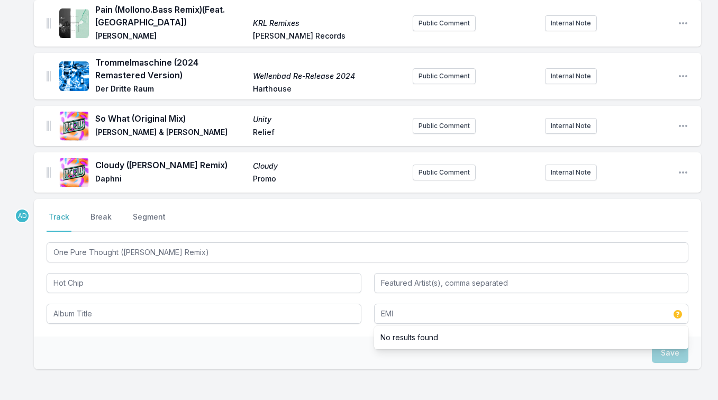
click at [334, 363] on div "AD Select a tab Track Break Segment Track Break Segment One Pure Thought ([PERS…" at bounding box center [367, 318] width 667 height 238
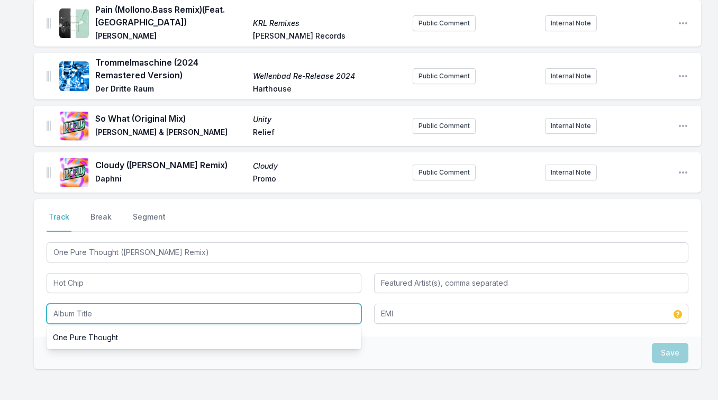
click at [86, 306] on input "Album Title" at bounding box center [204, 314] width 315 height 20
paste input "One Pure Thought"
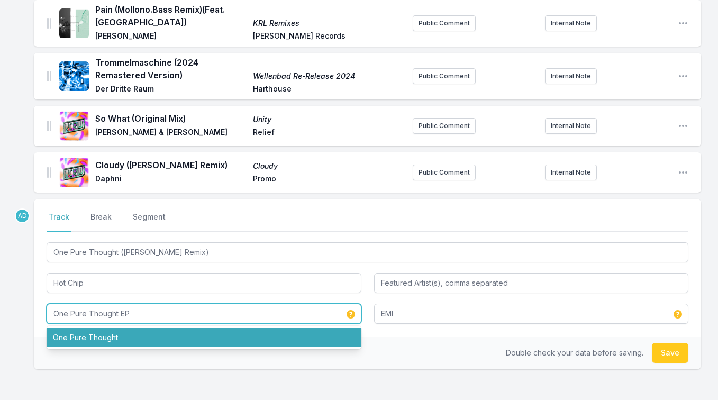
click at [104, 328] on li "One Pure Thought" at bounding box center [204, 337] width 315 height 19
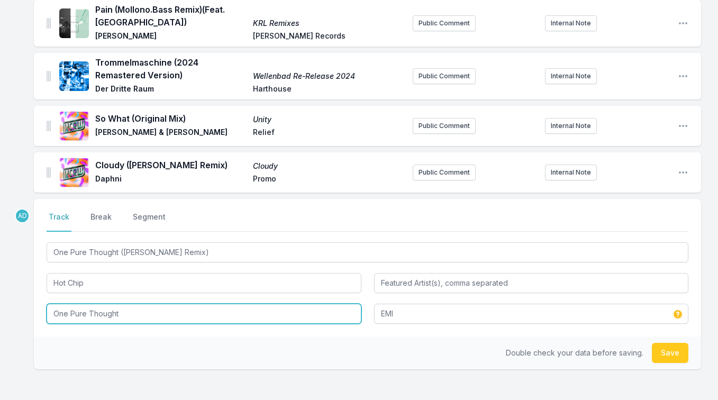
type input "One Pure Thought"
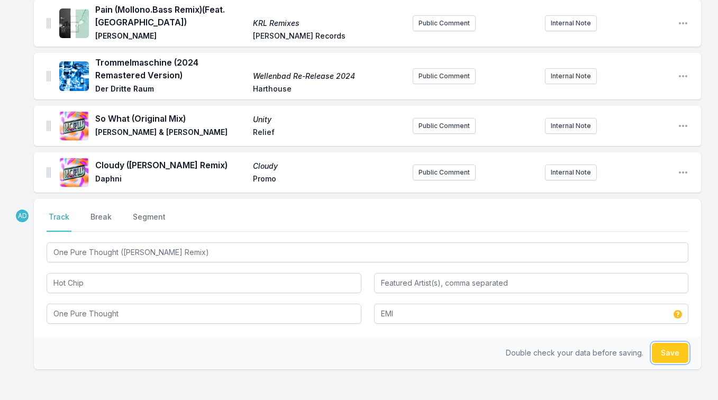
click at [670, 343] on button "Save" at bounding box center [670, 353] width 37 height 20
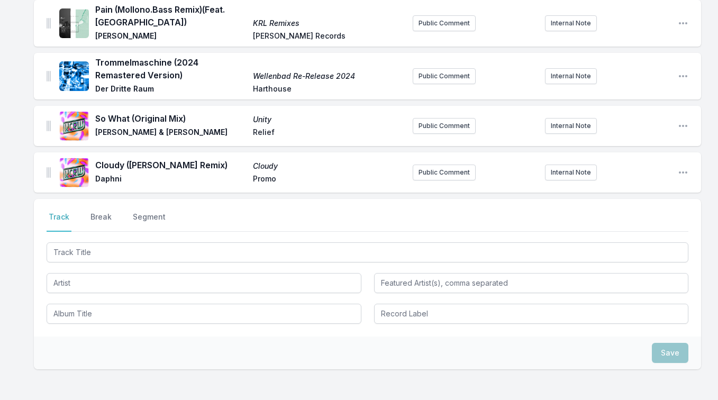
scroll to position [597, 0]
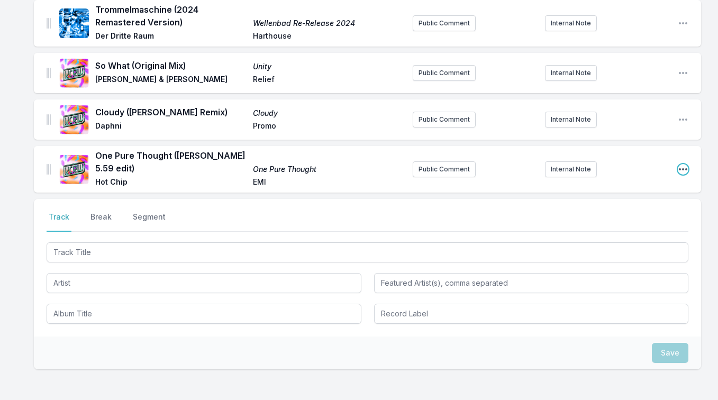
click at [688, 164] on icon "Open playlist item options" at bounding box center [683, 169] width 11 height 11
click at [640, 190] on button "Edit Track Details" at bounding box center [629, 190] width 119 height 19
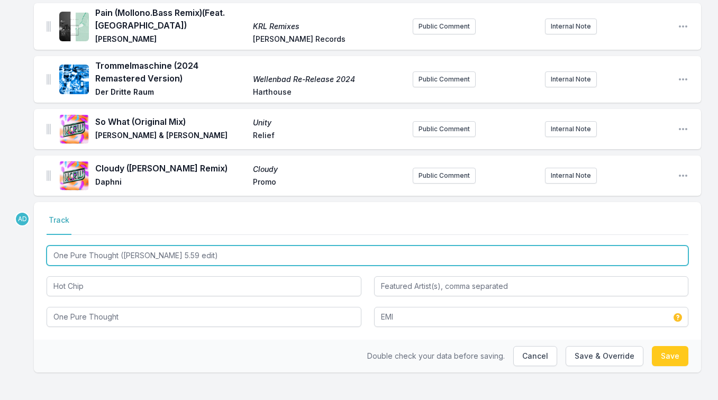
drag, startPoint x: 181, startPoint y: 252, endPoint x: 213, endPoint y: 247, distance: 32.2
click at [213, 247] on input "One Pure Thought ([PERSON_NAME] 5.59 edit)" at bounding box center [368, 256] width 642 height 20
type input "One Pure Thought ([PERSON_NAME] Remix)"
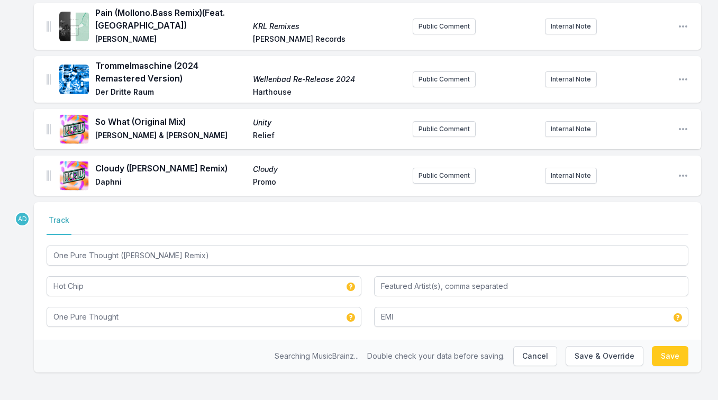
click at [252, 215] on nav "Track" at bounding box center [368, 225] width 642 height 20
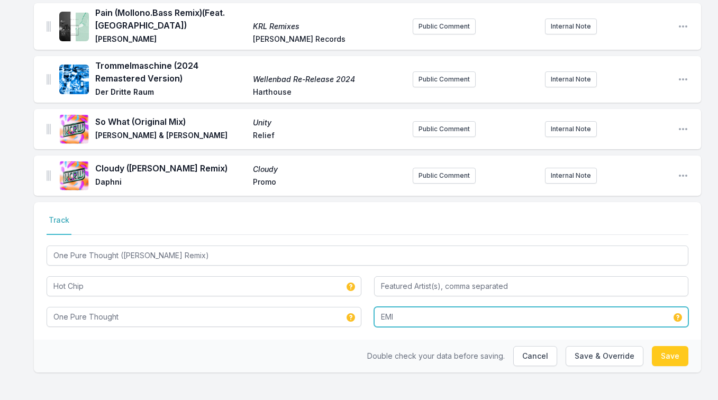
click at [389, 318] on input "EMI" at bounding box center [531, 317] width 315 height 20
type input "Parlophone"
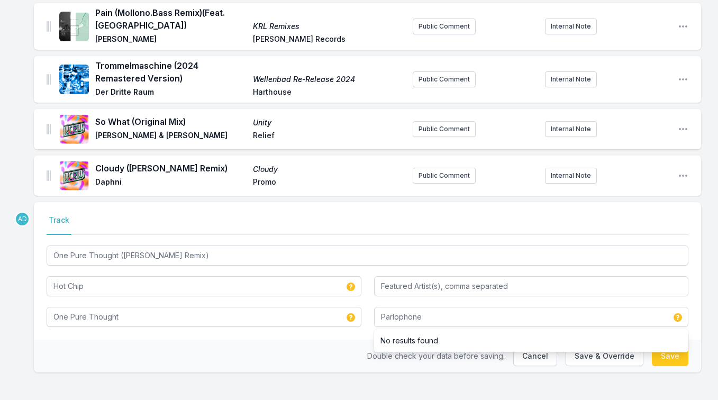
click at [379, 219] on nav "Track" at bounding box center [368, 225] width 642 height 20
click at [664, 352] on button "Save" at bounding box center [670, 356] width 37 height 20
type input "One Pure Thought ([PERSON_NAME] 5.59 edit)"
type input "EMI"
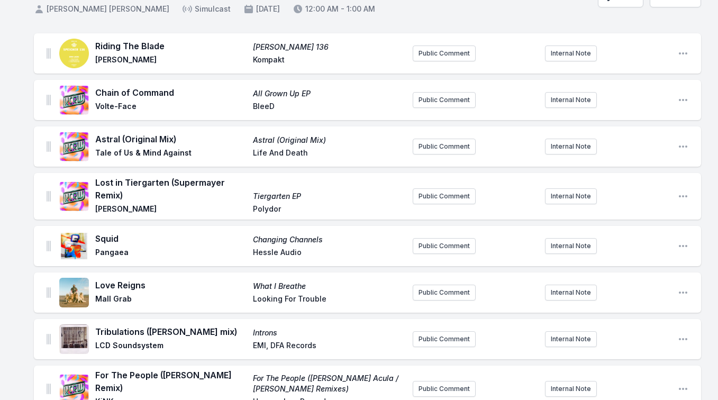
scroll to position [0, 0]
